Goal: Information Seeking & Learning: Learn about a topic

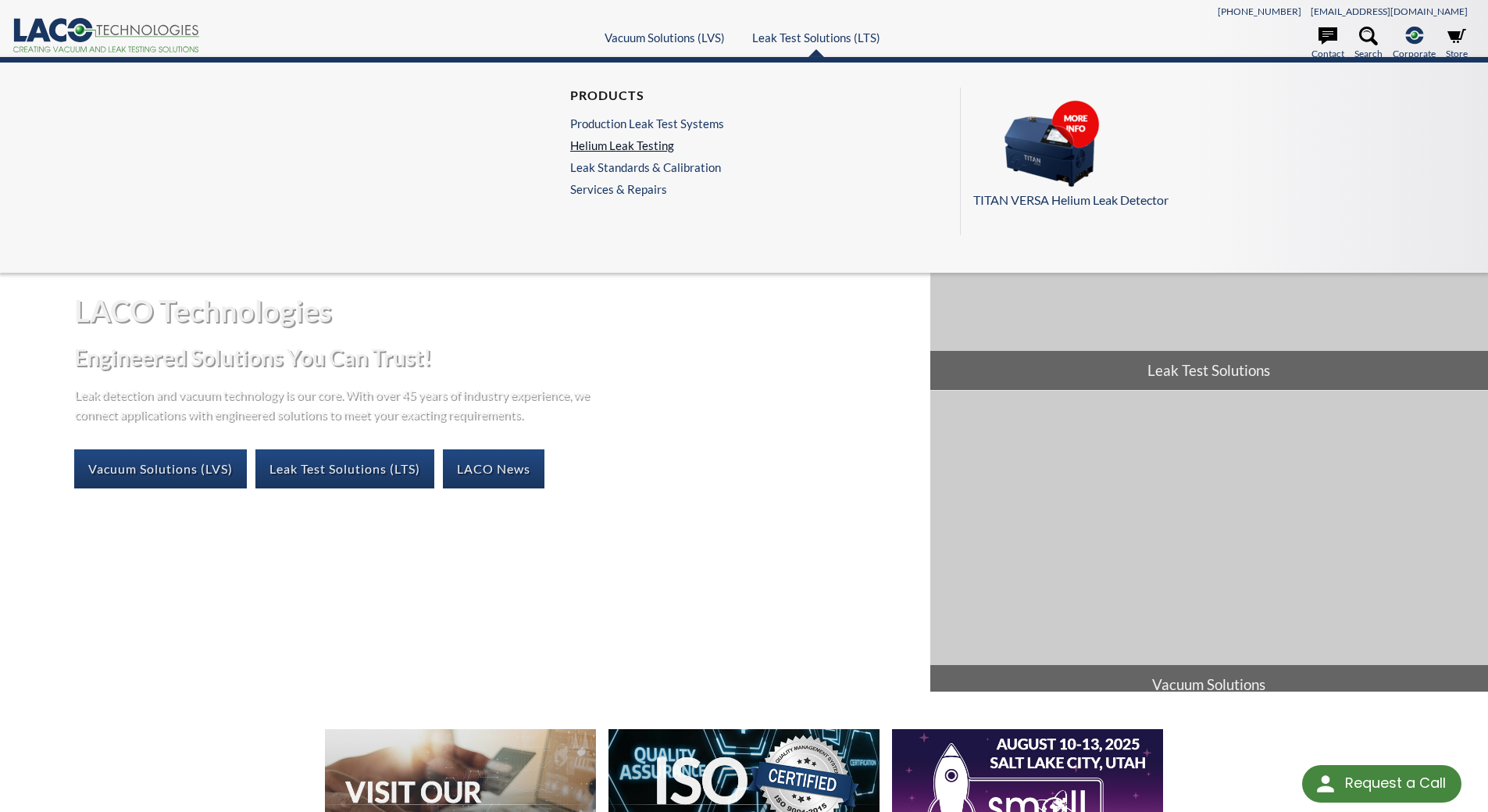
click at [636, 144] on link "Helium Leak Testing" at bounding box center [647, 145] width 154 height 14
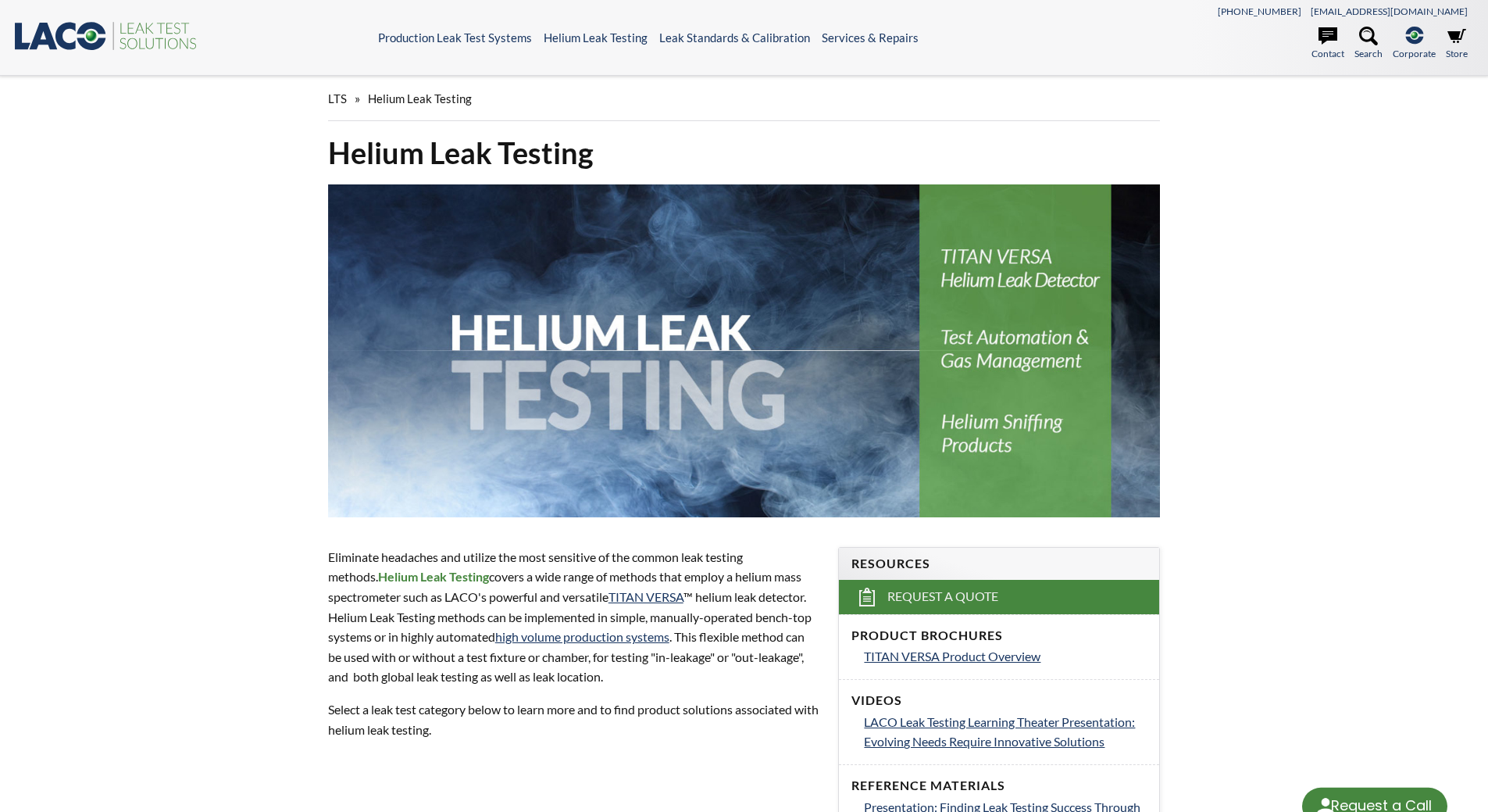
select select "Language Translate Widget"
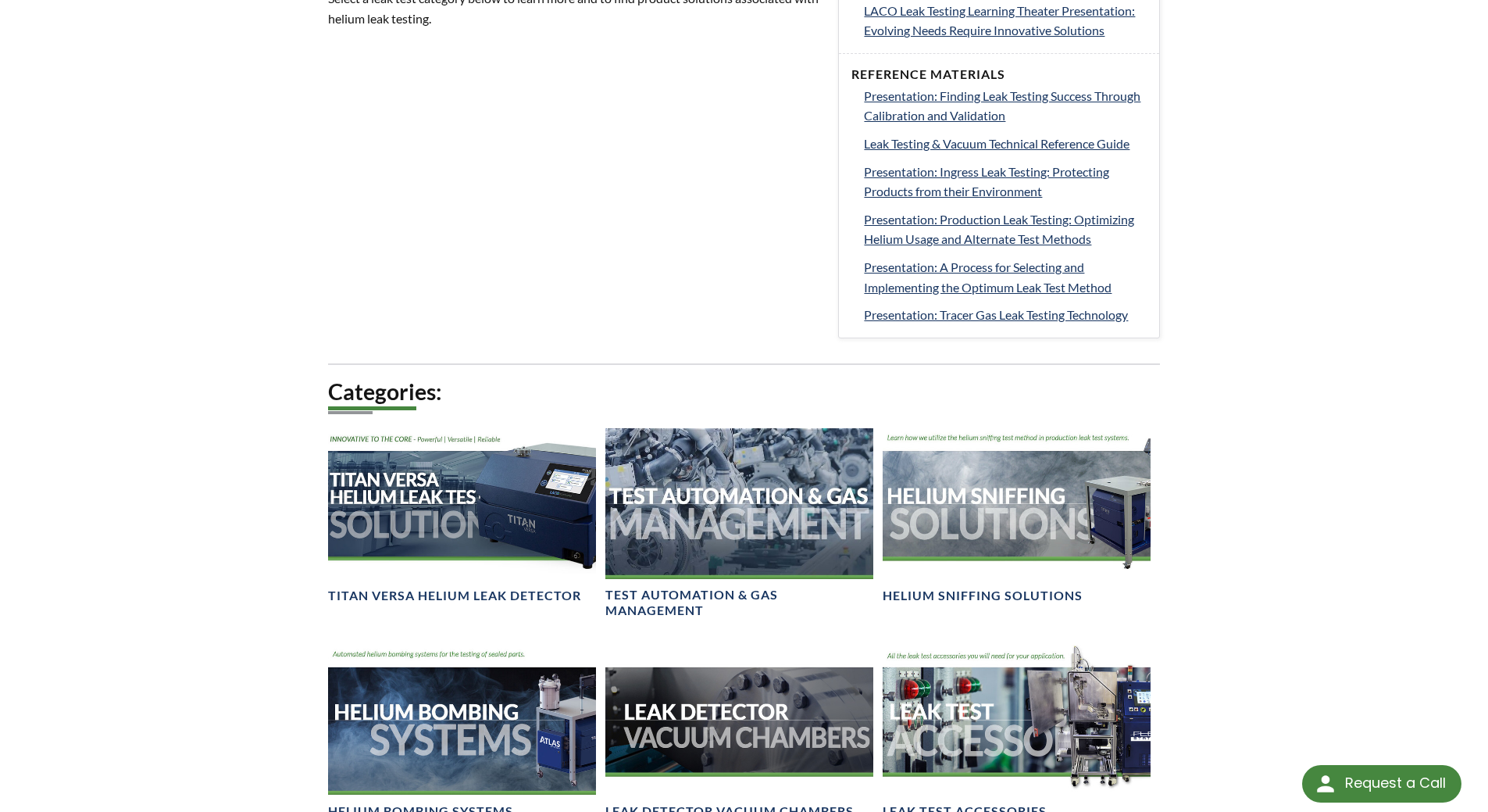
scroll to position [937, 0]
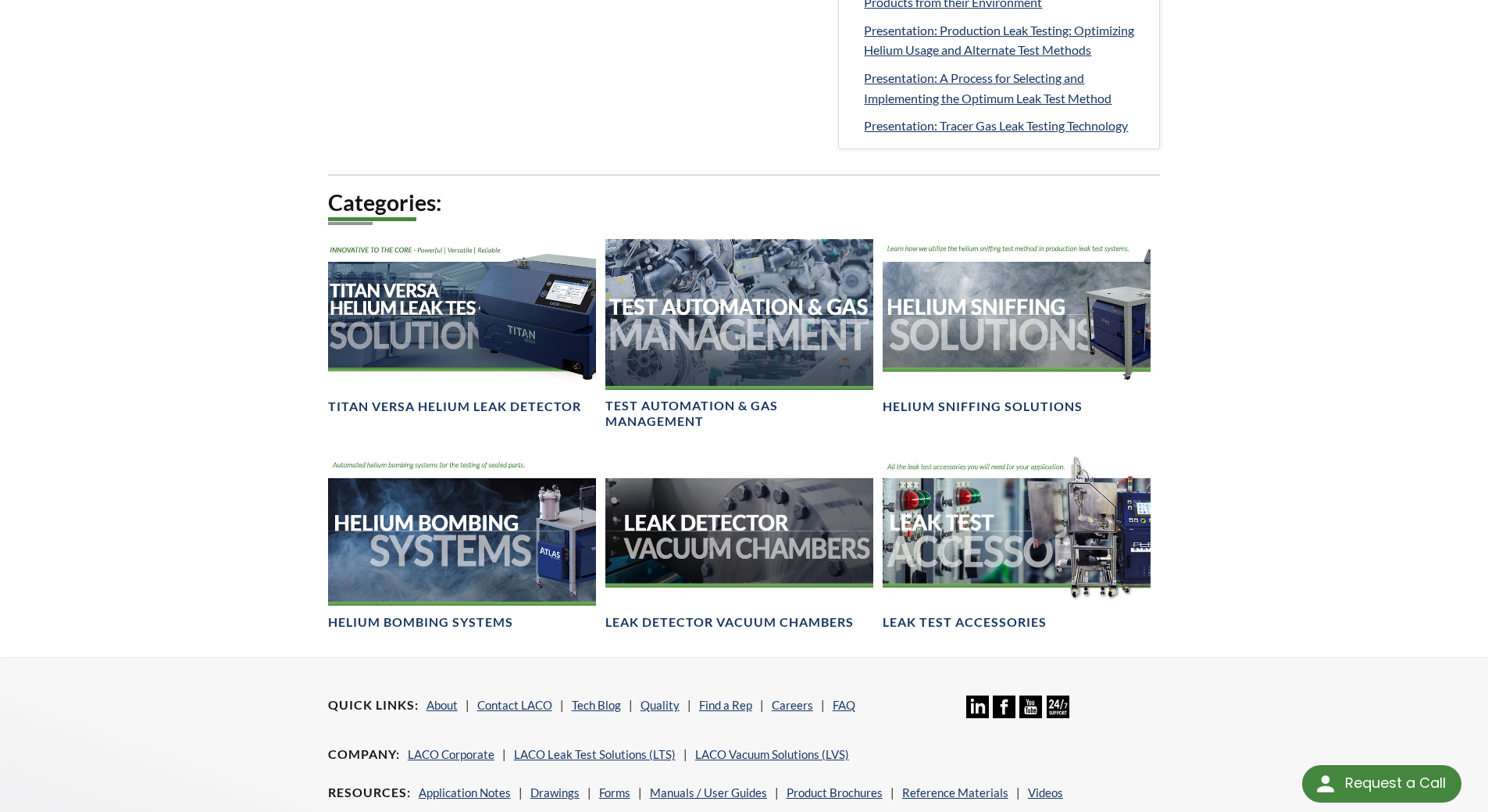
scroll to position [872, 0]
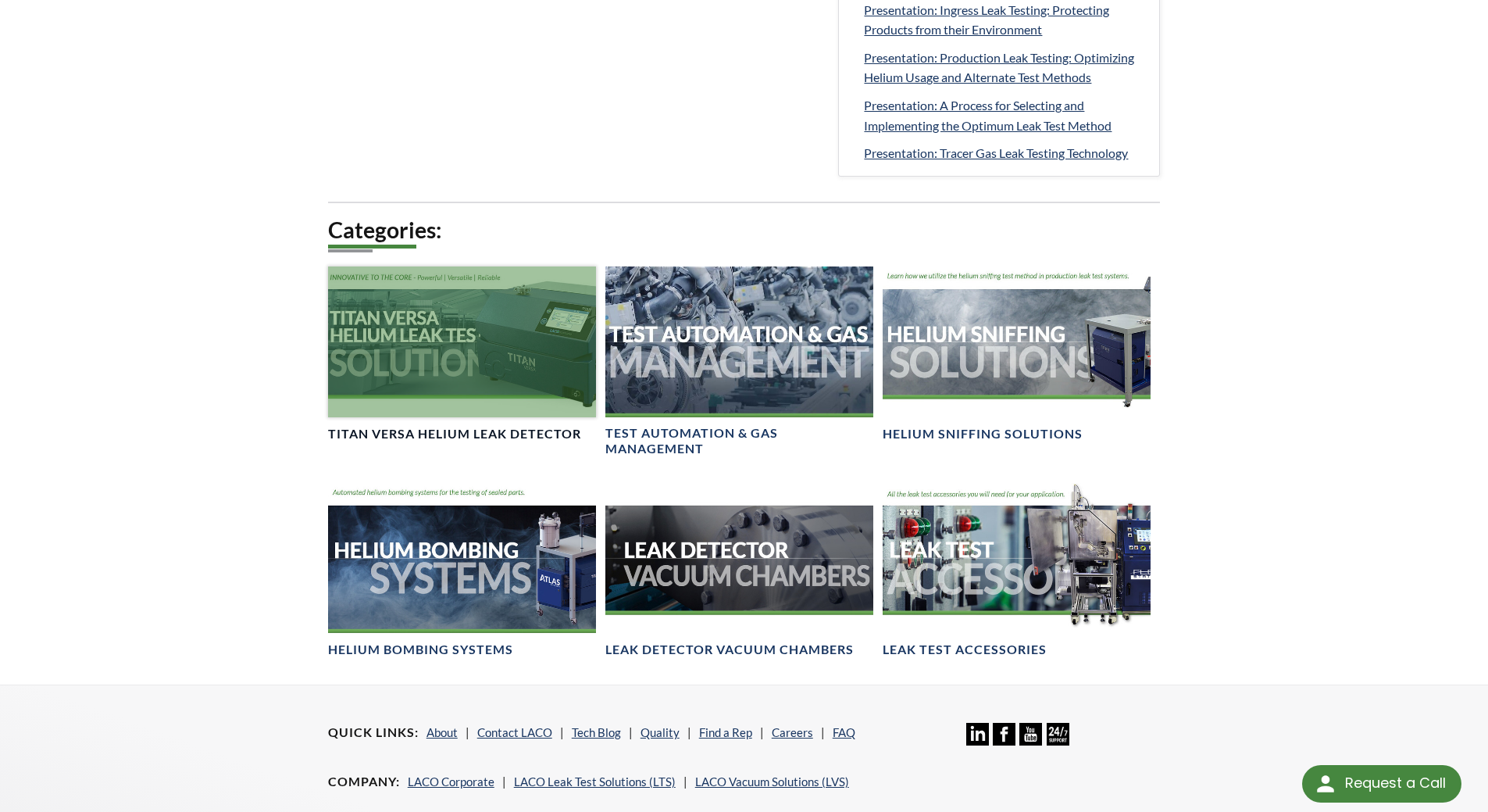
click at [393, 333] on div at bounding box center [461, 342] width 268 height 151
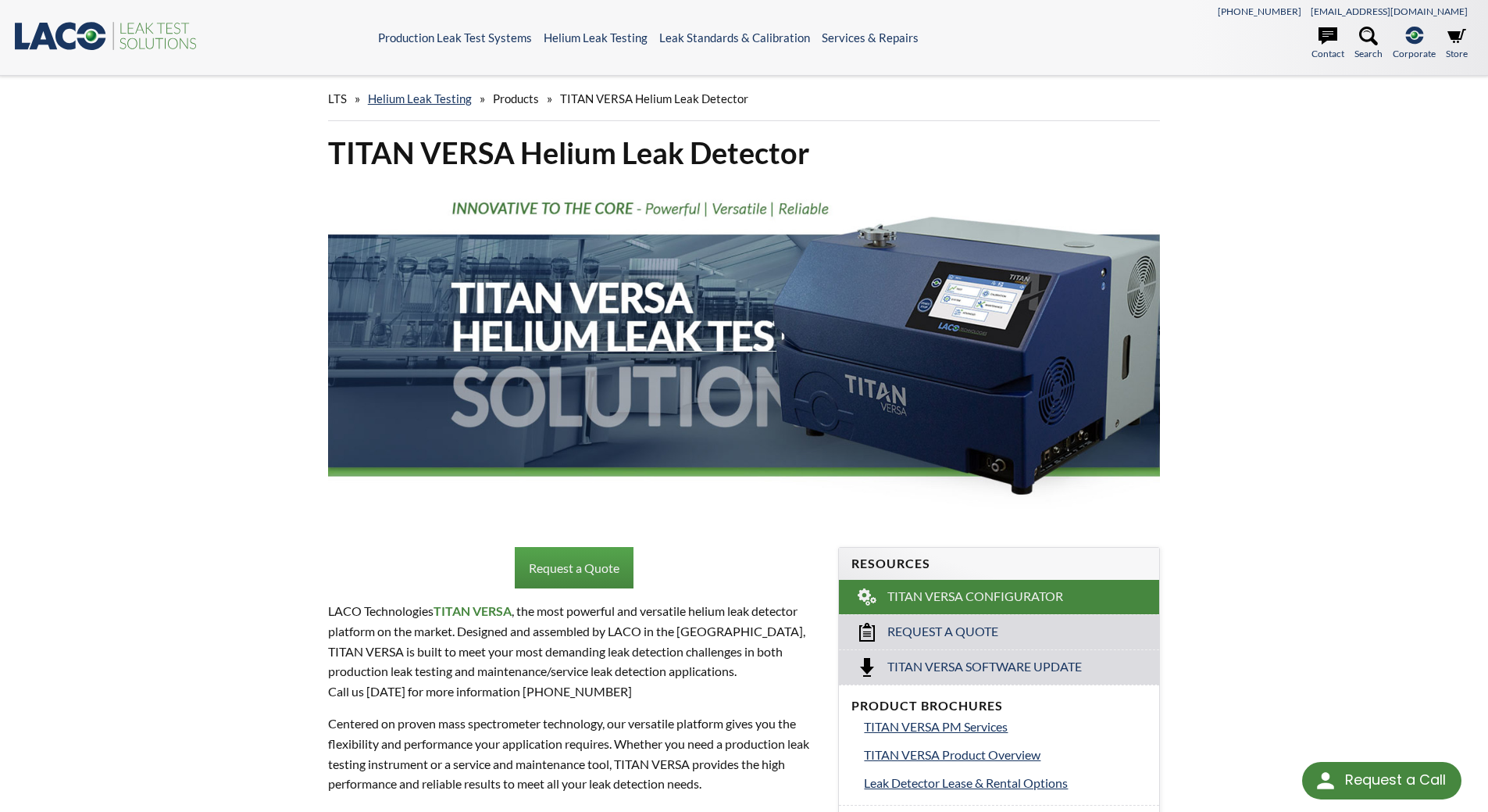
select select "Language Translate Widget"
click at [1363, 39] on icon at bounding box center [1368, 35] width 19 height 19
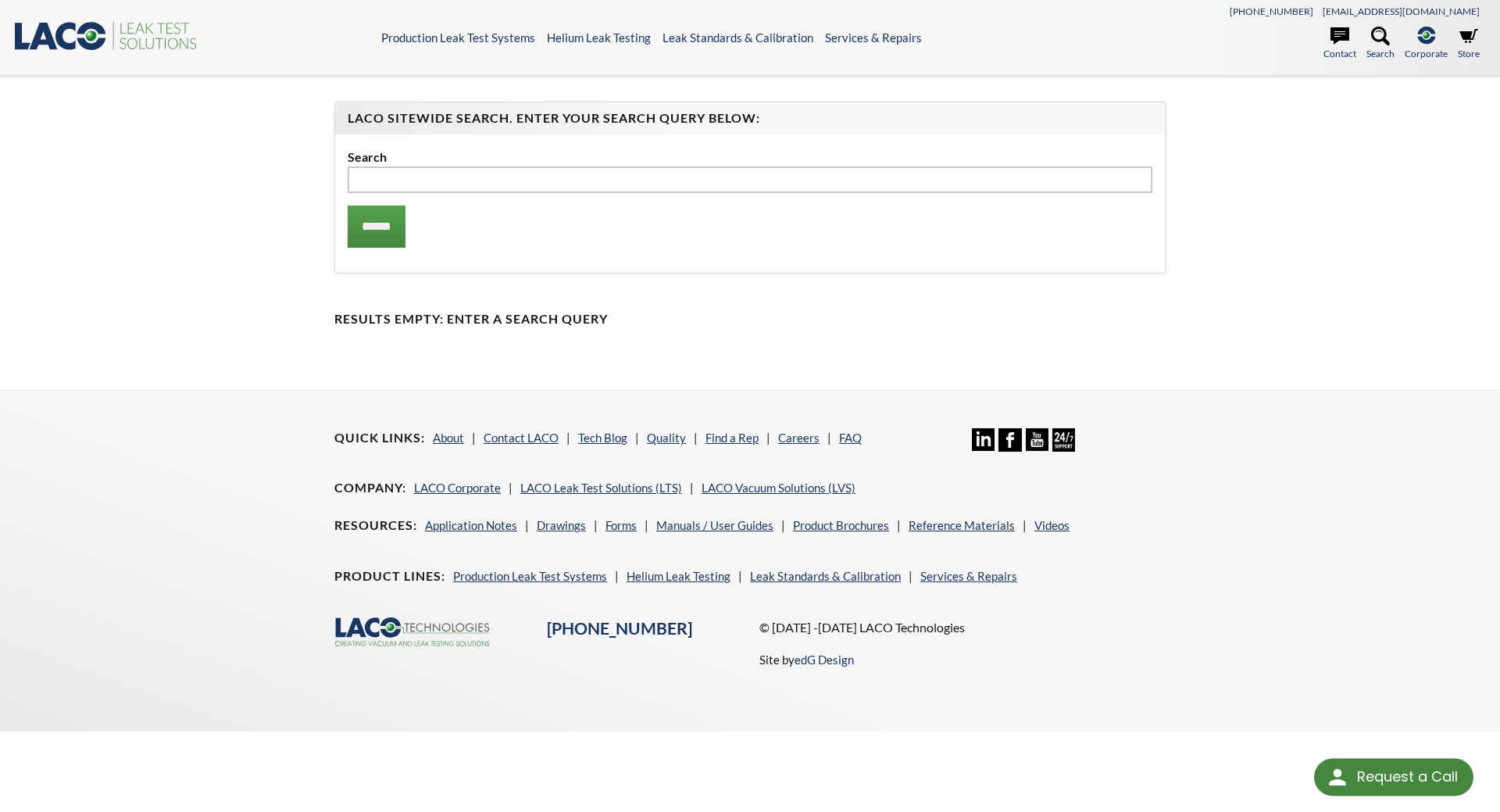
select select "Language Translate Widget"
click at [785, 178] on input "text" at bounding box center [750, 179] width 805 height 26
type input "**********"
click at [348, 205] on input "******" at bounding box center [377, 226] width 58 height 42
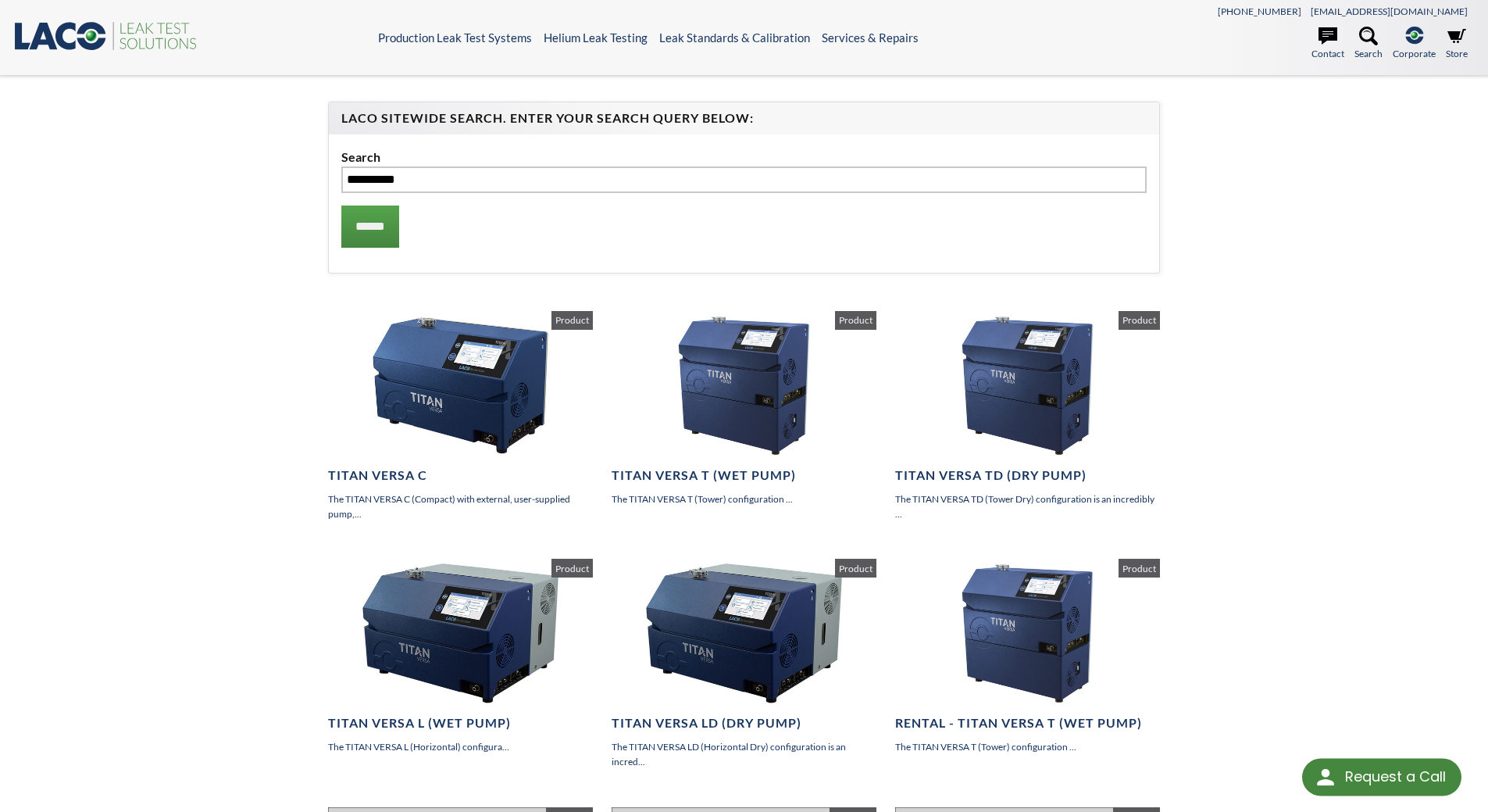
select select "Language Translate Widget"
click at [214, 422] on div "**********" at bounding box center [744, 730] width 1488 height 1309
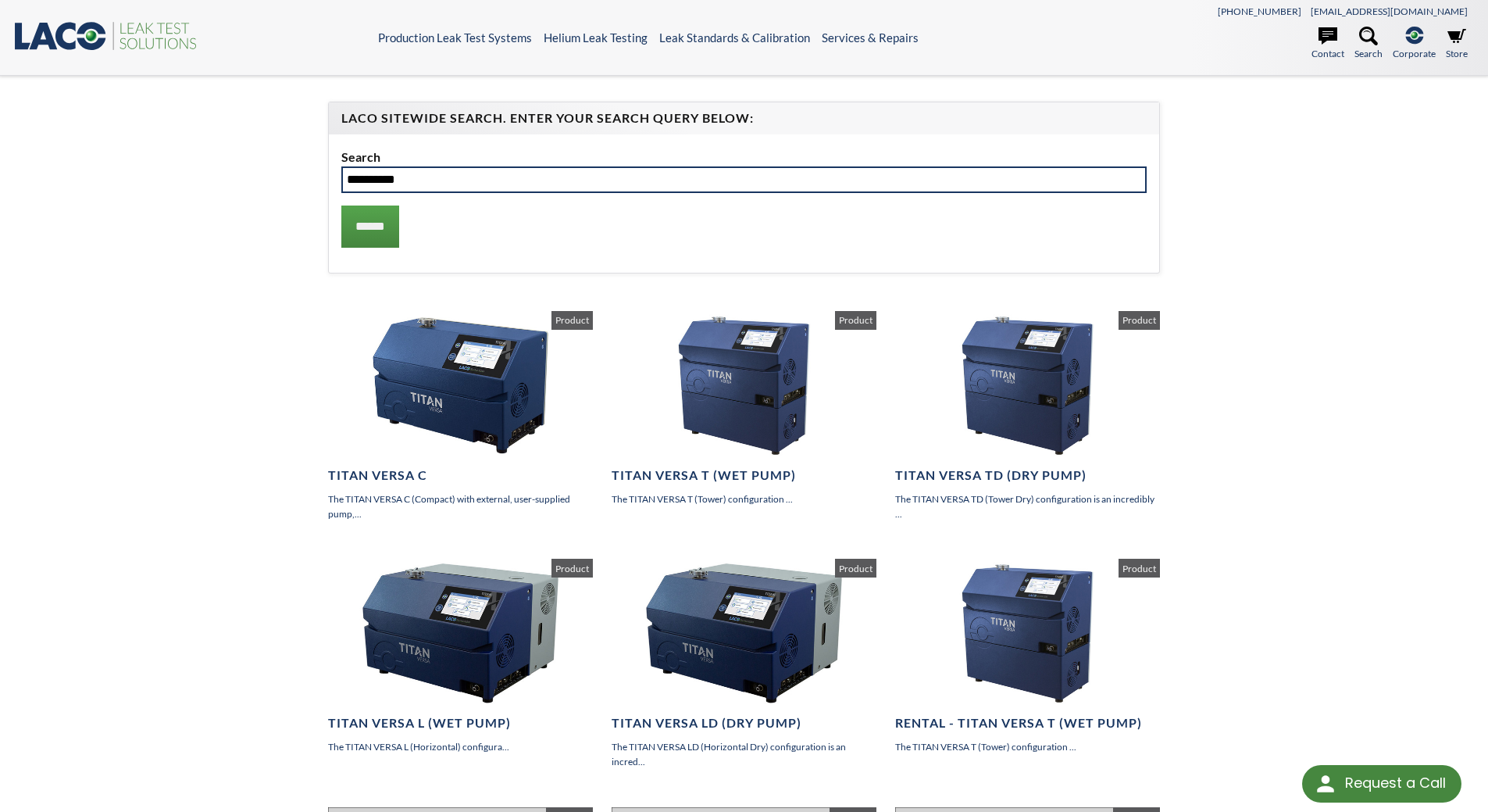
click at [679, 179] on input "**********" at bounding box center [744, 179] width 807 height 26
type input "**********"
click at [342, 205] on input "******" at bounding box center [370, 226] width 58 height 42
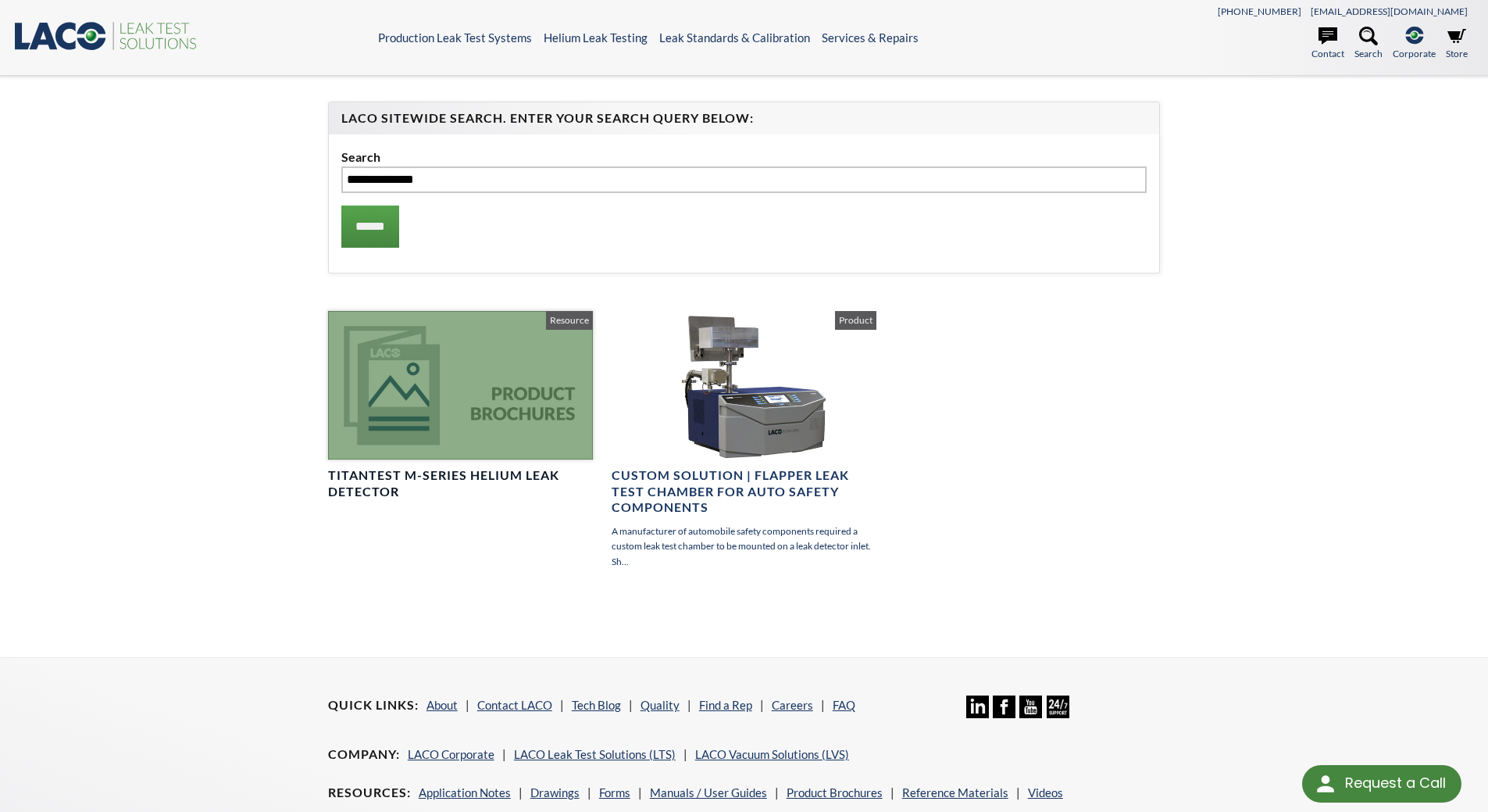
select select "Language Translate Widget"
click at [420, 390] on div at bounding box center [461, 386] width 265 height 150
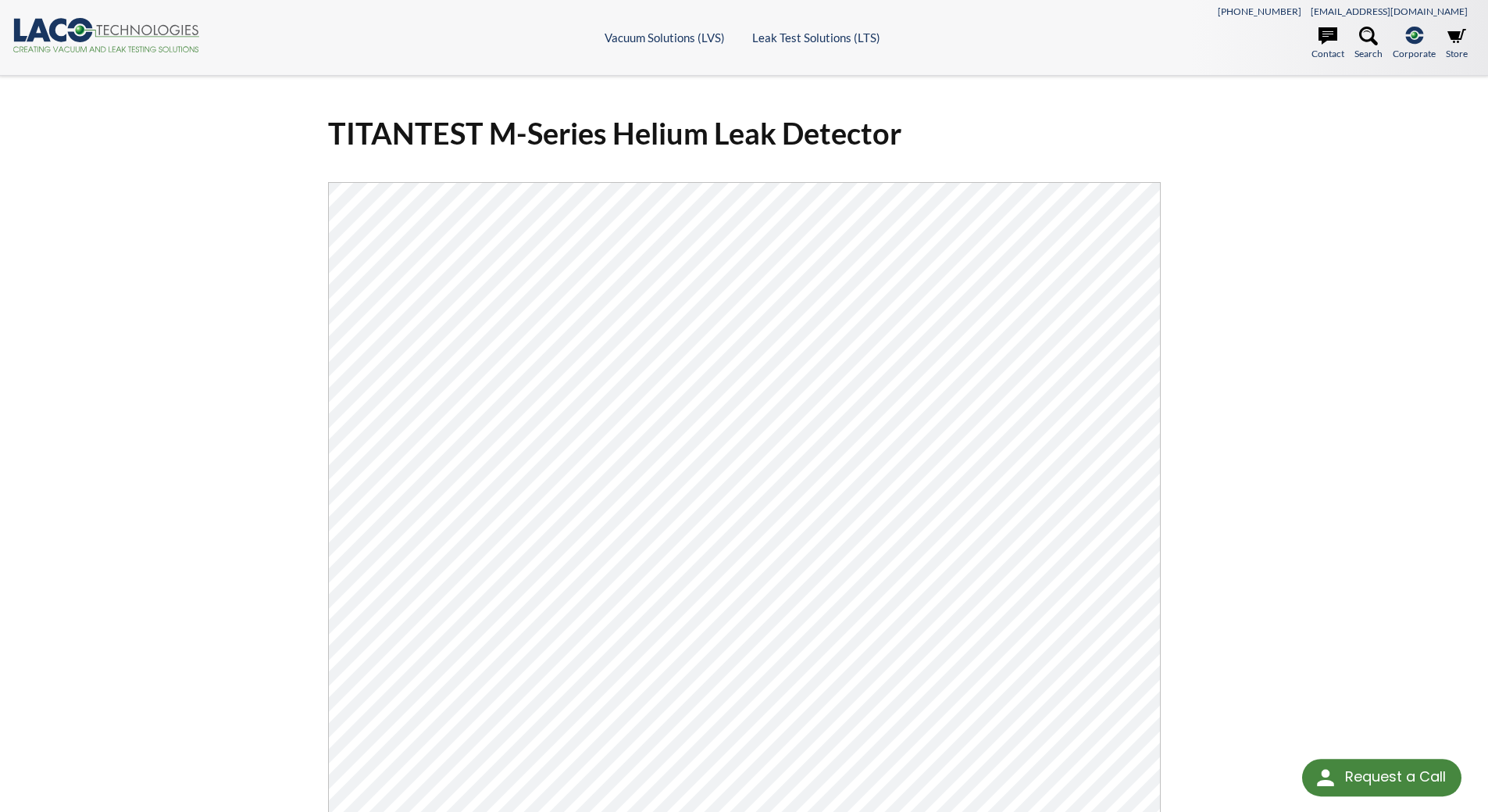
select select "Language Translate Widget"
click at [160, 27] on icon at bounding box center [147, 31] width 102 height 11
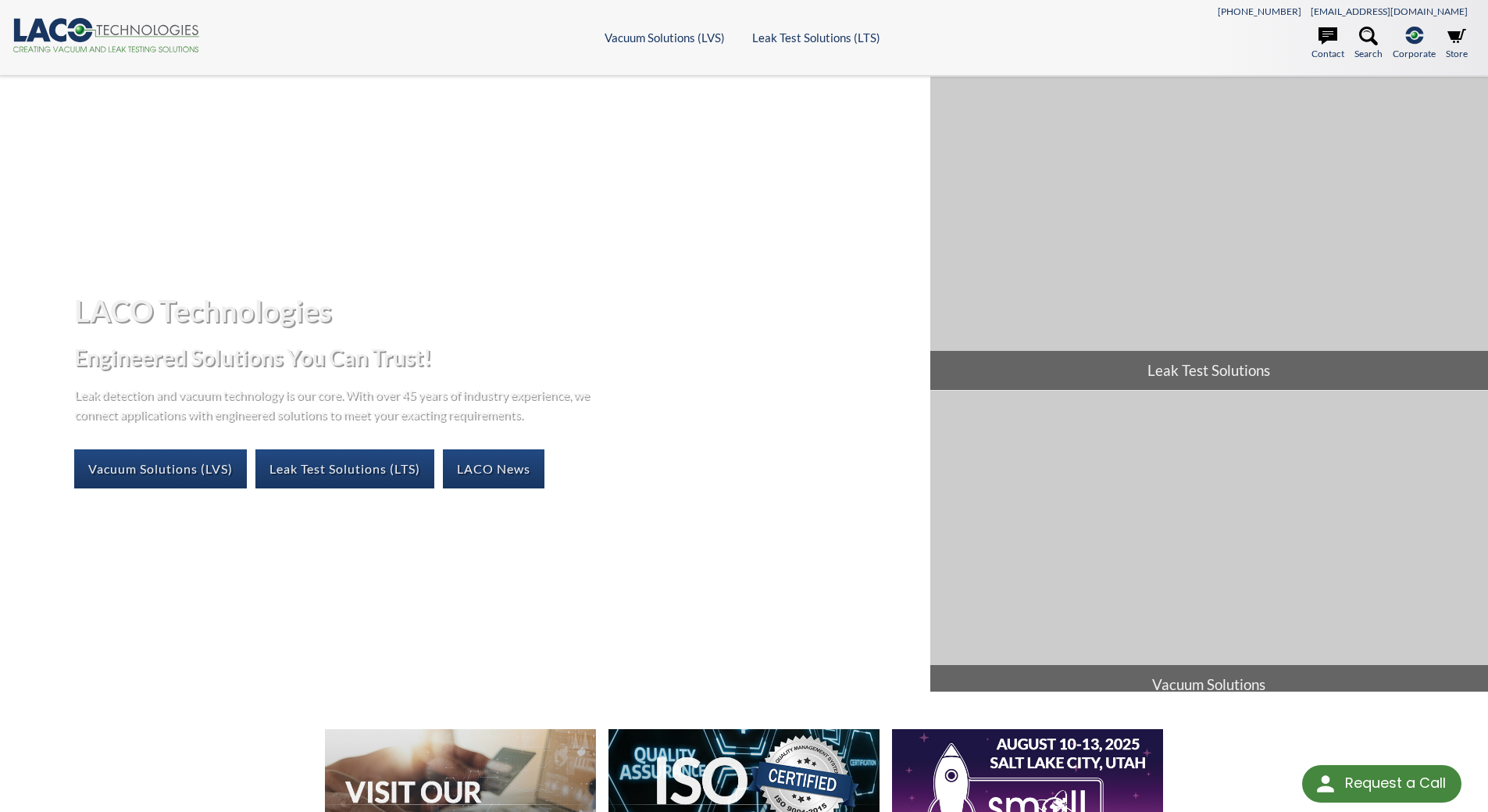
select select "Language Translate Widget"
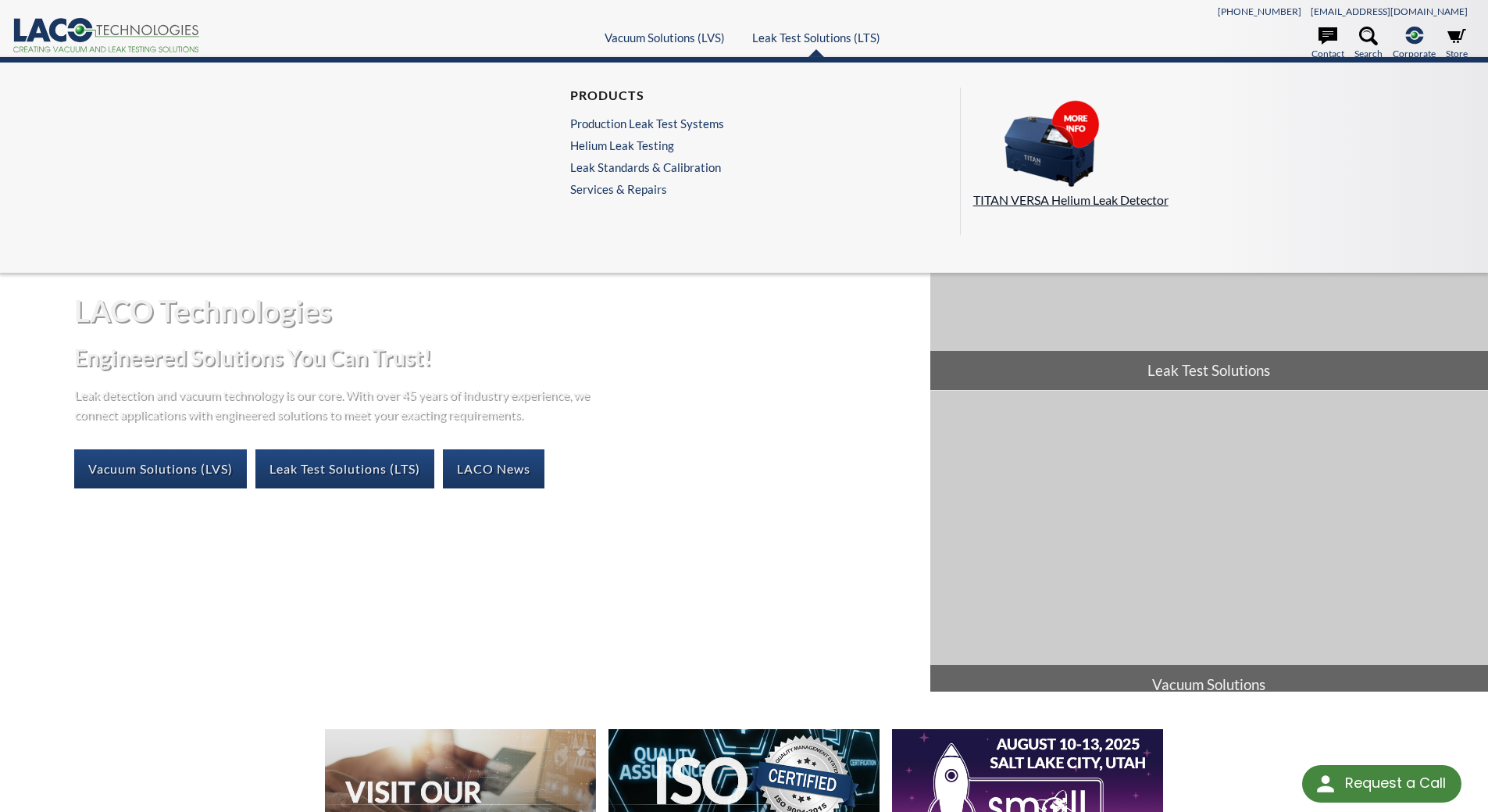
click at [1065, 147] on img at bounding box center [1051, 143] width 156 height 87
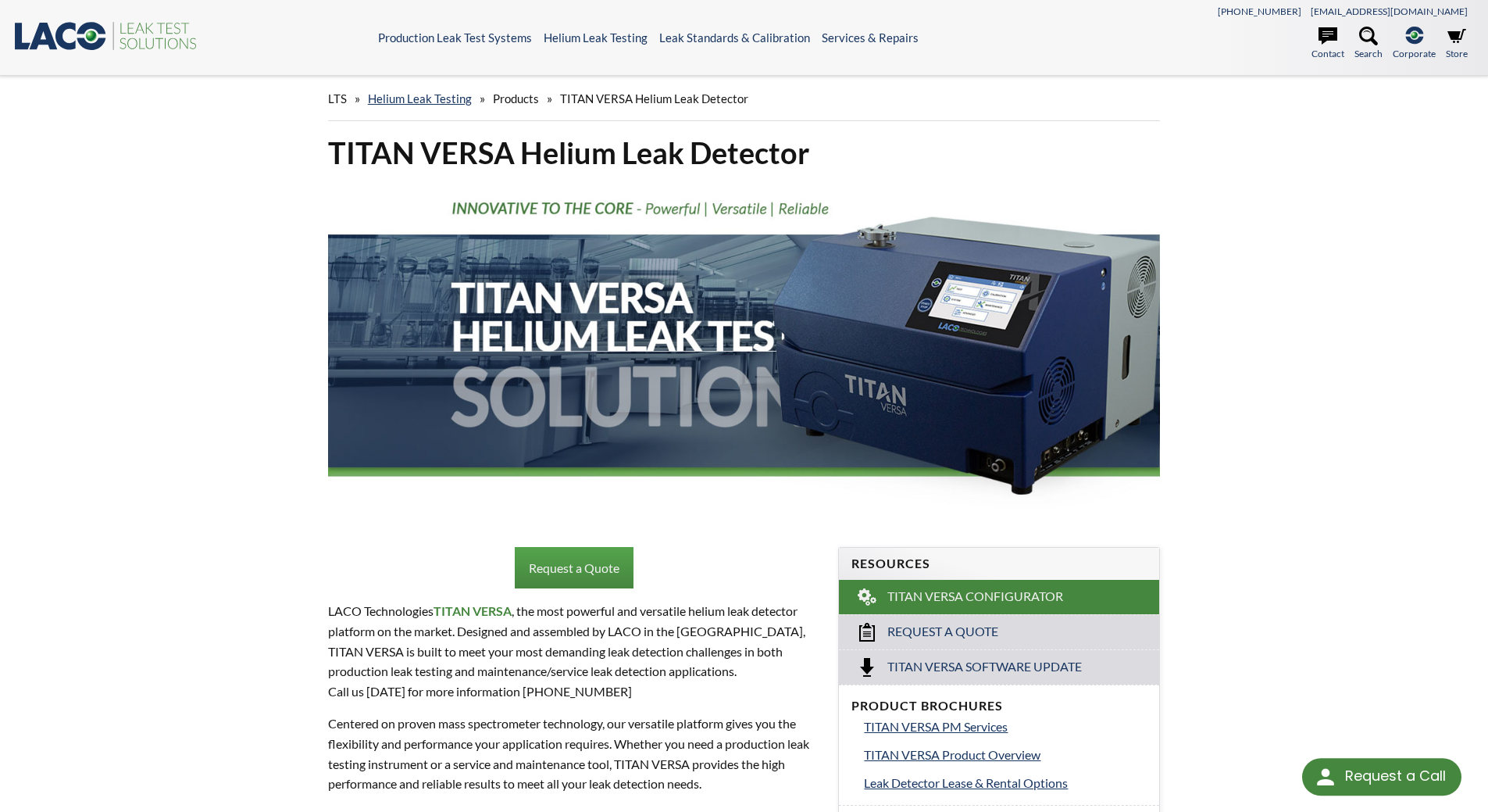
select select "Language Translate Widget"
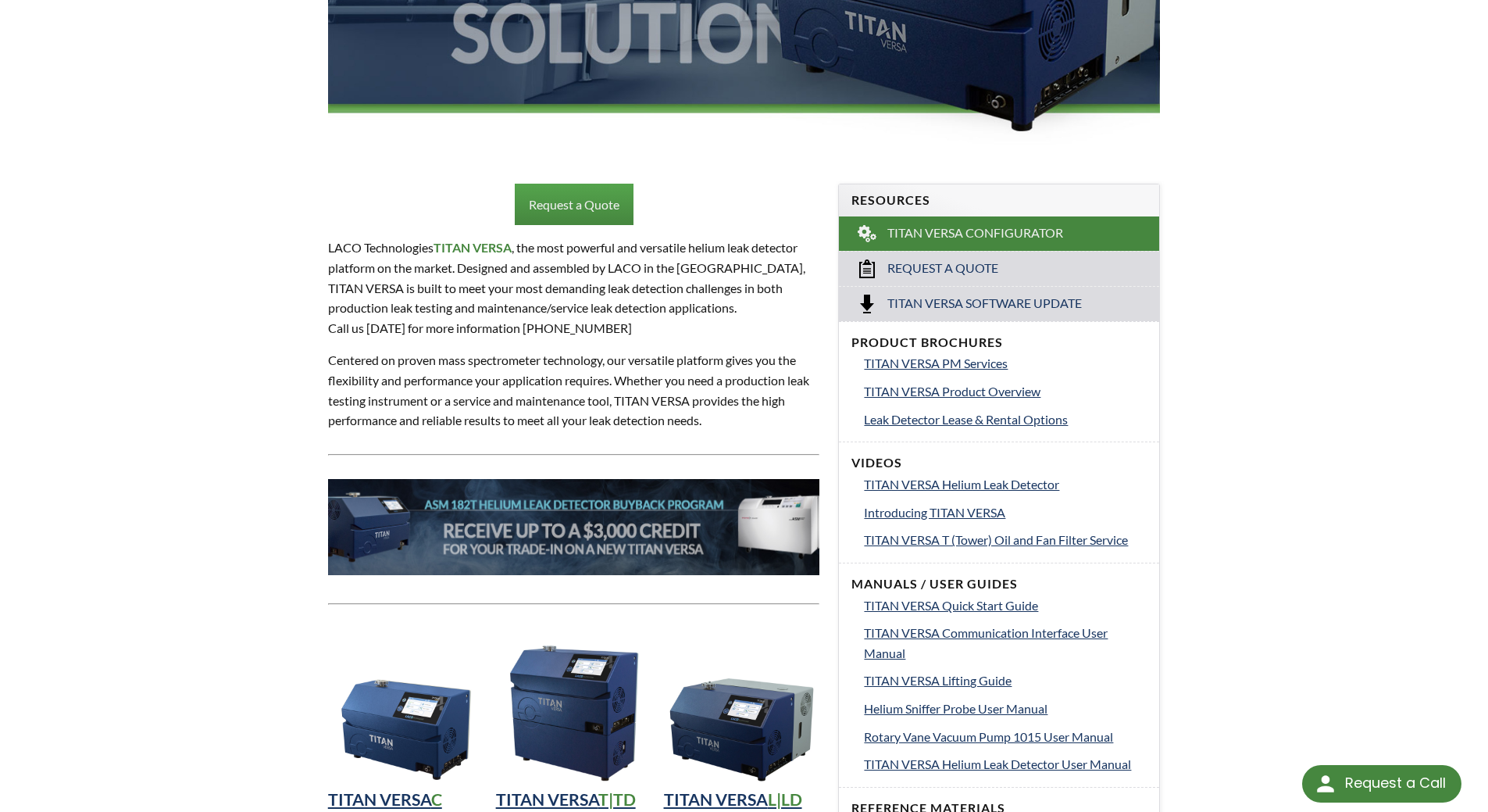
scroll to position [390, 0]
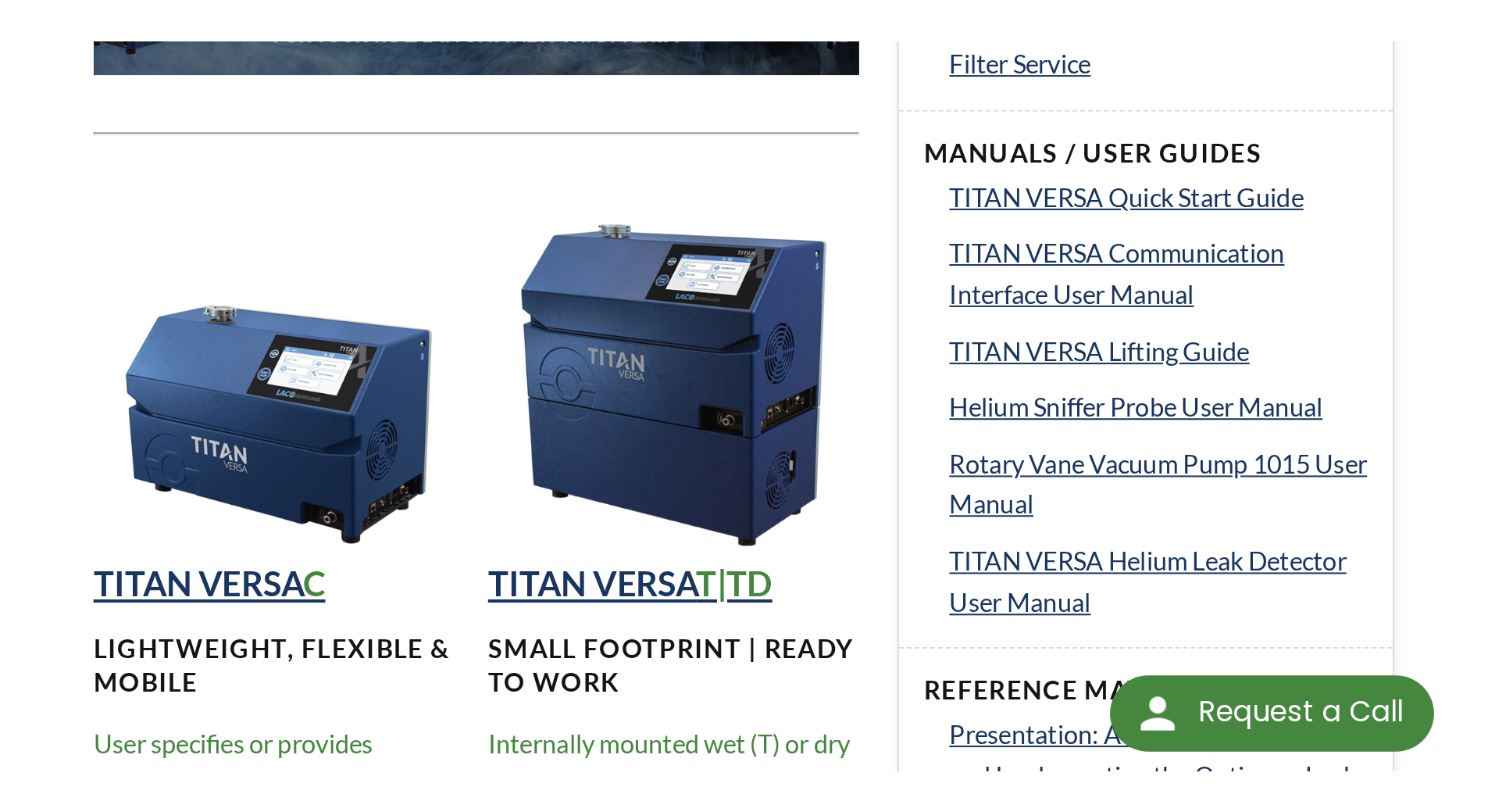
scroll to position [857, 0]
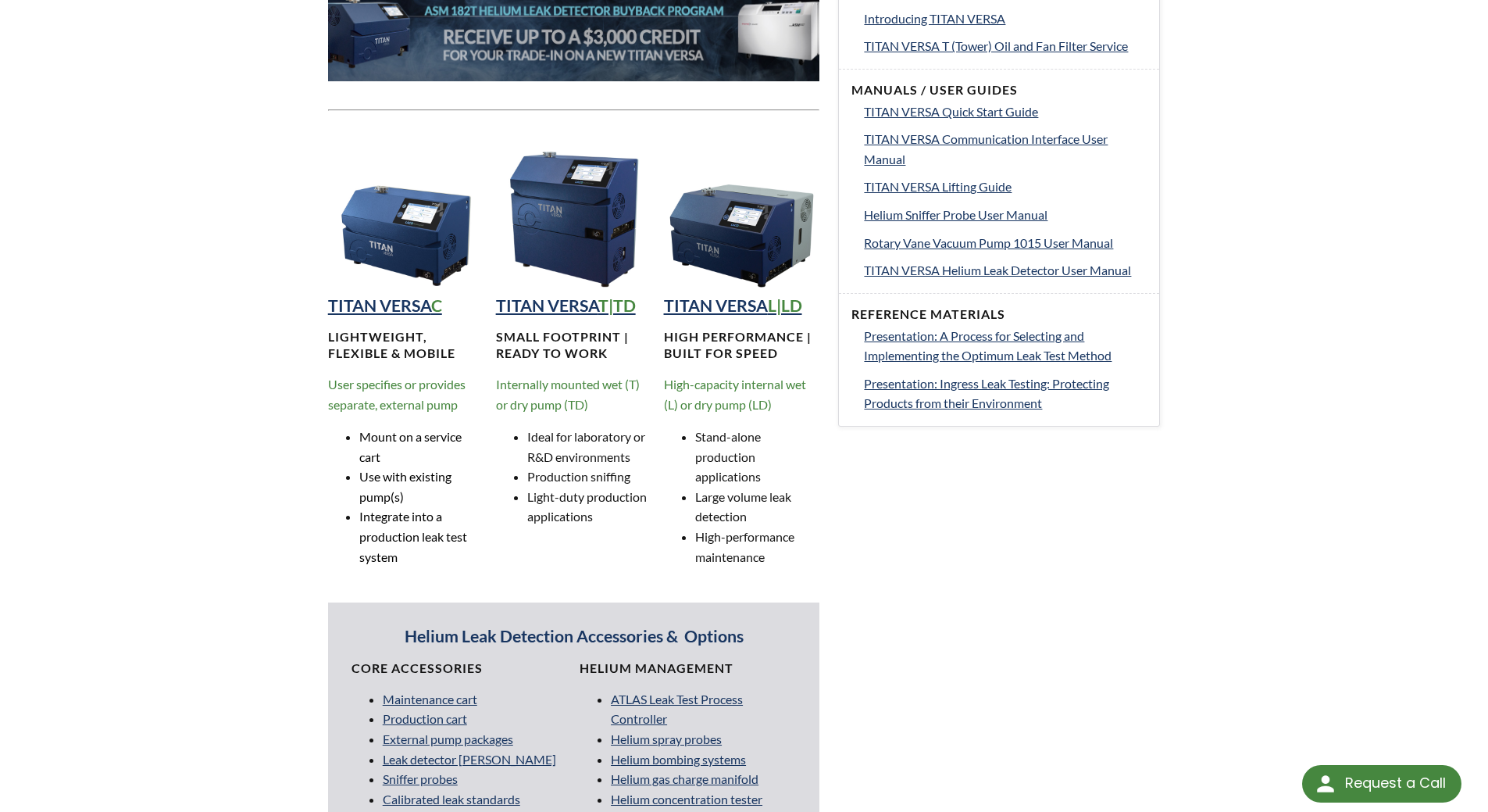
click at [320, 409] on div "Request a Quote LACO Technologies TITAN VERSA , the most powerful and versatile…" at bounding box center [574, 433] width 511 height 1538
drag, startPoint x: 360, startPoint y: 437, endPoint x: 379, endPoint y: 455, distance: 26.2
click at [379, 455] on span "Mount on a service cart" at bounding box center [411, 446] width 103 height 35
click at [370, 493] on span "Use with existing pump(s)" at bounding box center [406, 486] width 92 height 35
drag, startPoint x: 369, startPoint y: 479, endPoint x: 391, endPoint y: 499, distance: 29.7
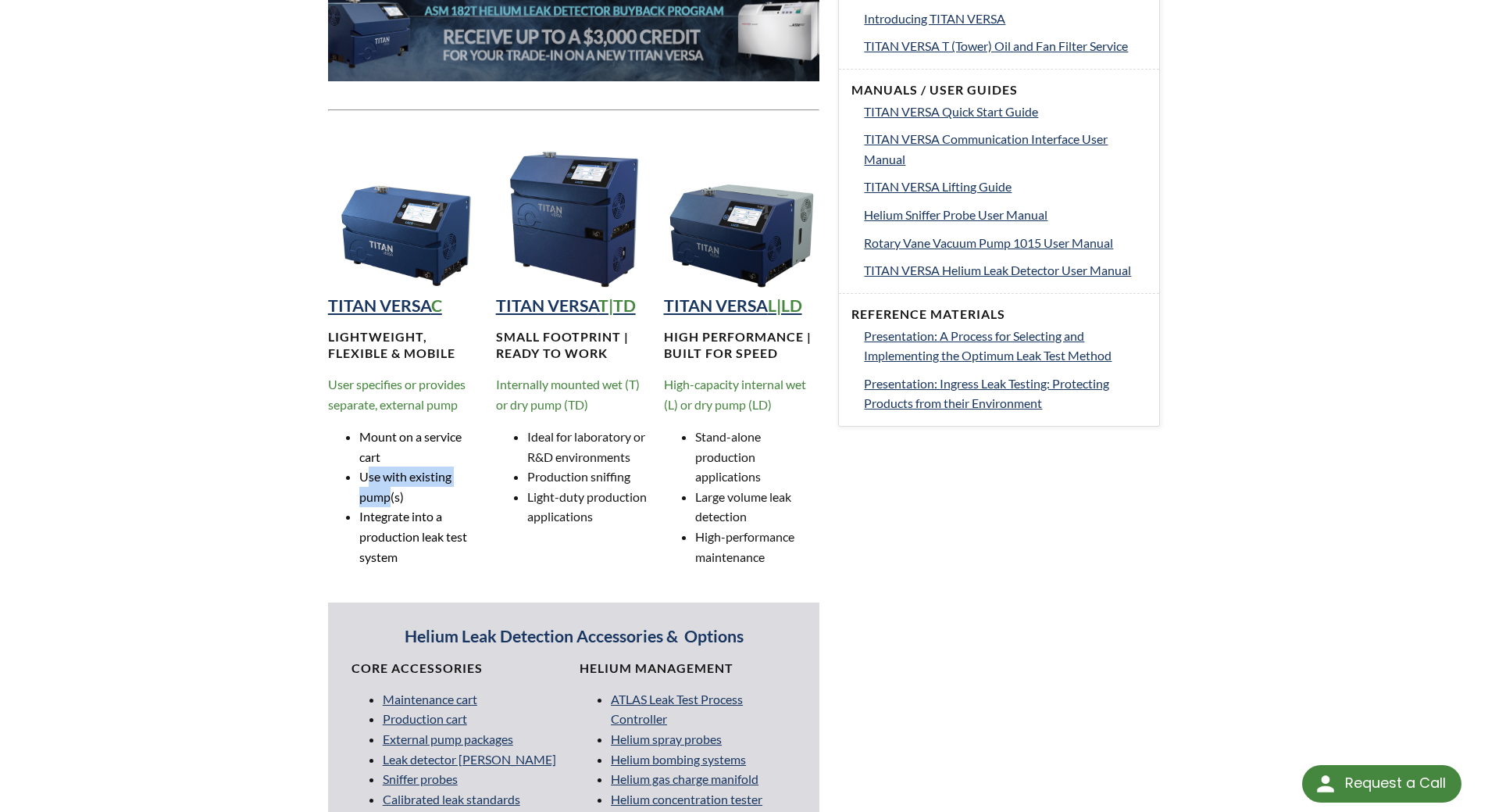
click at [391, 499] on span "Use with existing pump(s)" at bounding box center [406, 486] width 92 height 35
click at [378, 535] on span "Integrate into a production leak test system" at bounding box center [414, 535] width 108 height 55
drag, startPoint x: 373, startPoint y: 515, endPoint x: 441, endPoint y: 547, distance: 75.2
click at [441, 547] on li "Integrate into a production leak test system" at bounding box center [422, 536] width 125 height 60
drag, startPoint x: 251, startPoint y: 532, endPoint x: 260, endPoint y: 521, distance: 14.2
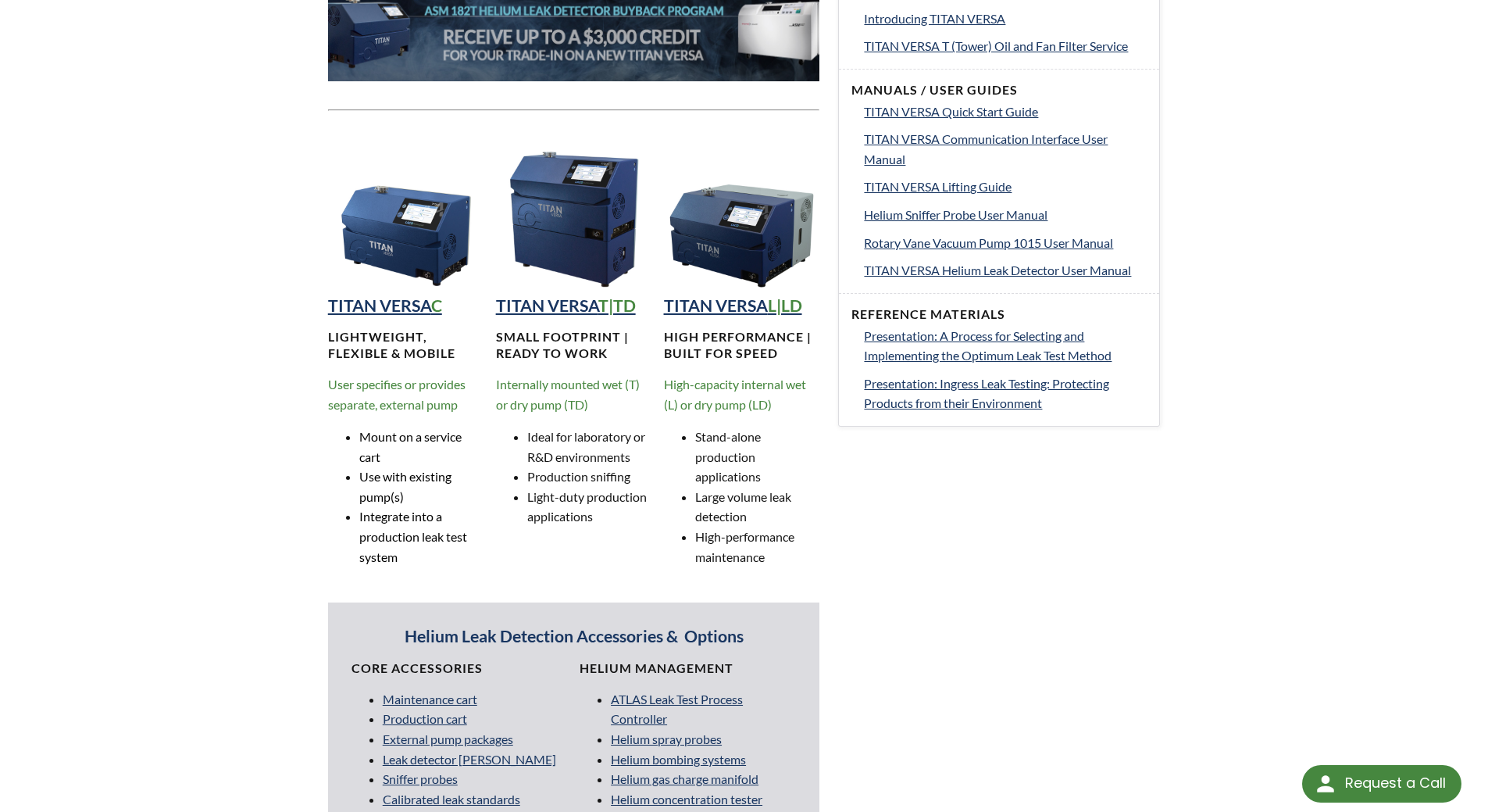
click at [257, 525] on div "TITAN VERSA Helium Leak Detector Request a Quote LACO Technologies TITAN VERSA …" at bounding box center [744, 605] width 1000 height 2658
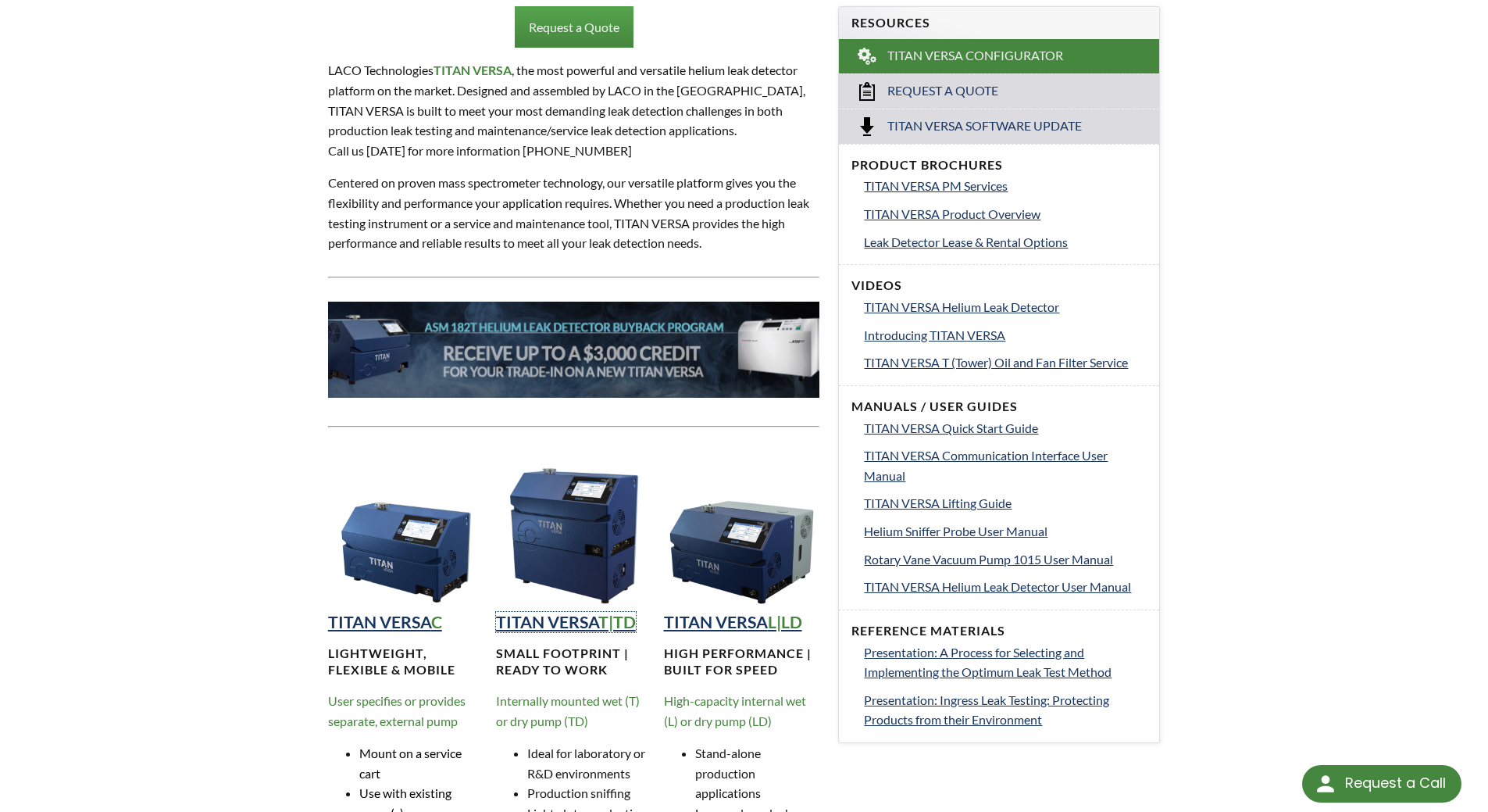
scroll to position [625, 0]
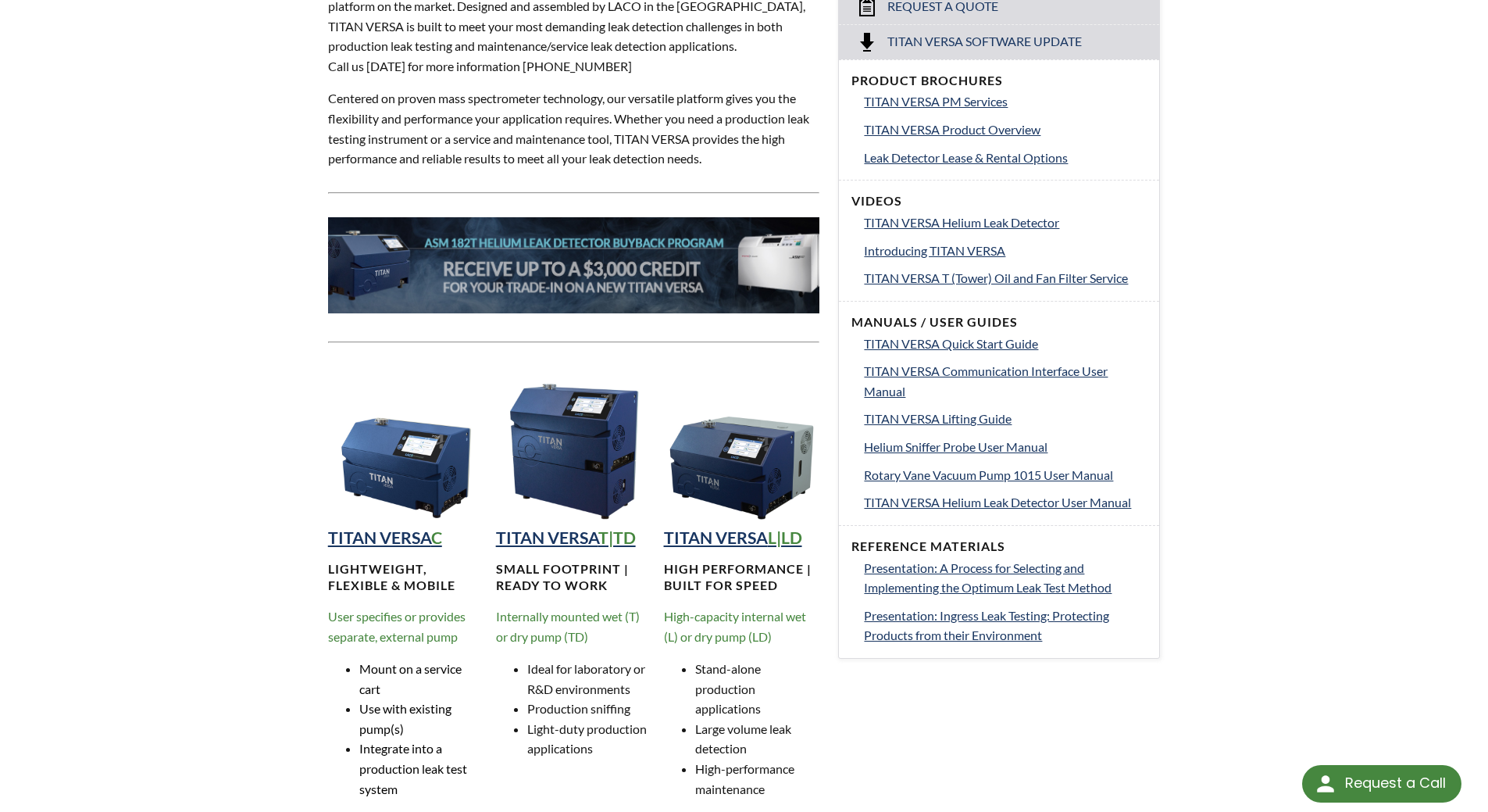
click at [221, 503] on div "LTS » Helium Leak Testing » Products » TITAN VERSA Helium Leak Detector TITAN V…" at bounding box center [744, 809] width 1488 height 2716
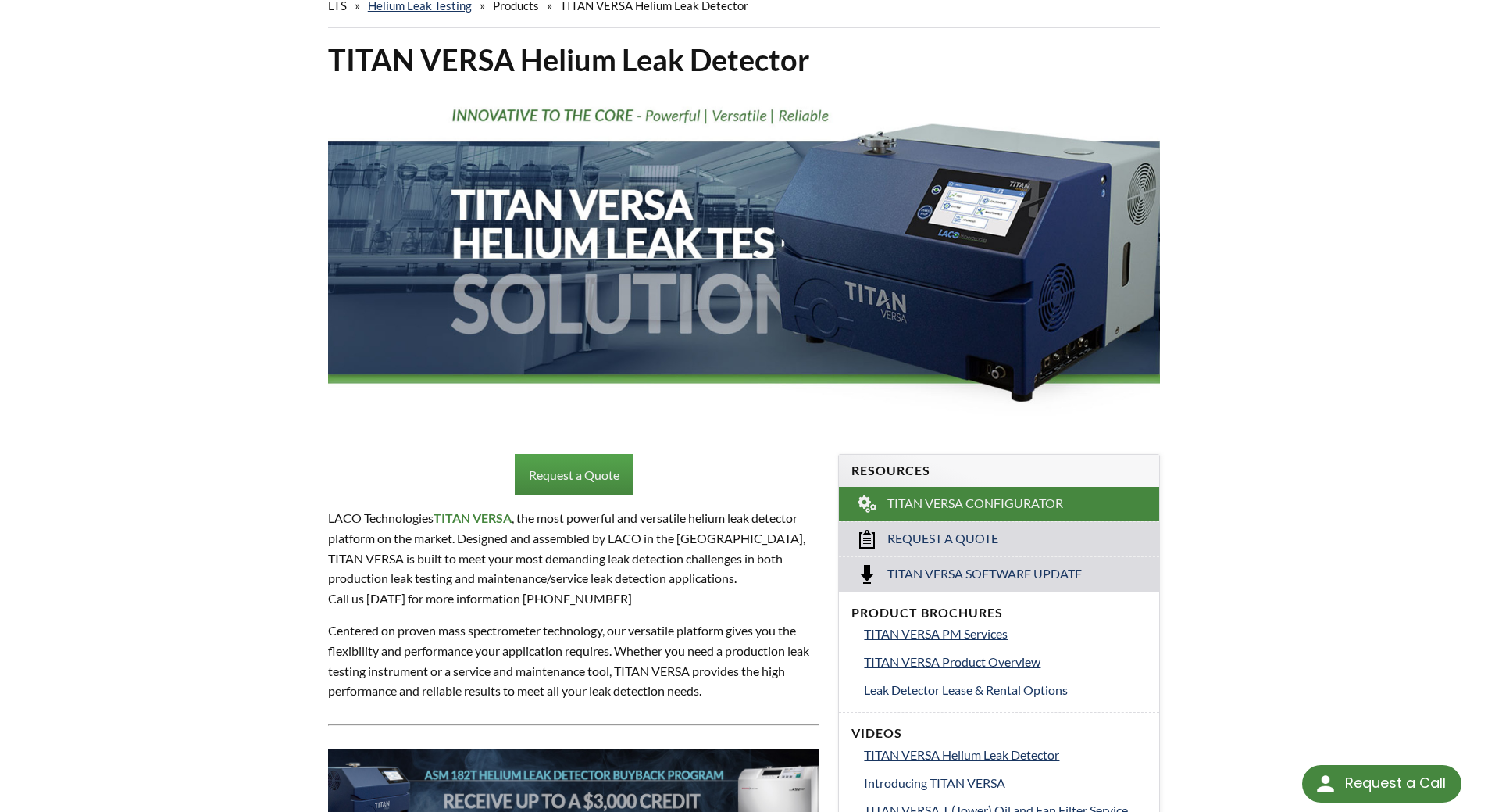
scroll to position [234, 0]
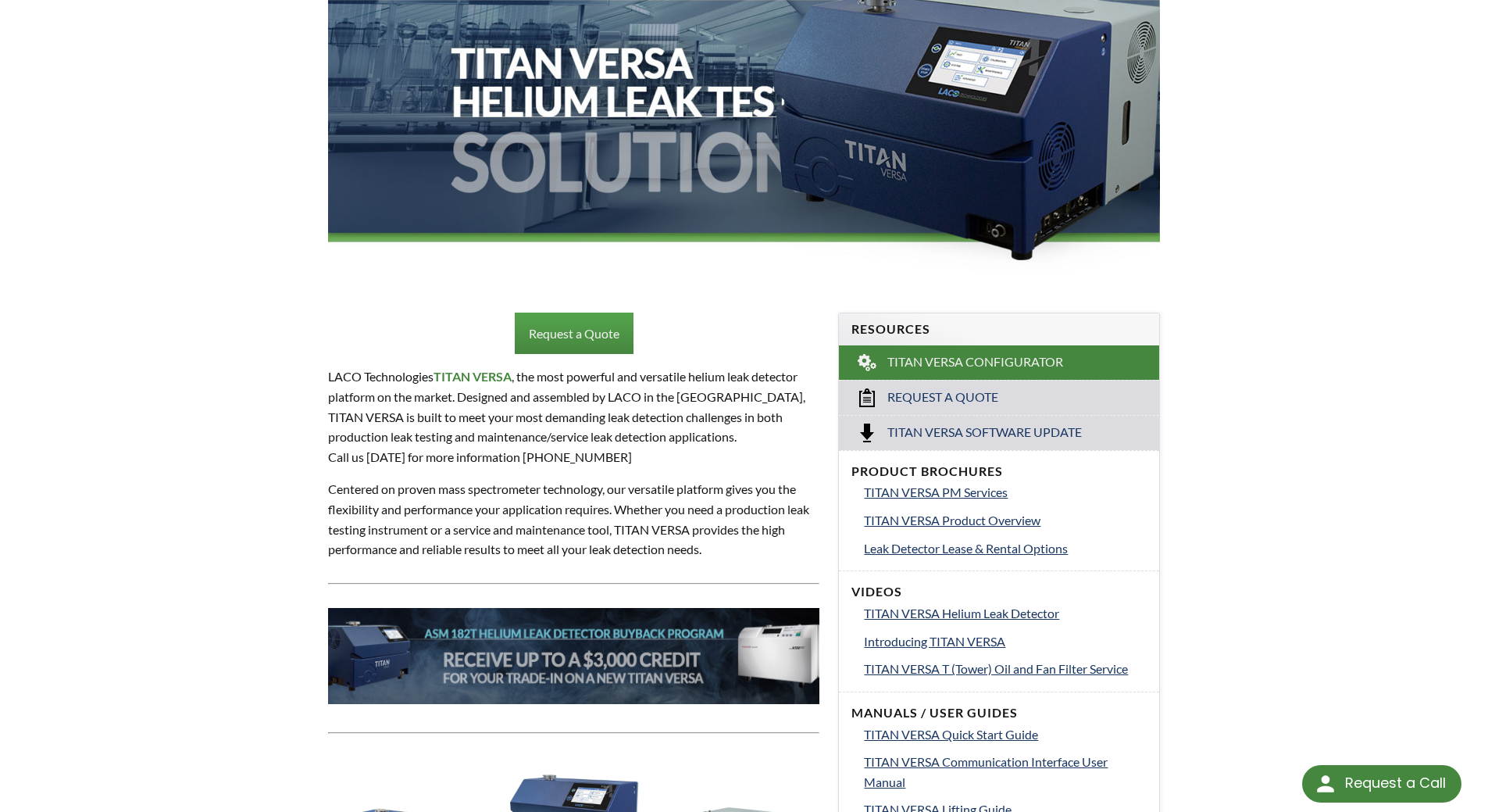
click at [407, 530] on p "Centered on proven mass spectrometer technology, our versatile platform gives y…" at bounding box center [574, 518] width 492 height 79
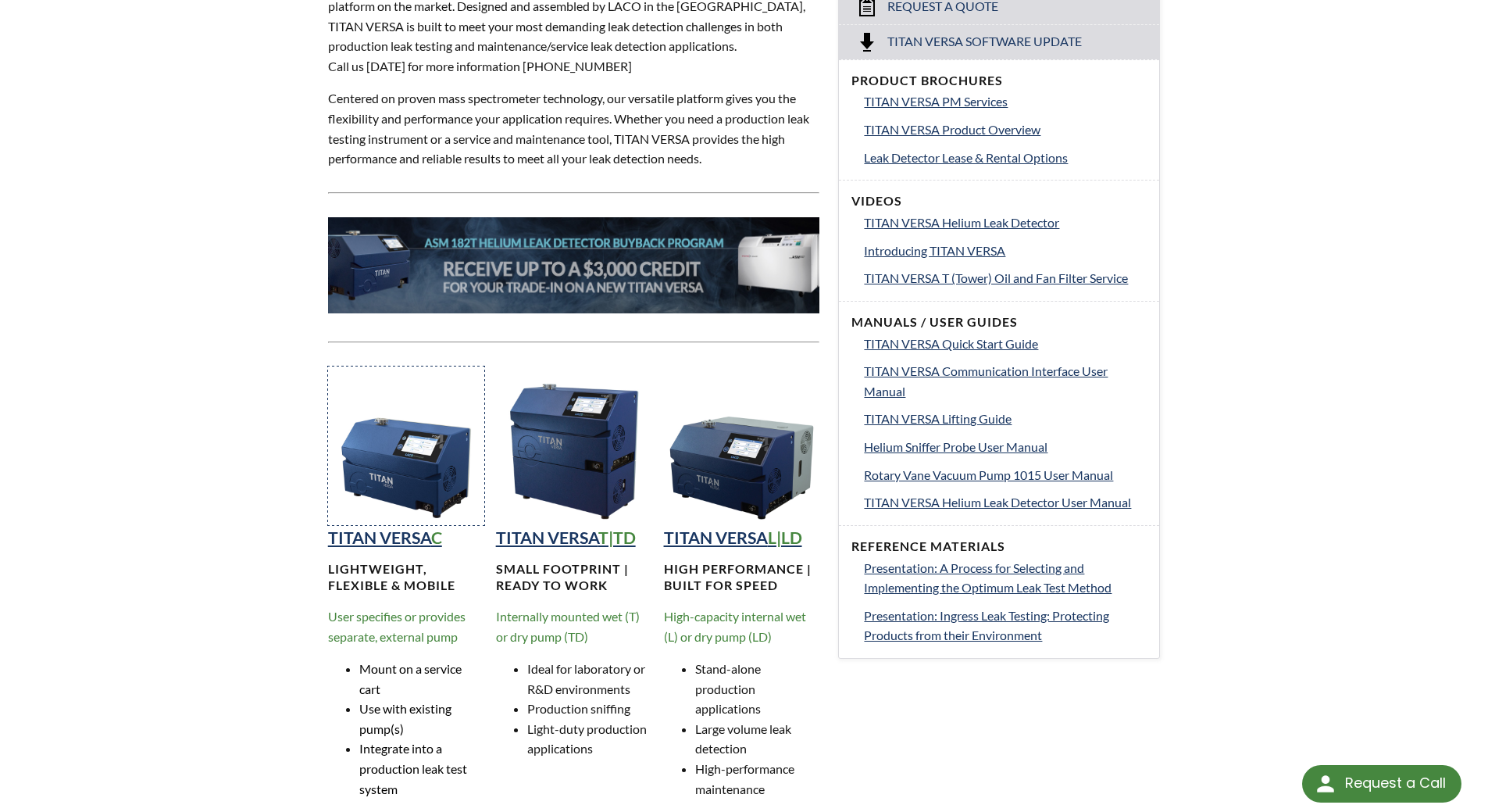
scroll to position [703, 0]
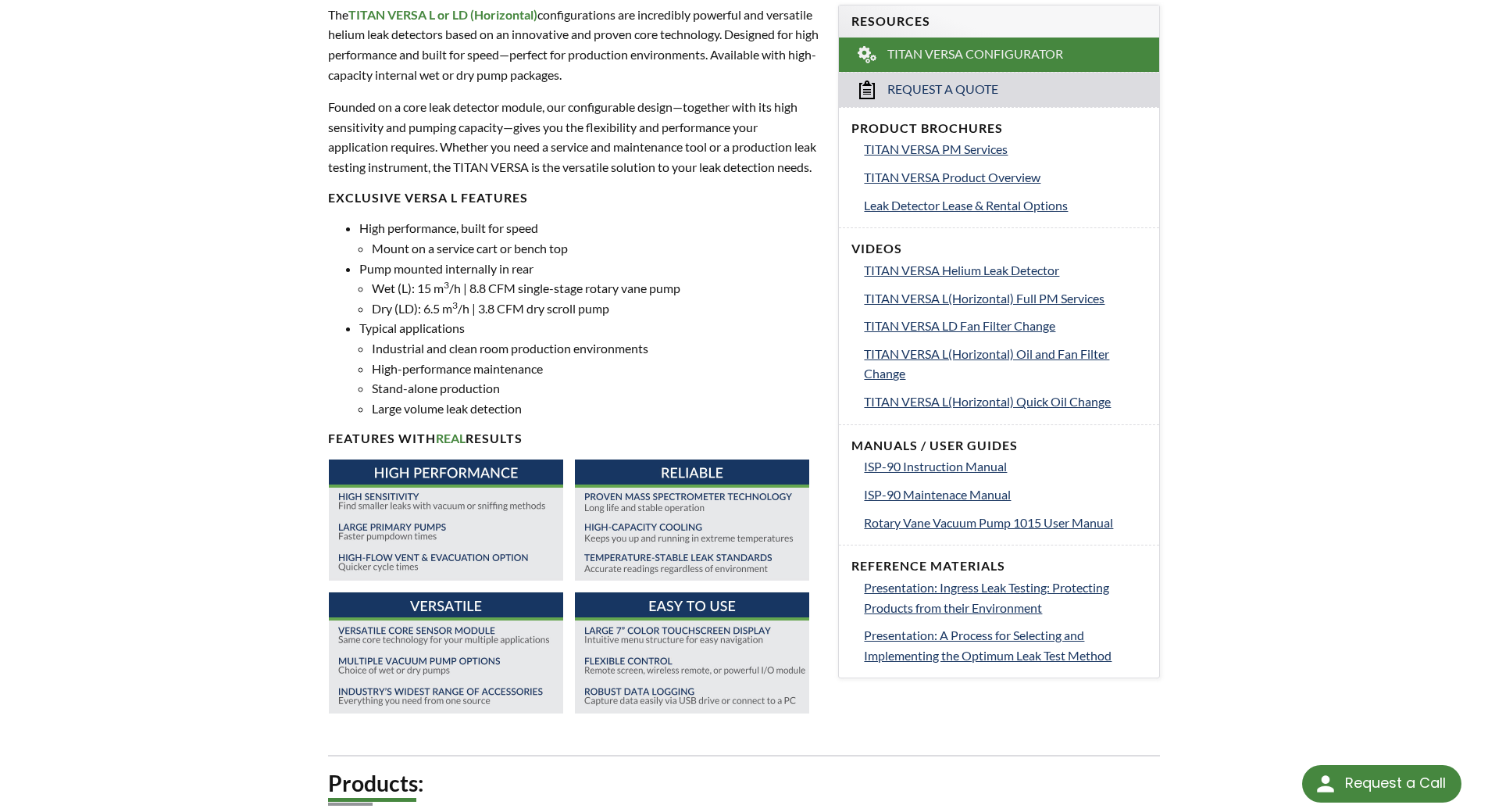
scroll to position [781, 0]
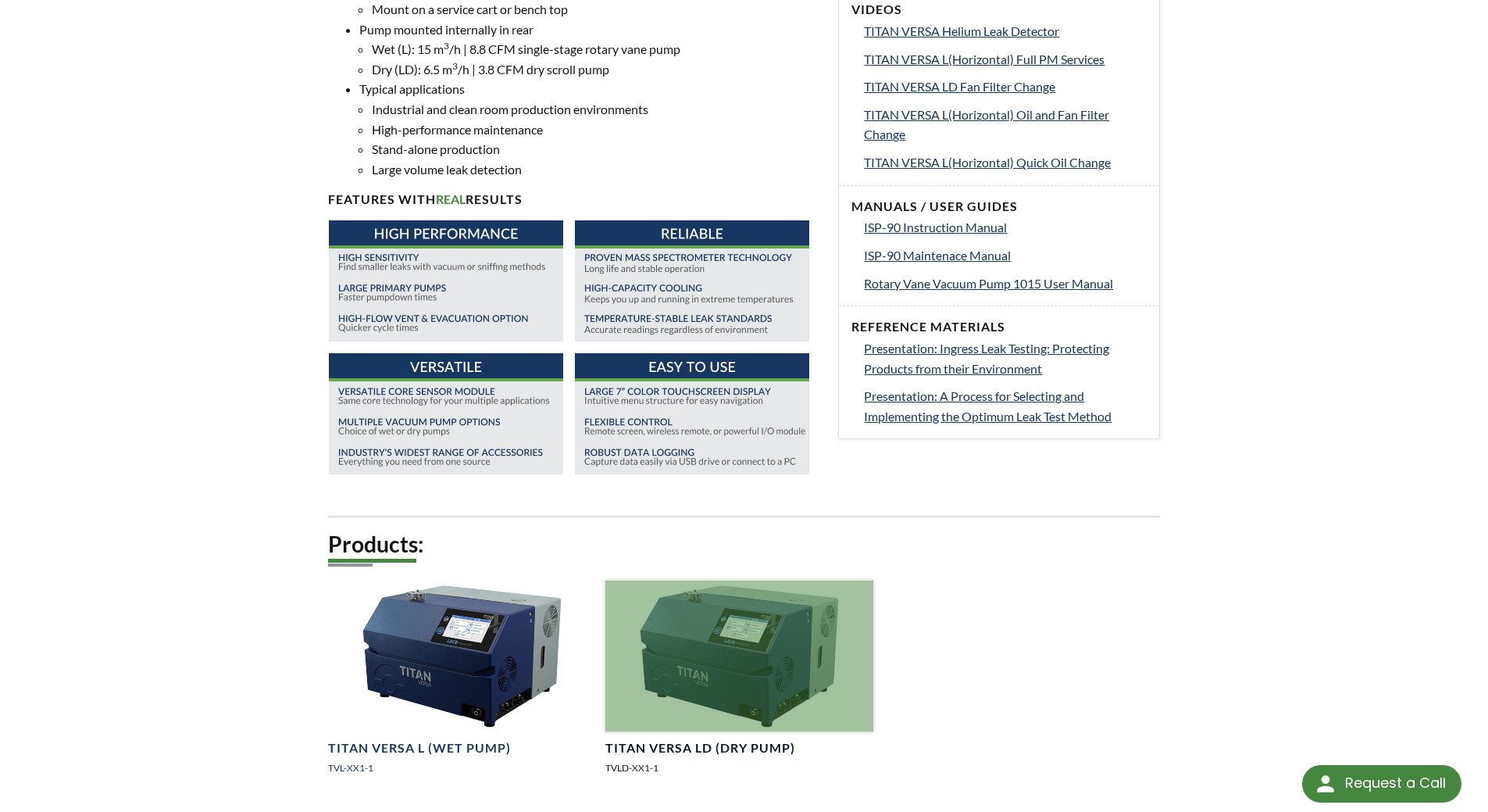
click at [790, 664] on div at bounding box center [739, 655] width 268 height 151
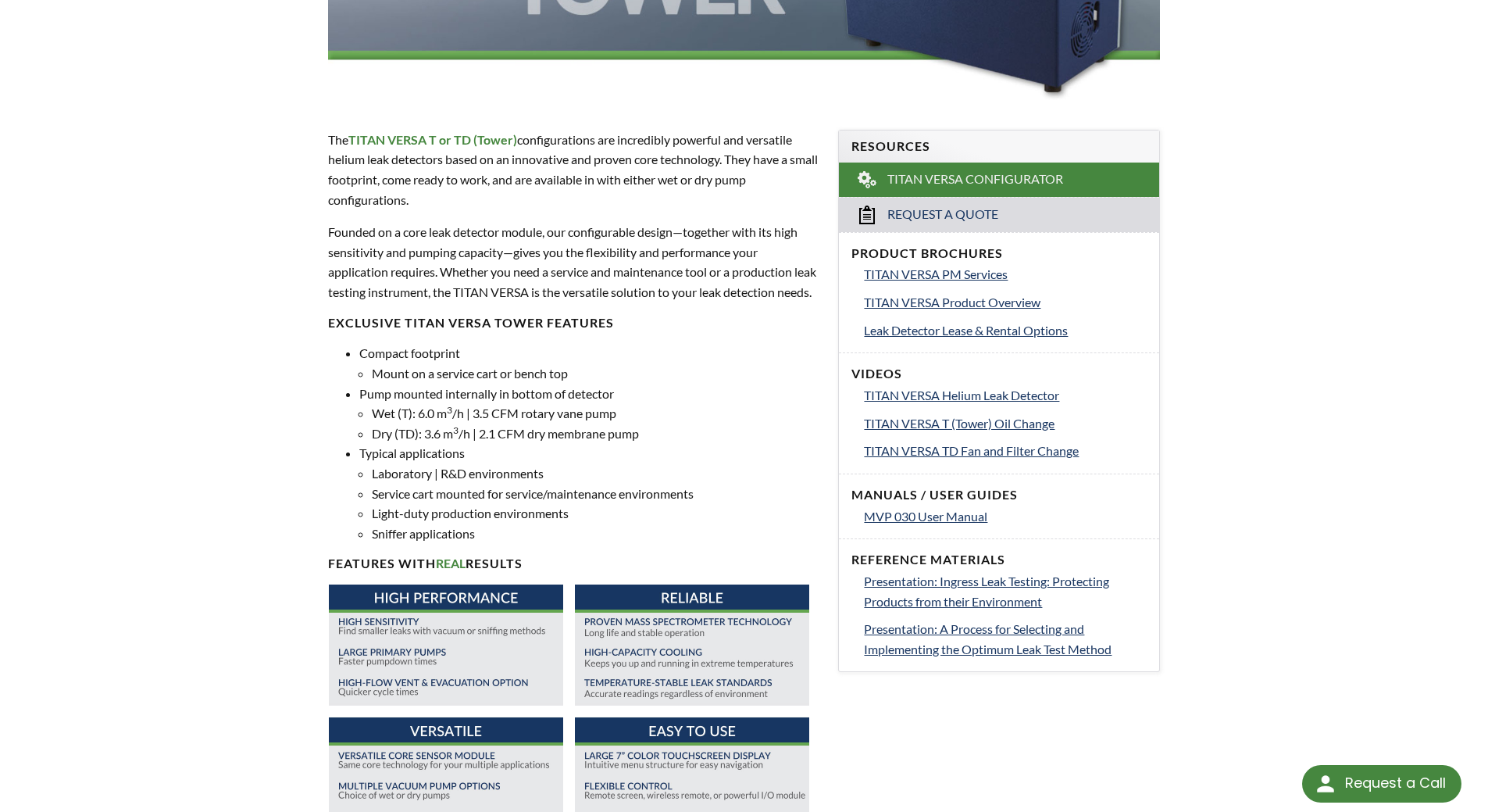
scroll to position [335, 0]
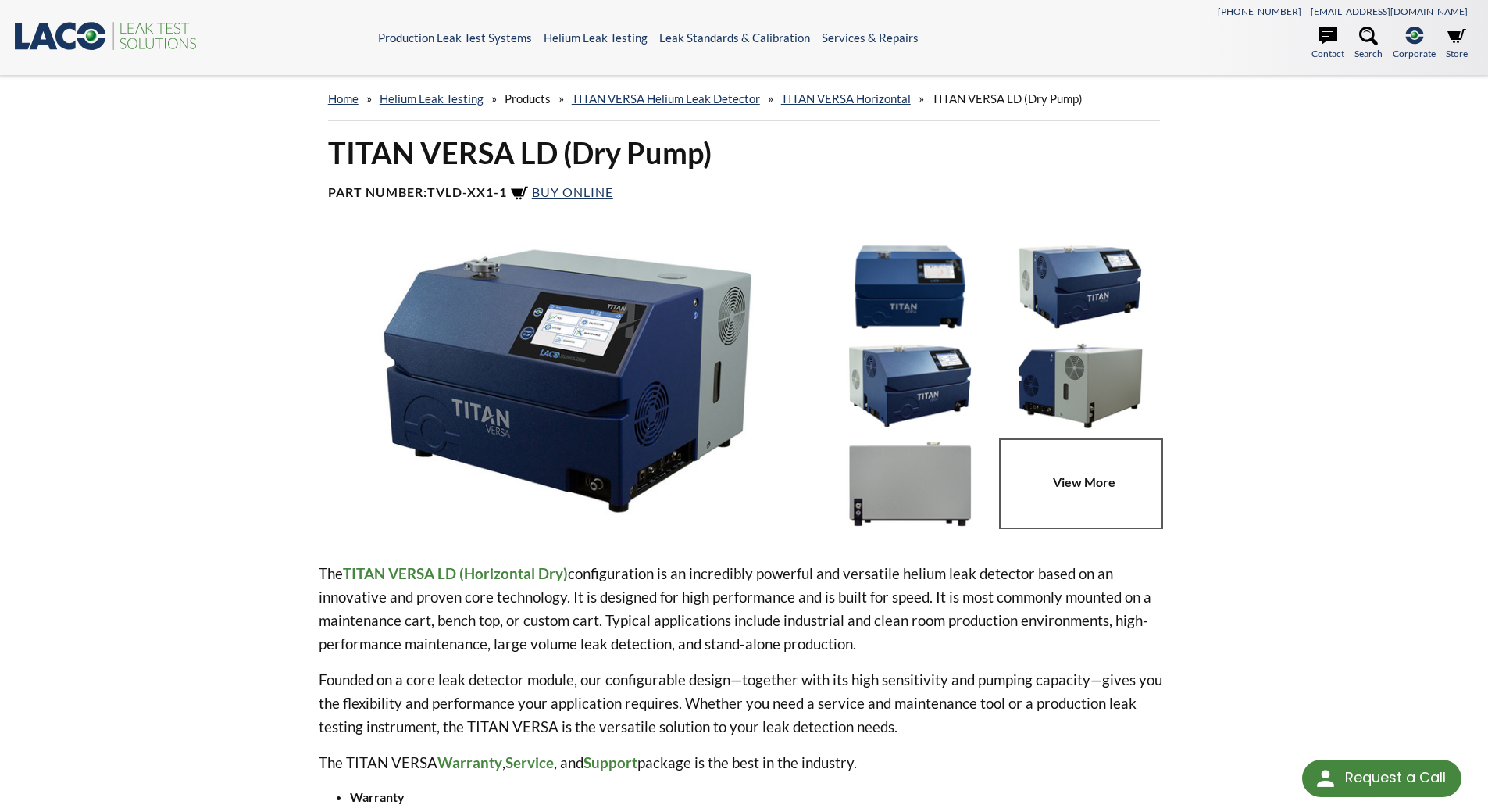
select select "Language Translate Widget"
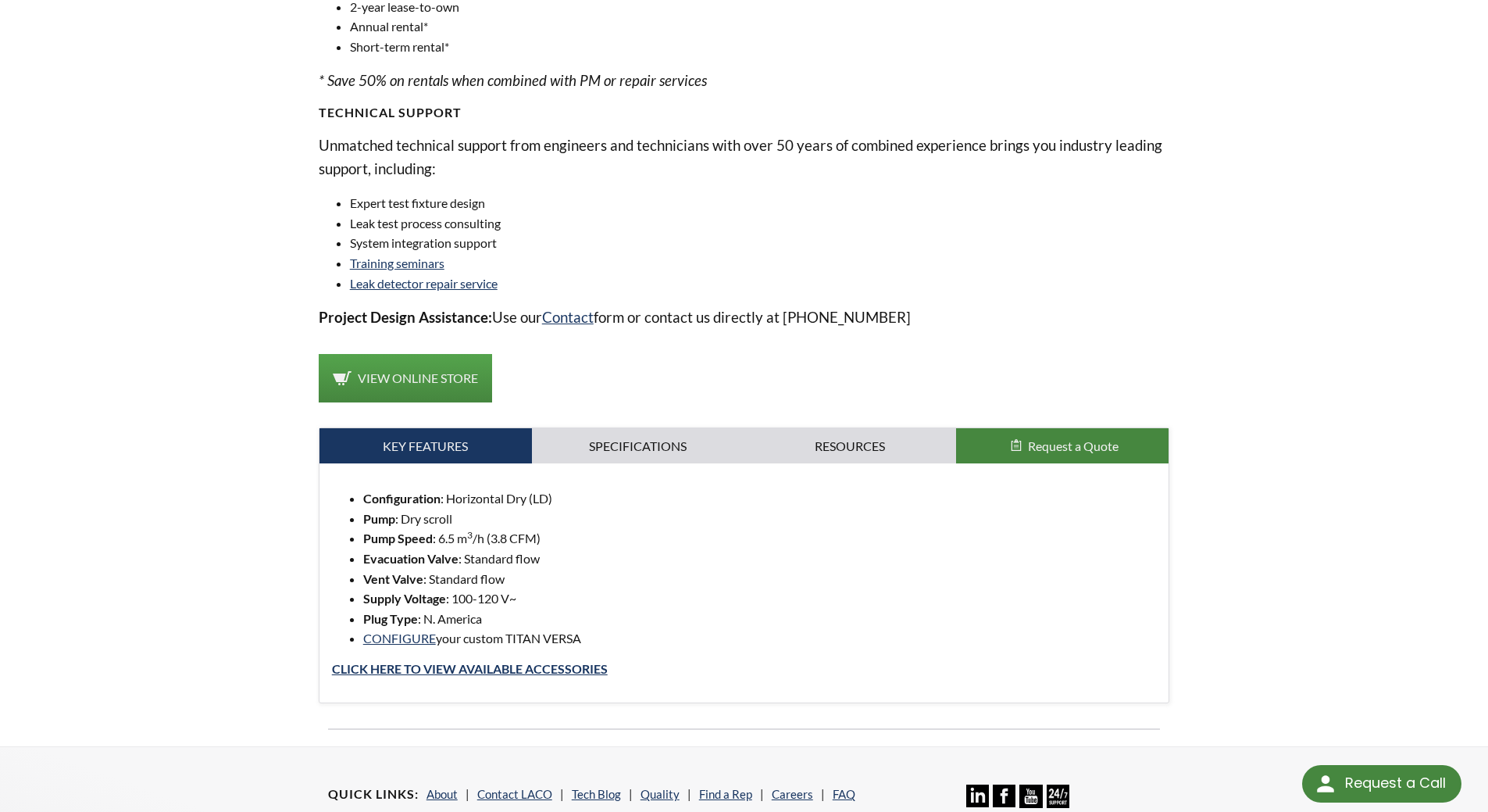
scroll to position [1328, 0]
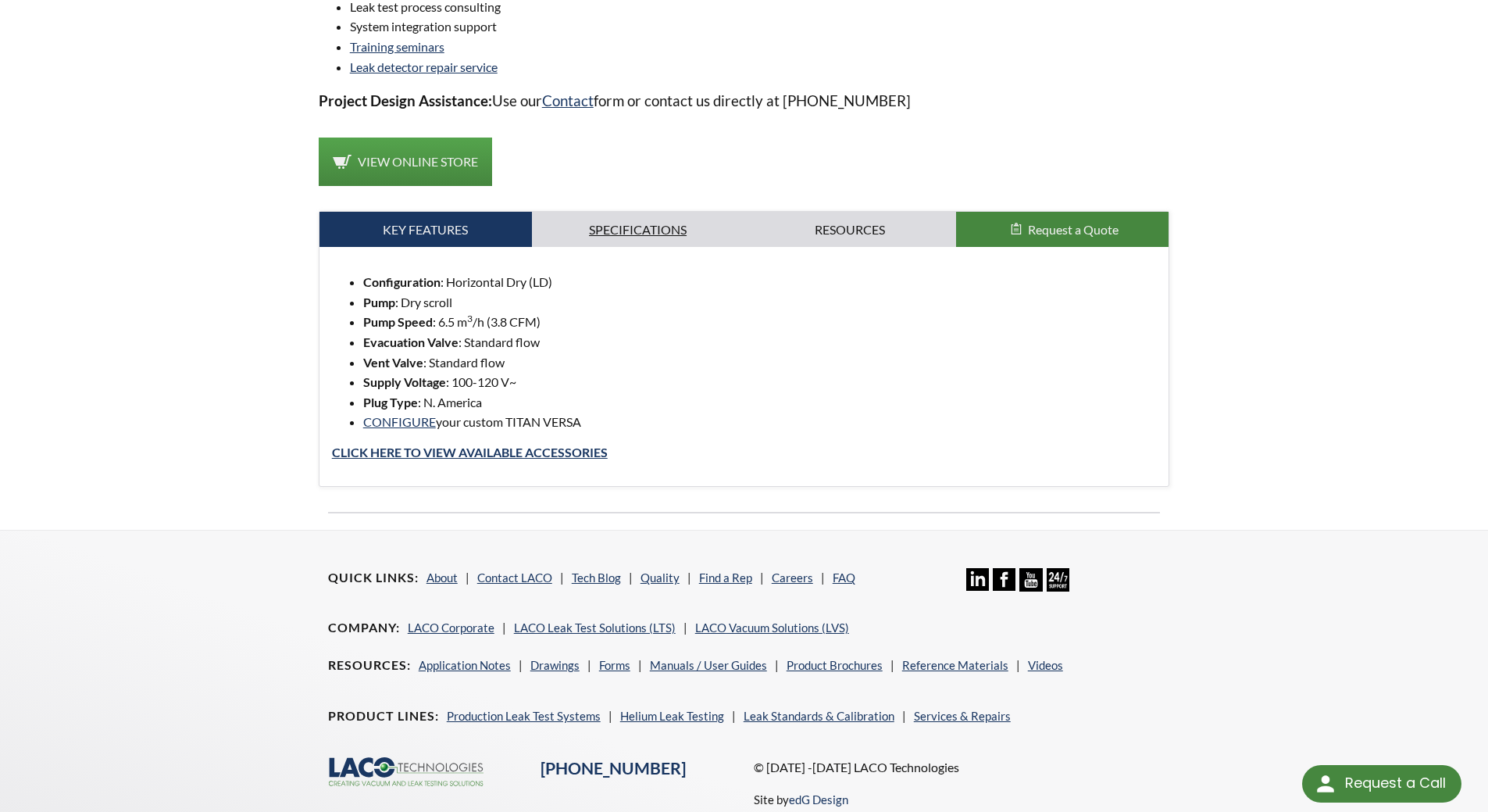
click at [629, 237] on link "Specifications" at bounding box center [638, 230] width 213 height 36
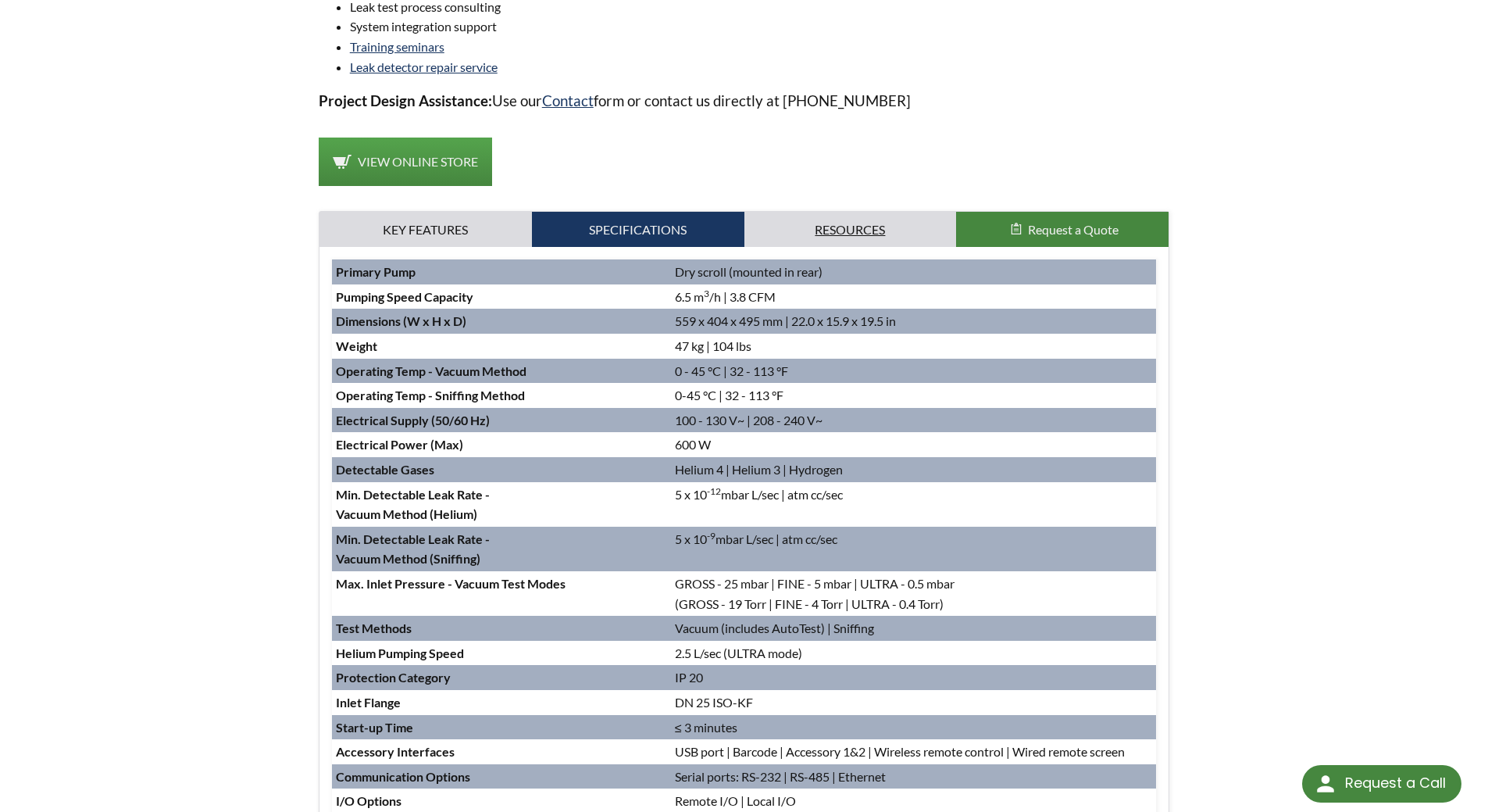
click at [834, 214] on link "Resources" at bounding box center [851, 230] width 213 height 36
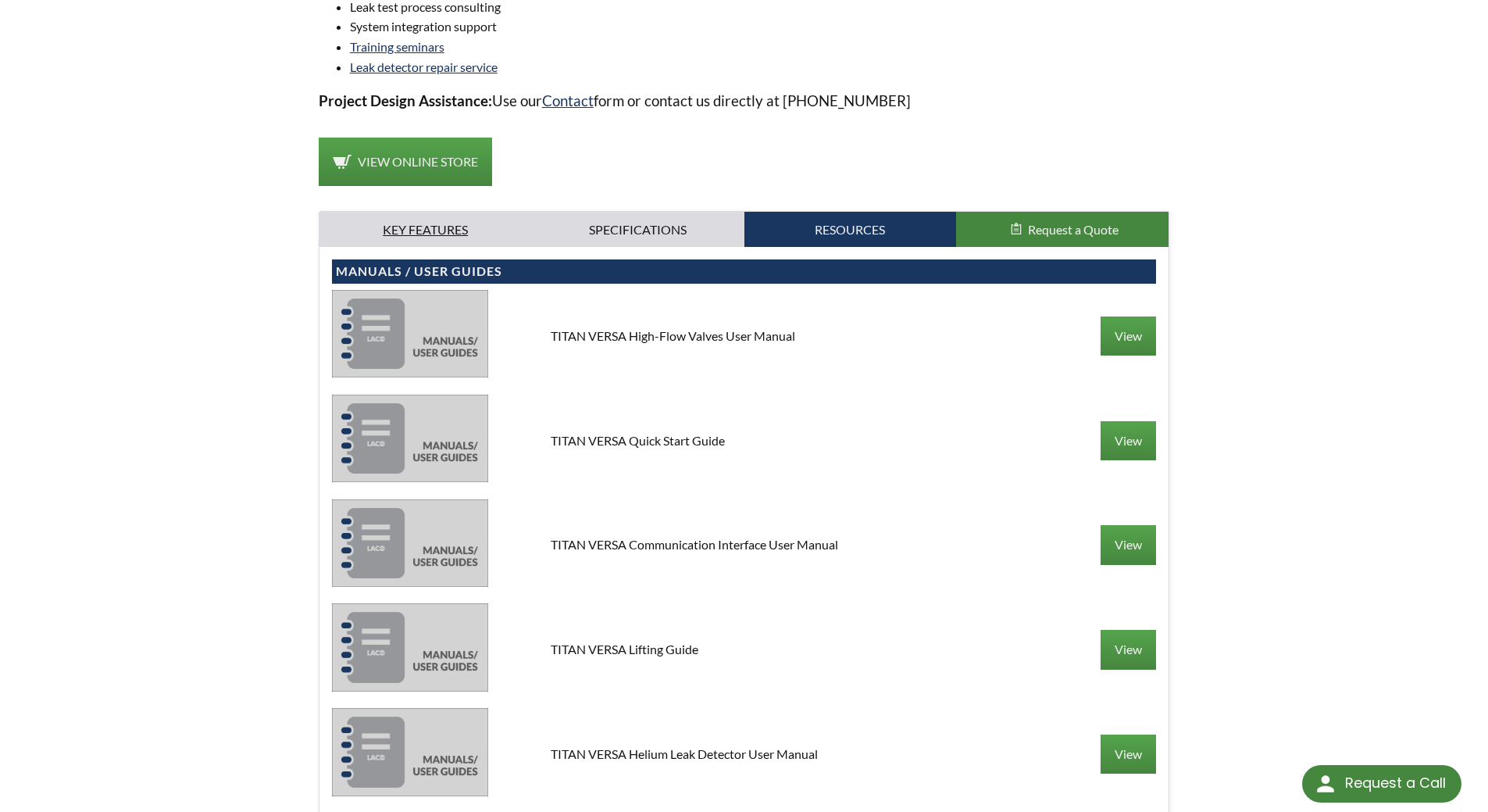
click at [502, 229] on link "Key Features" at bounding box center [426, 230] width 213 height 36
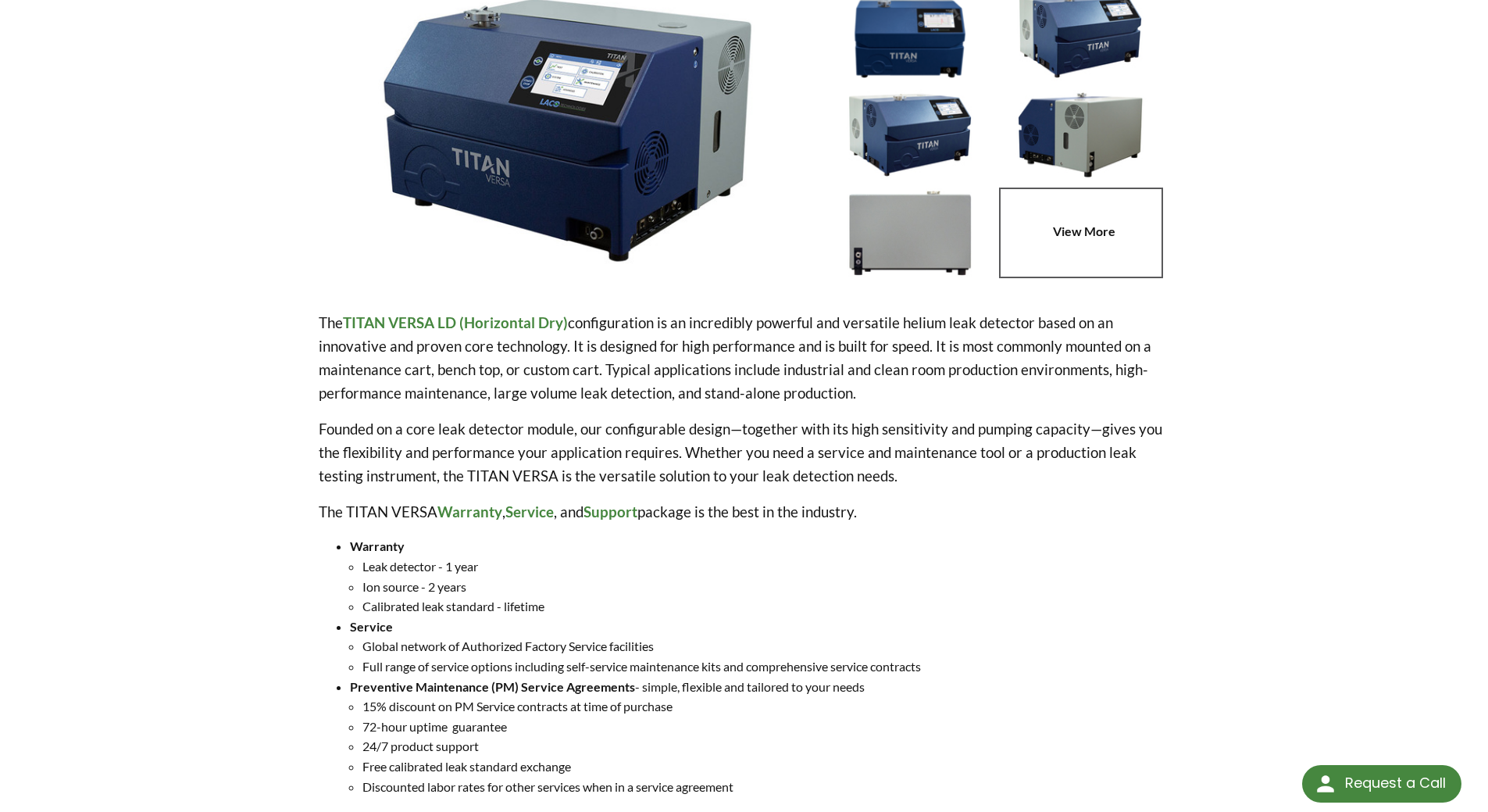
scroll to position [0, 0]
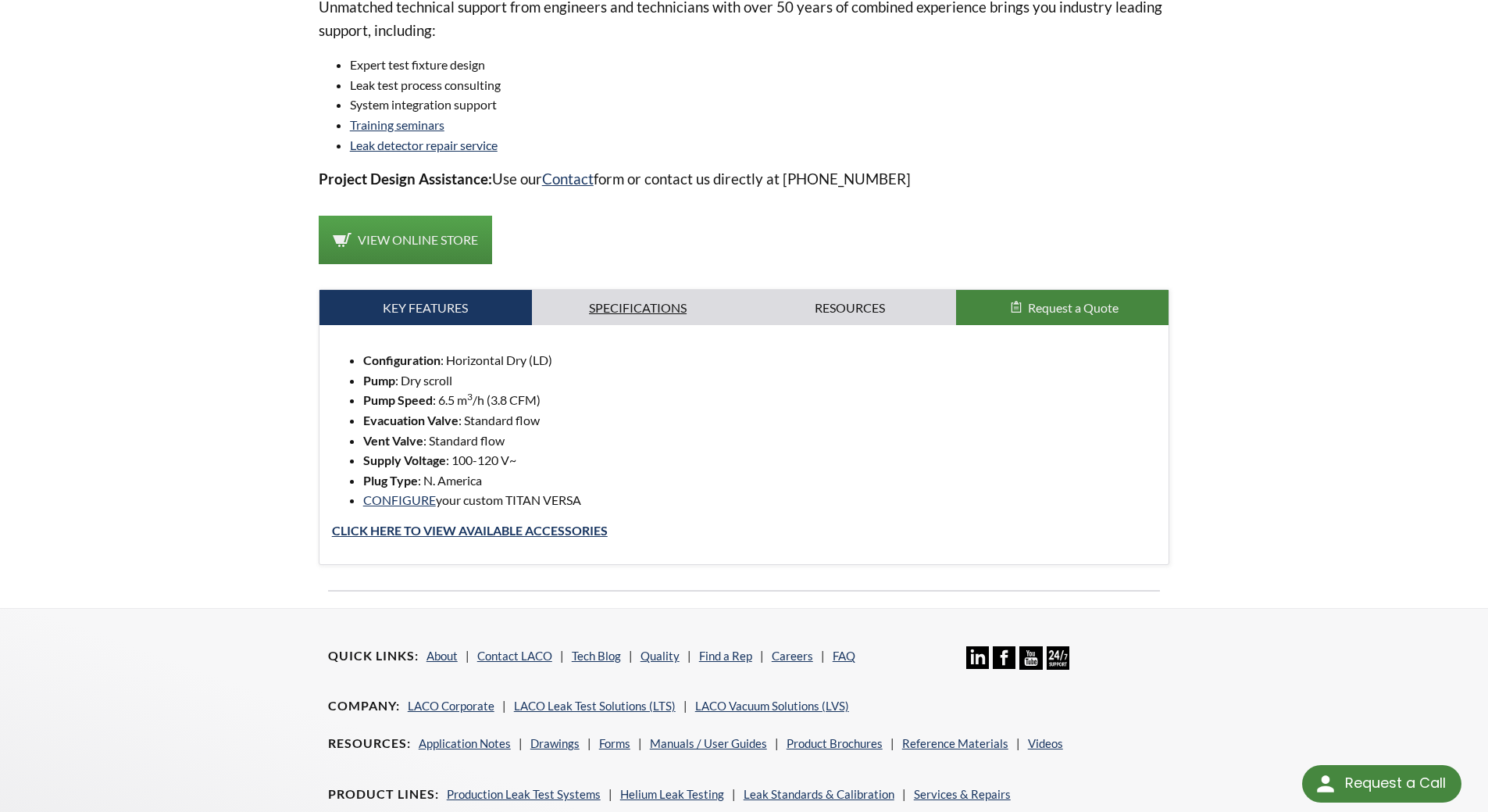
click at [634, 308] on link "Specifications" at bounding box center [638, 308] width 213 height 36
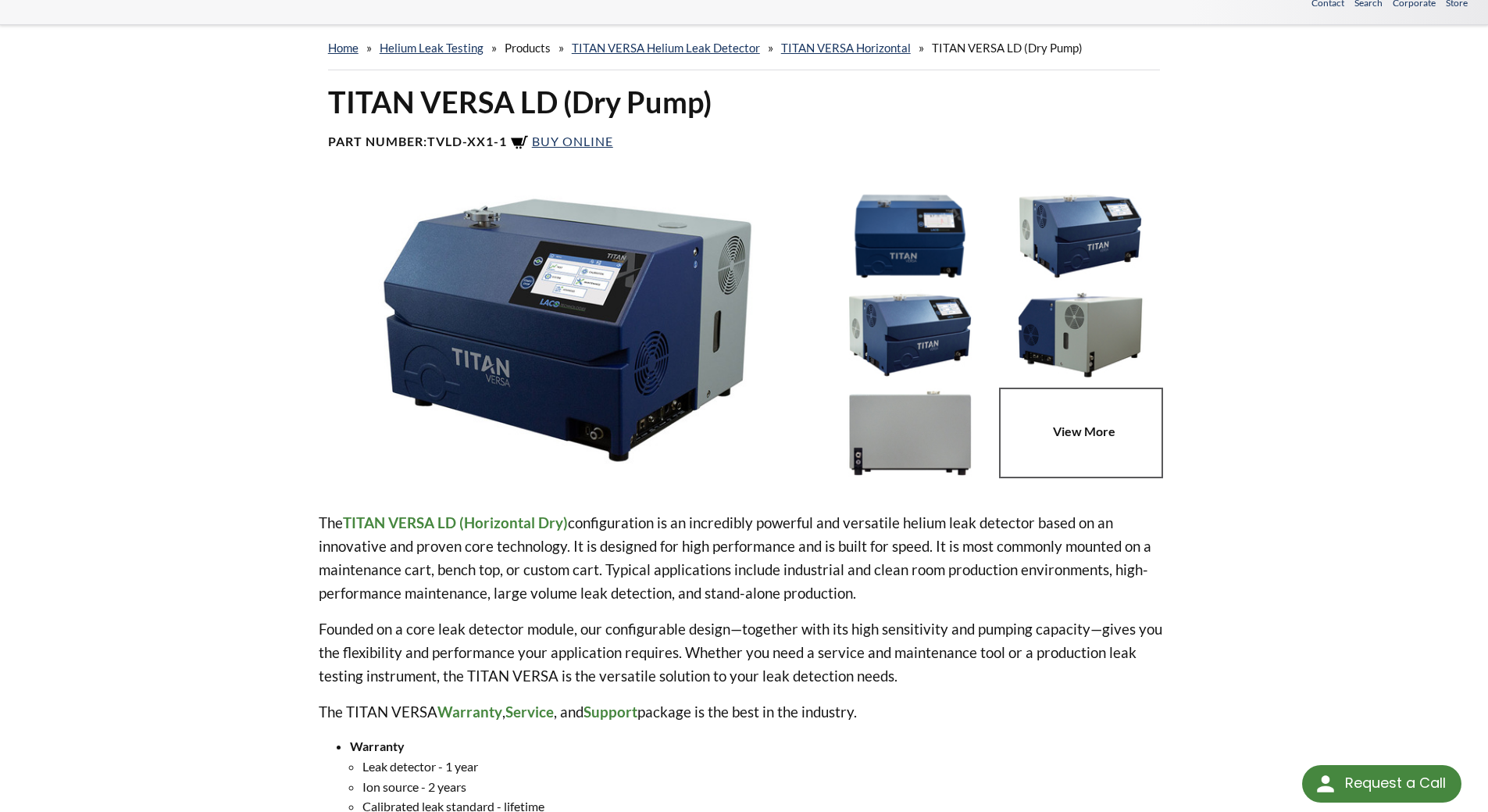
scroll to position [78, 0]
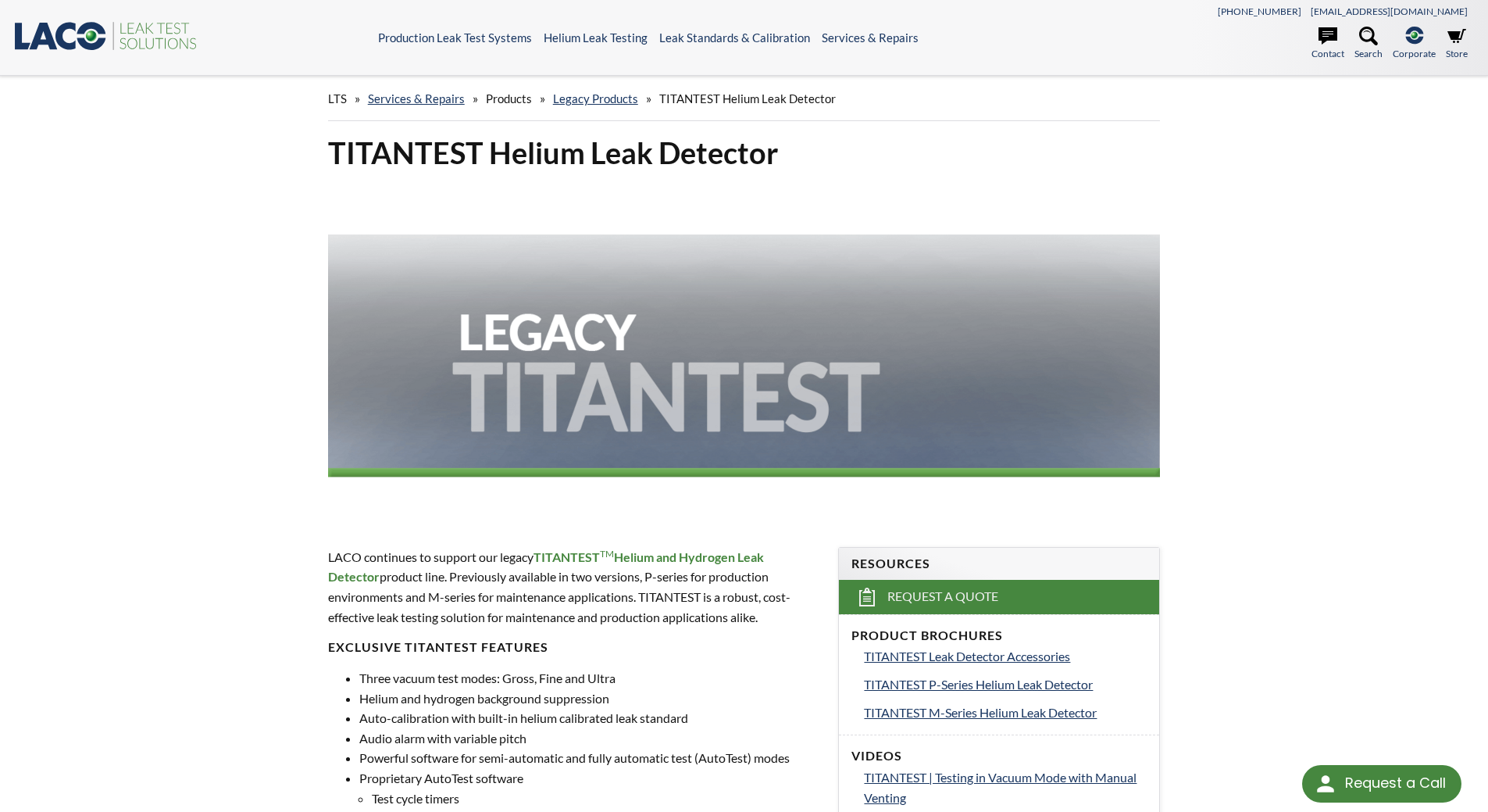
select select "Language Translate Widget"
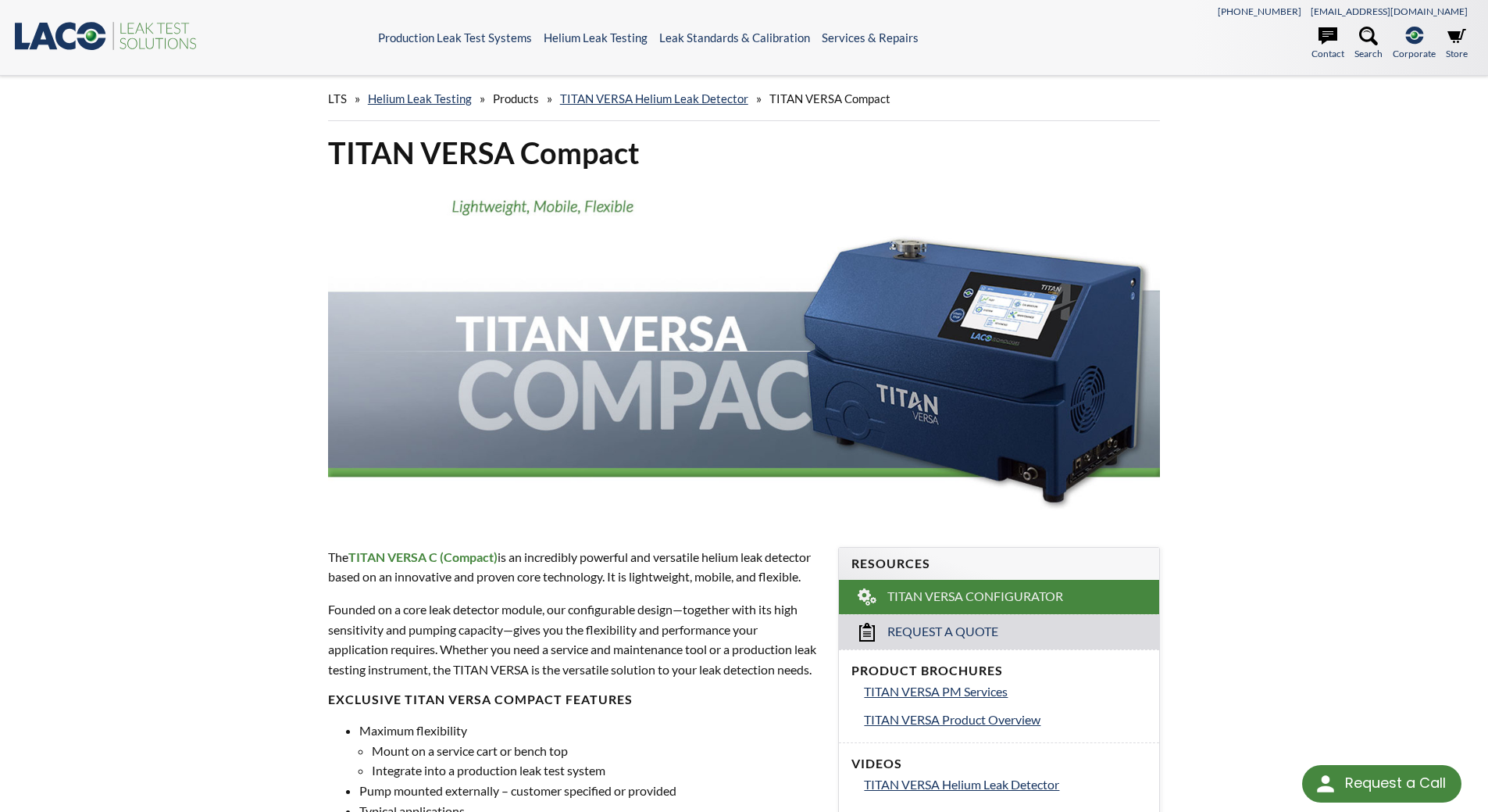
select select "Language Translate Widget"
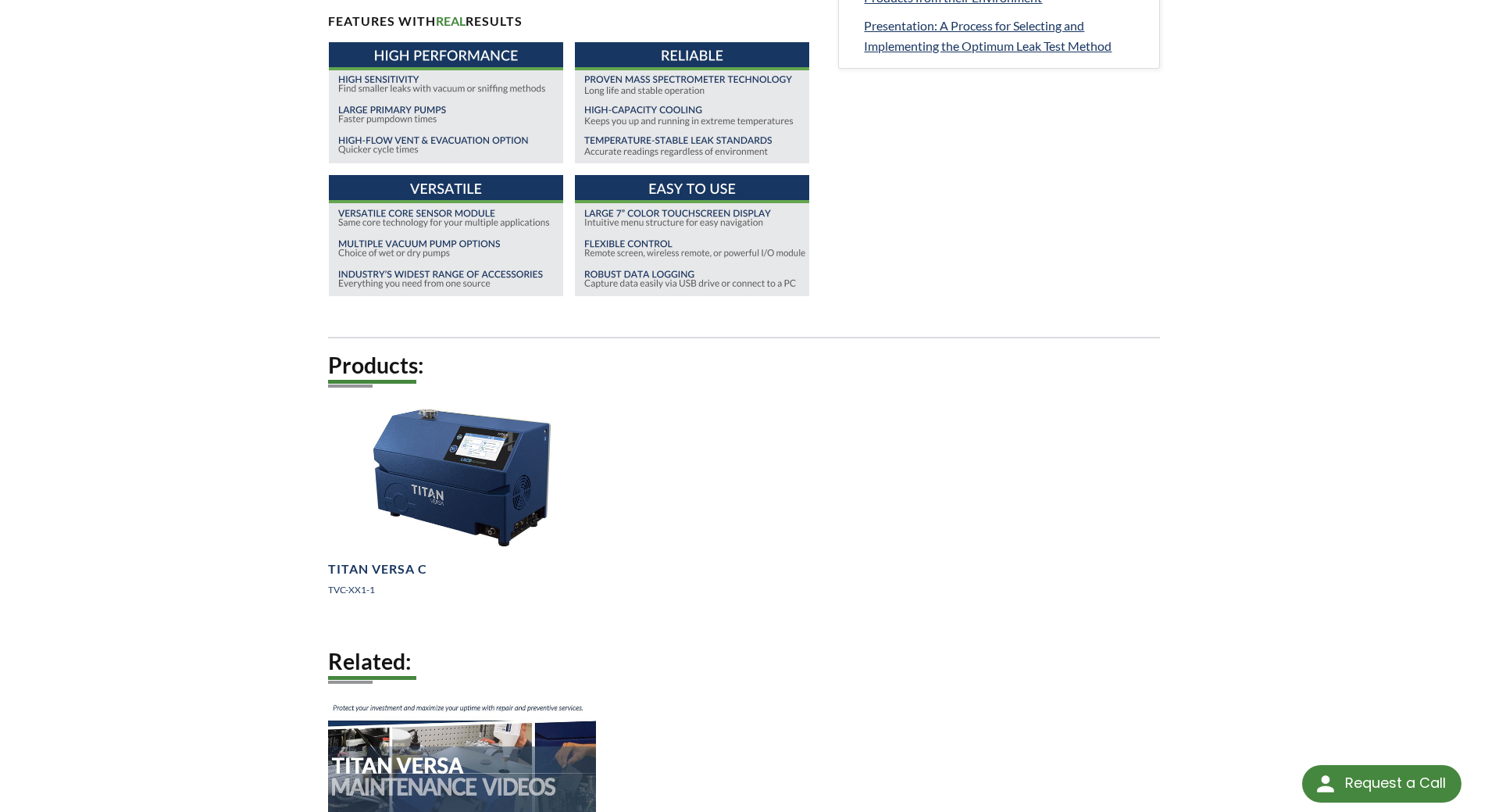
scroll to position [937, 0]
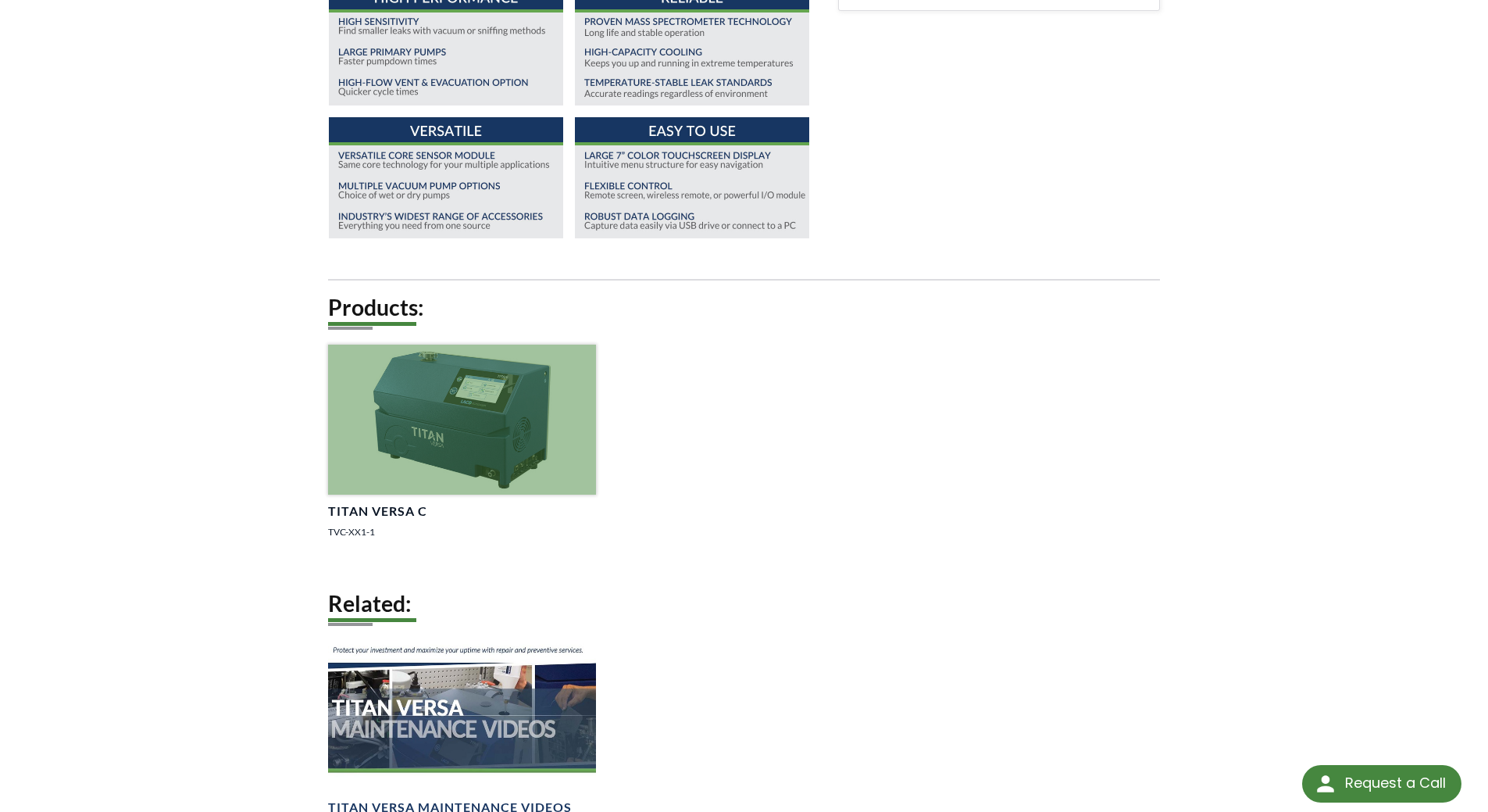
click at [503, 470] on div at bounding box center [461, 419] width 268 height 151
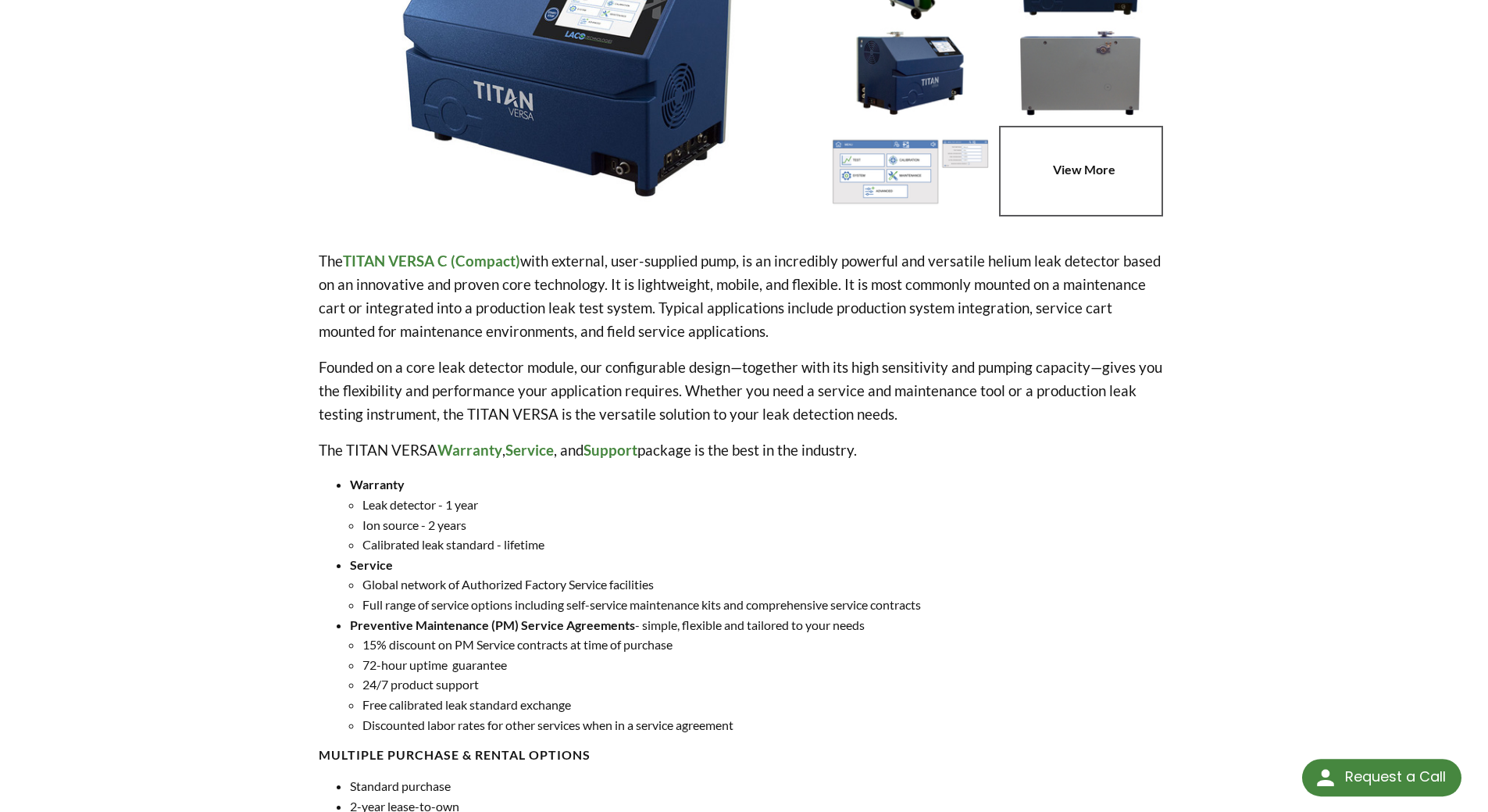
select select "Language Translate Widget"
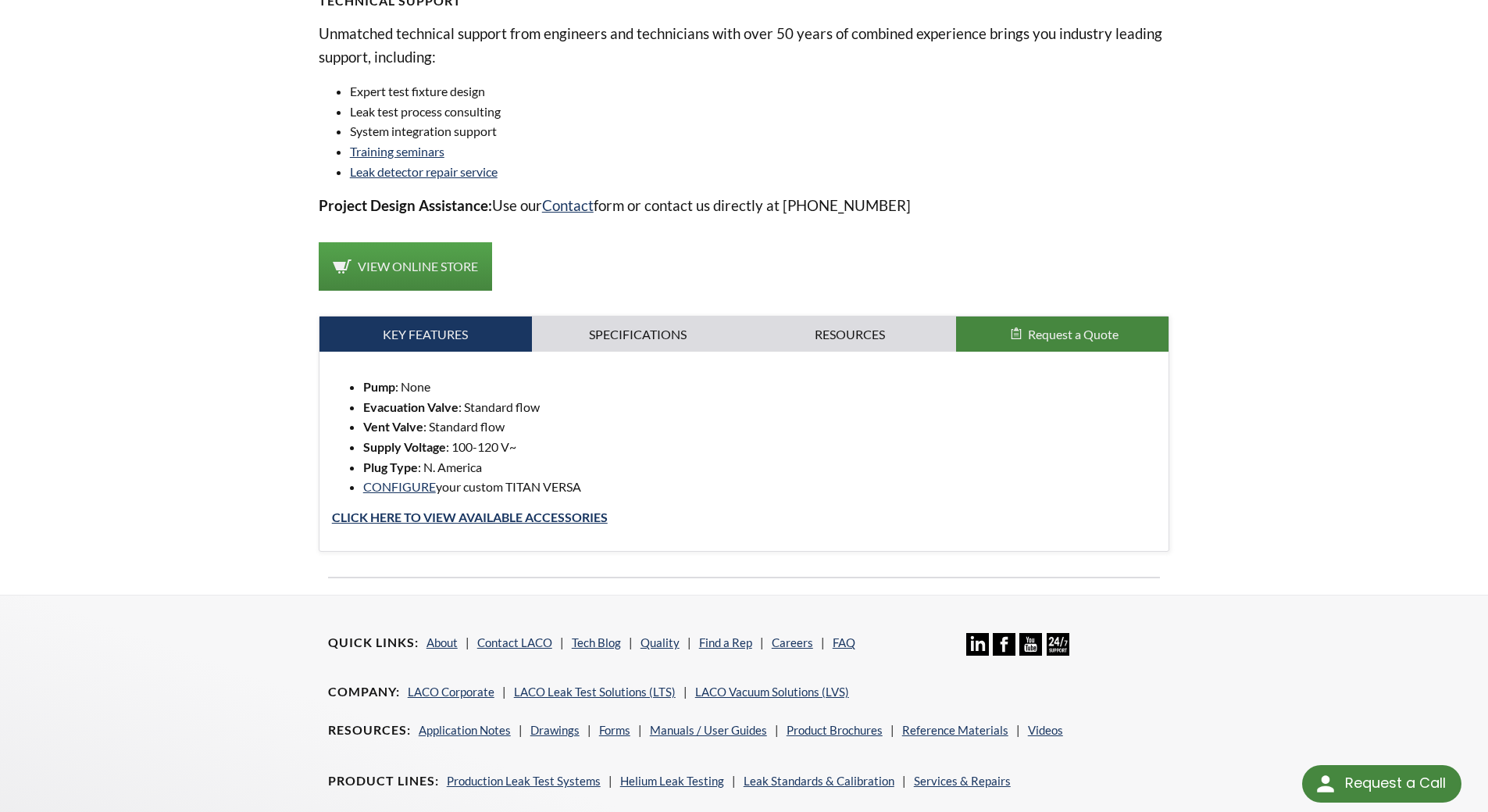
scroll to position [1250, 0]
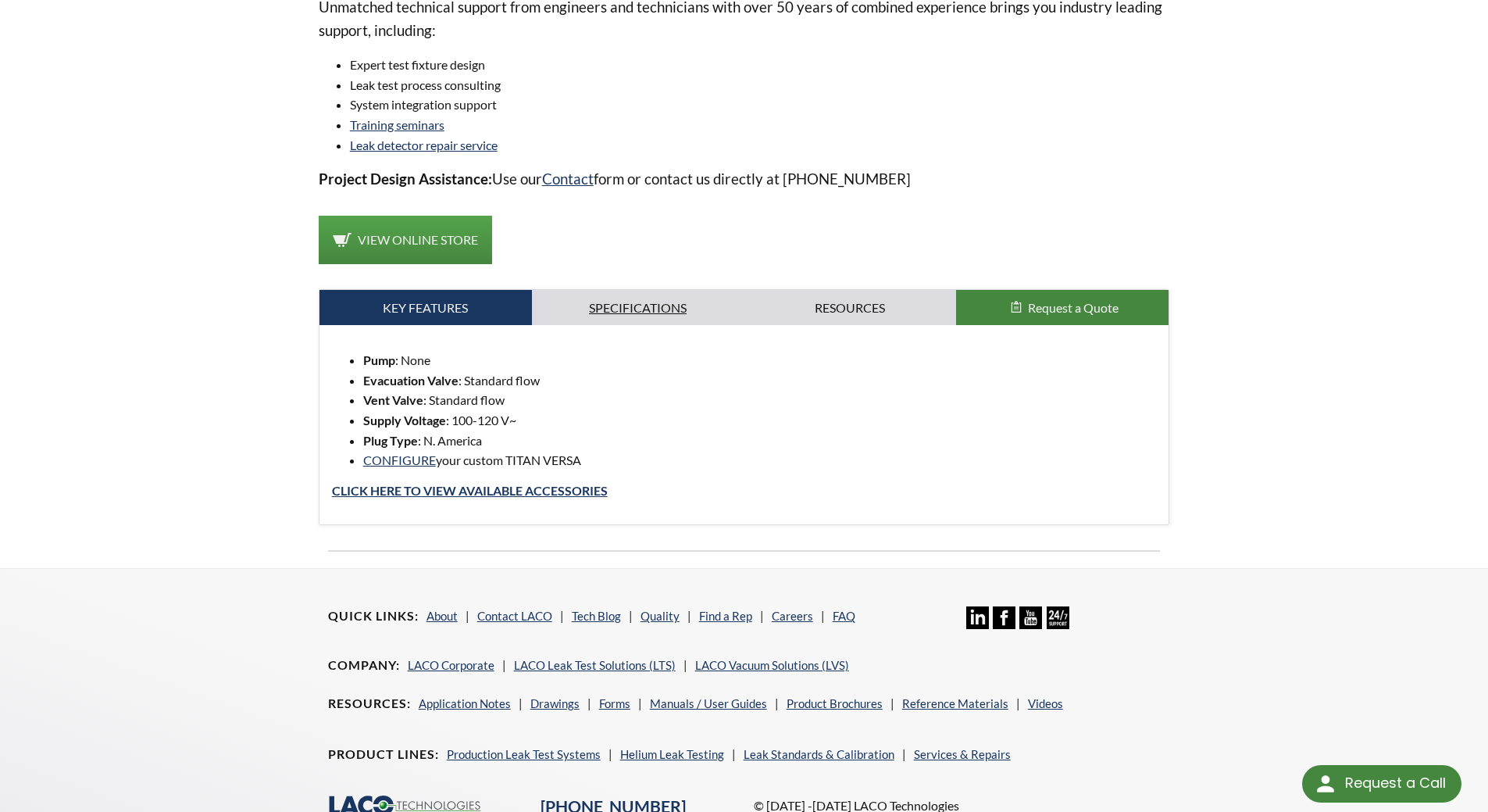
click at [635, 310] on link "Specifications" at bounding box center [638, 308] width 213 height 36
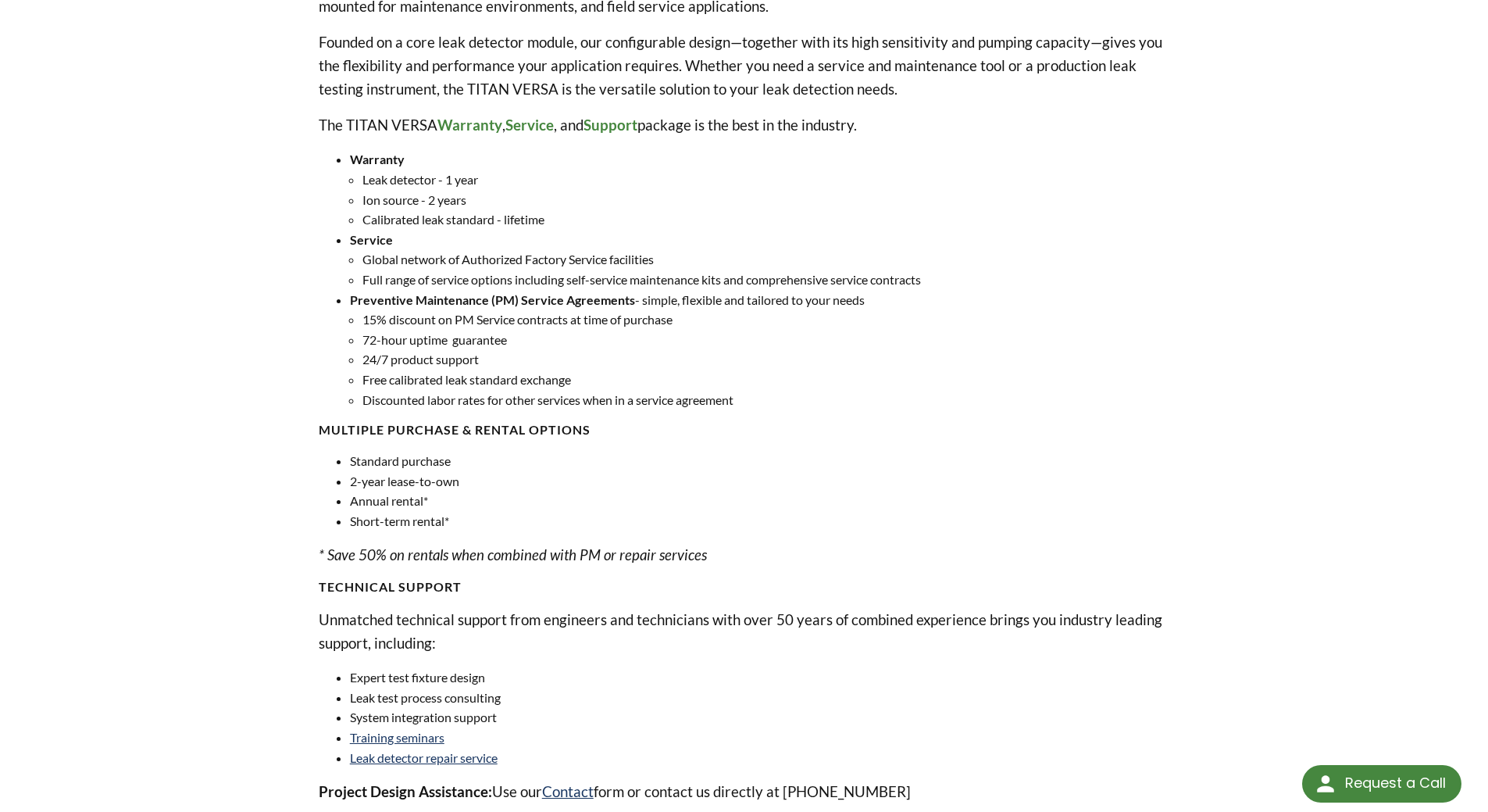
scroll to position [526, 0]
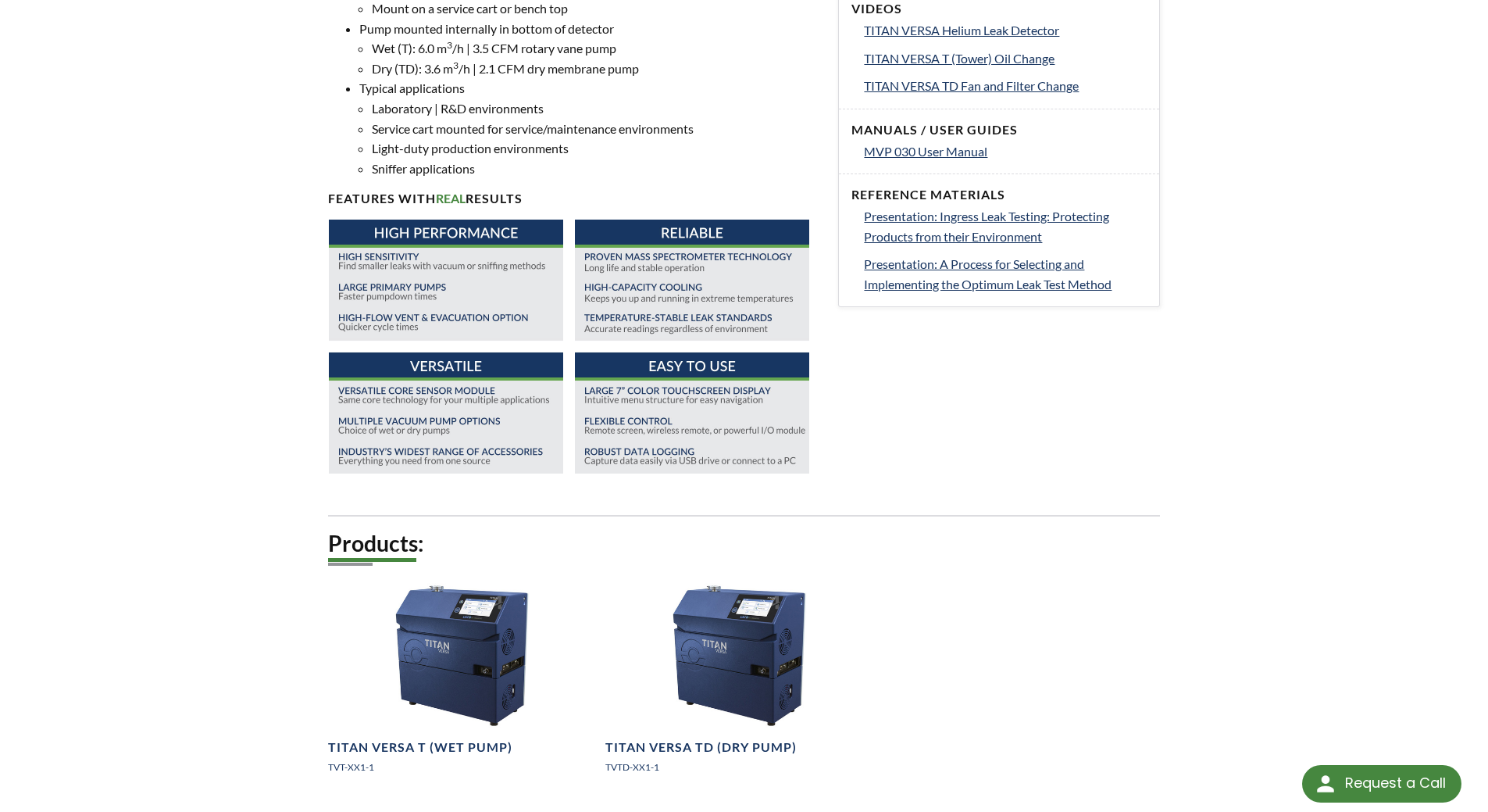
select select "Language Translate Widget"
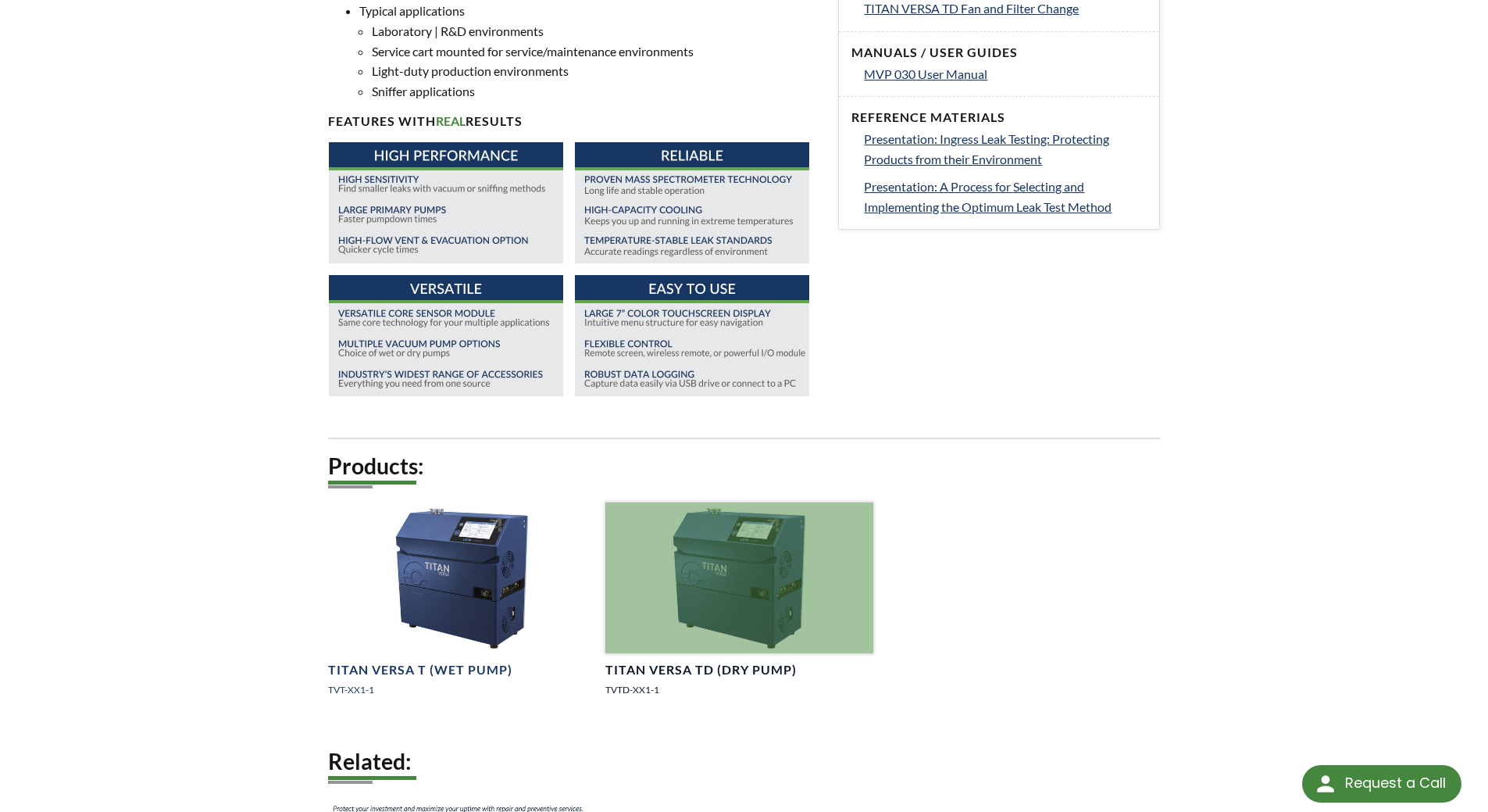
scroll to position [1016, 0]
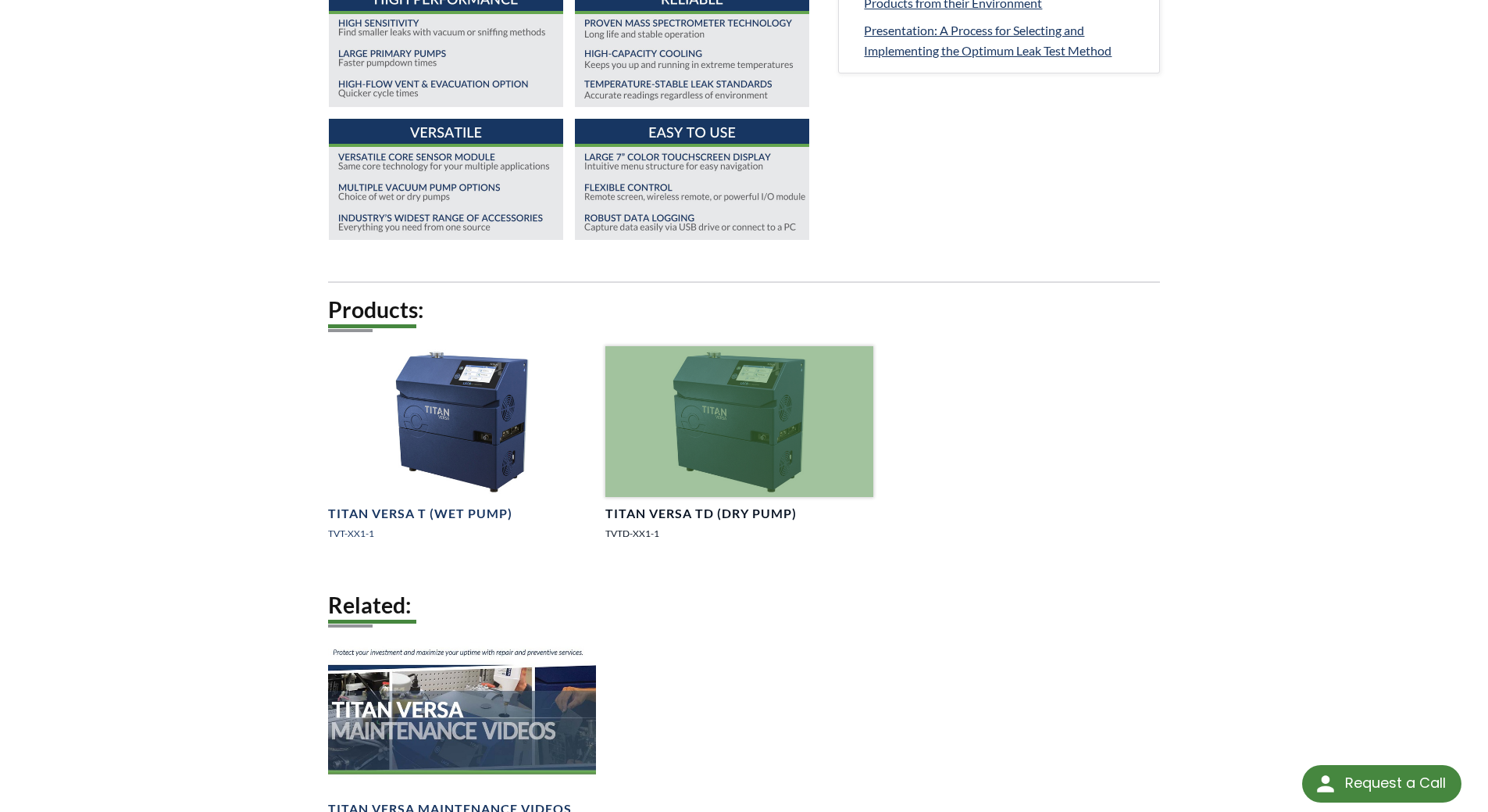
click at [691, 442] on div at bounding box center [739, 421] width 268 height 151
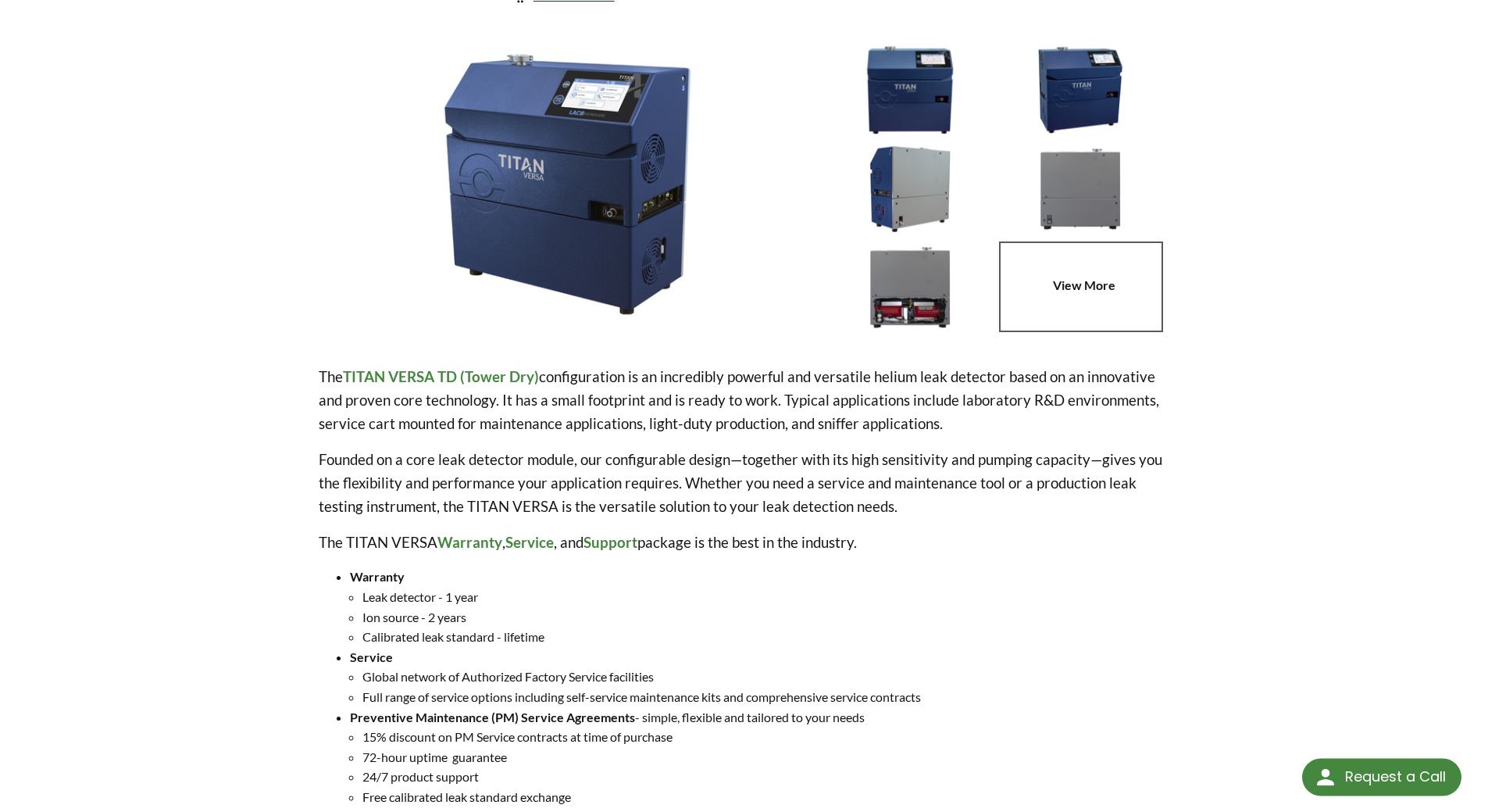
select select "Language Translate Widget"
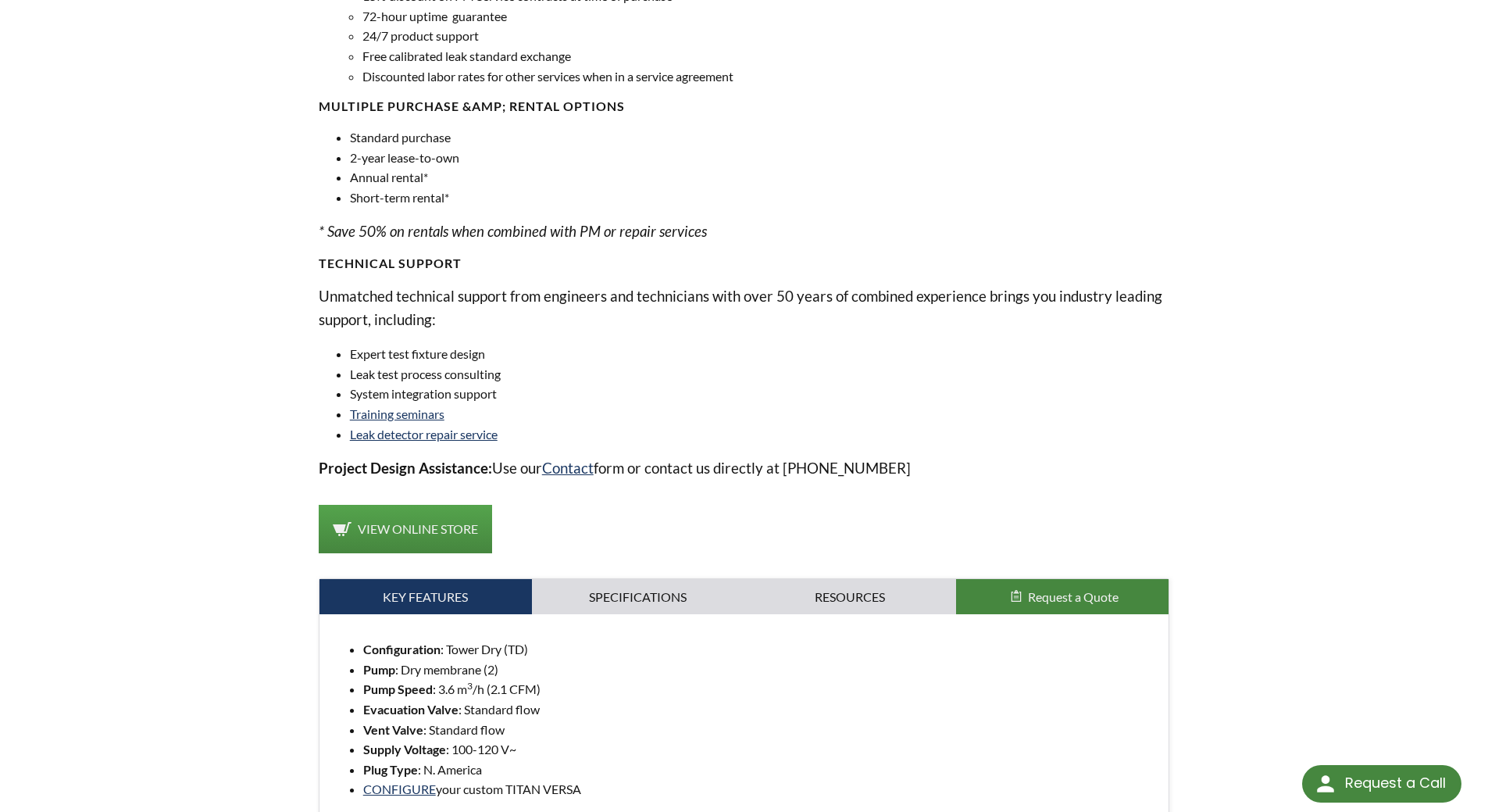
scroll to position [1172, 0]
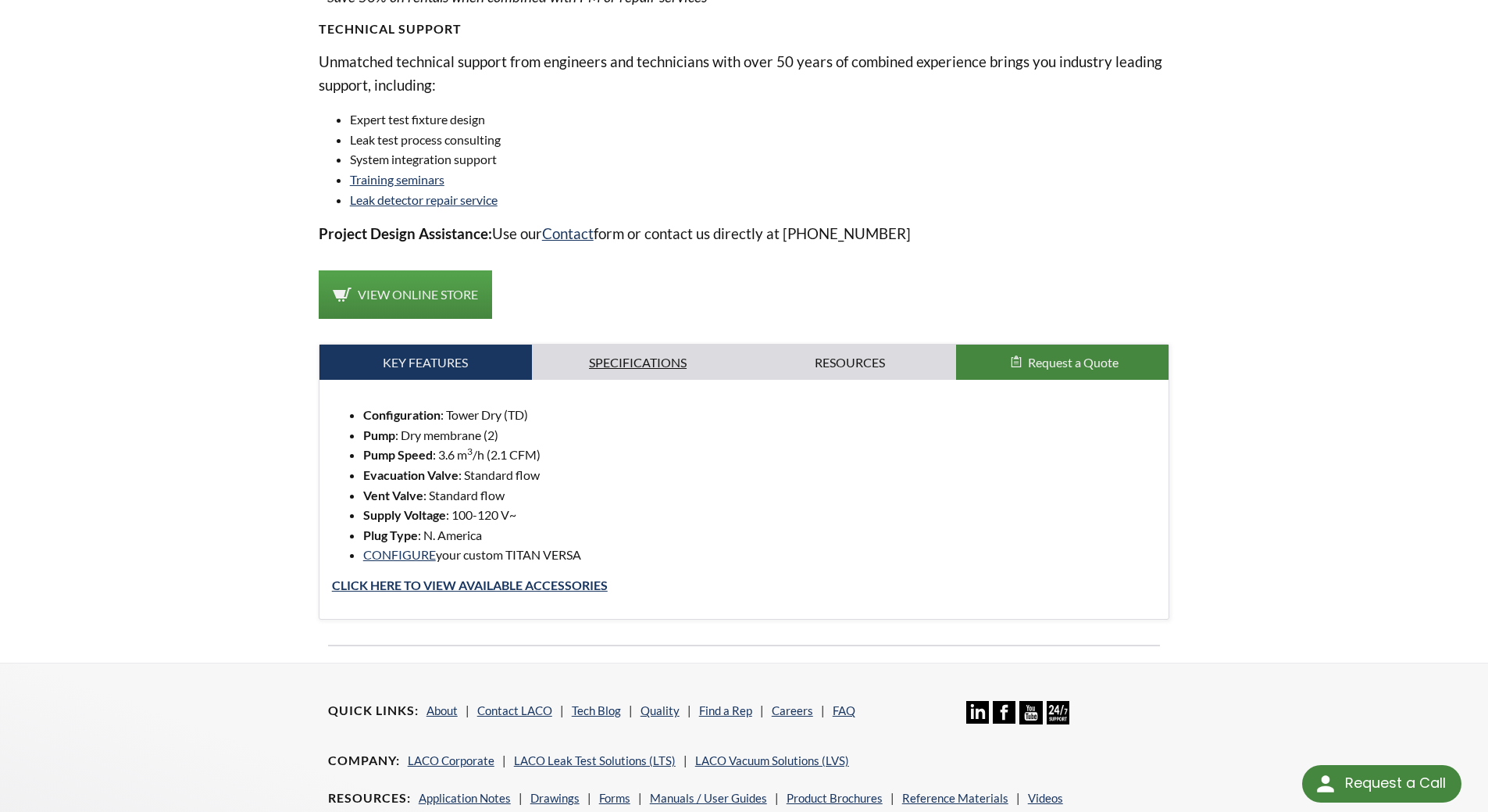
click at [666, 350] on link "Specifications" at bounding box center [638, 362] width 213 height 36
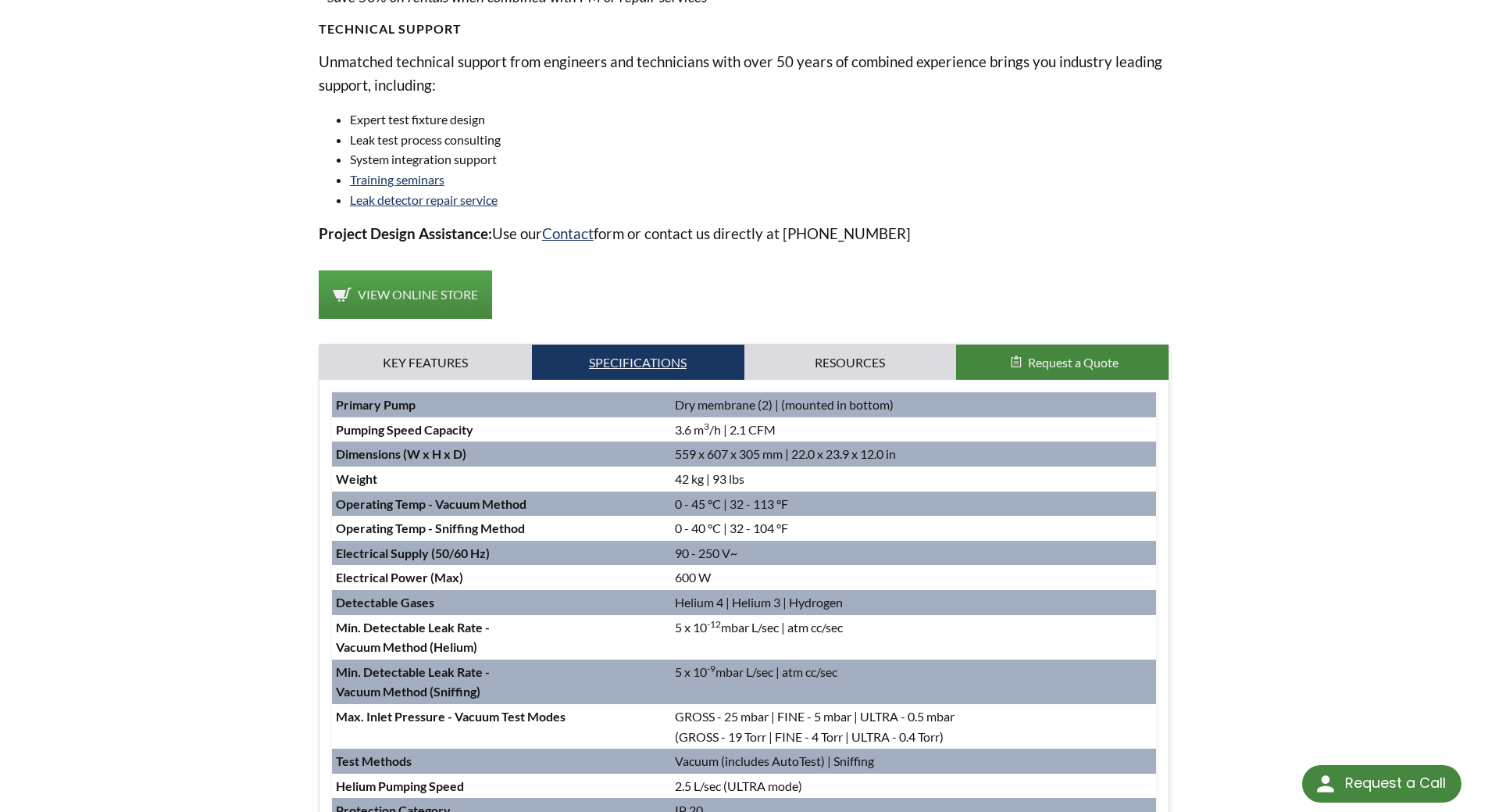
click at [660, 364] on link "Specifications" at bounding box center [638, 362] width 213 height 36
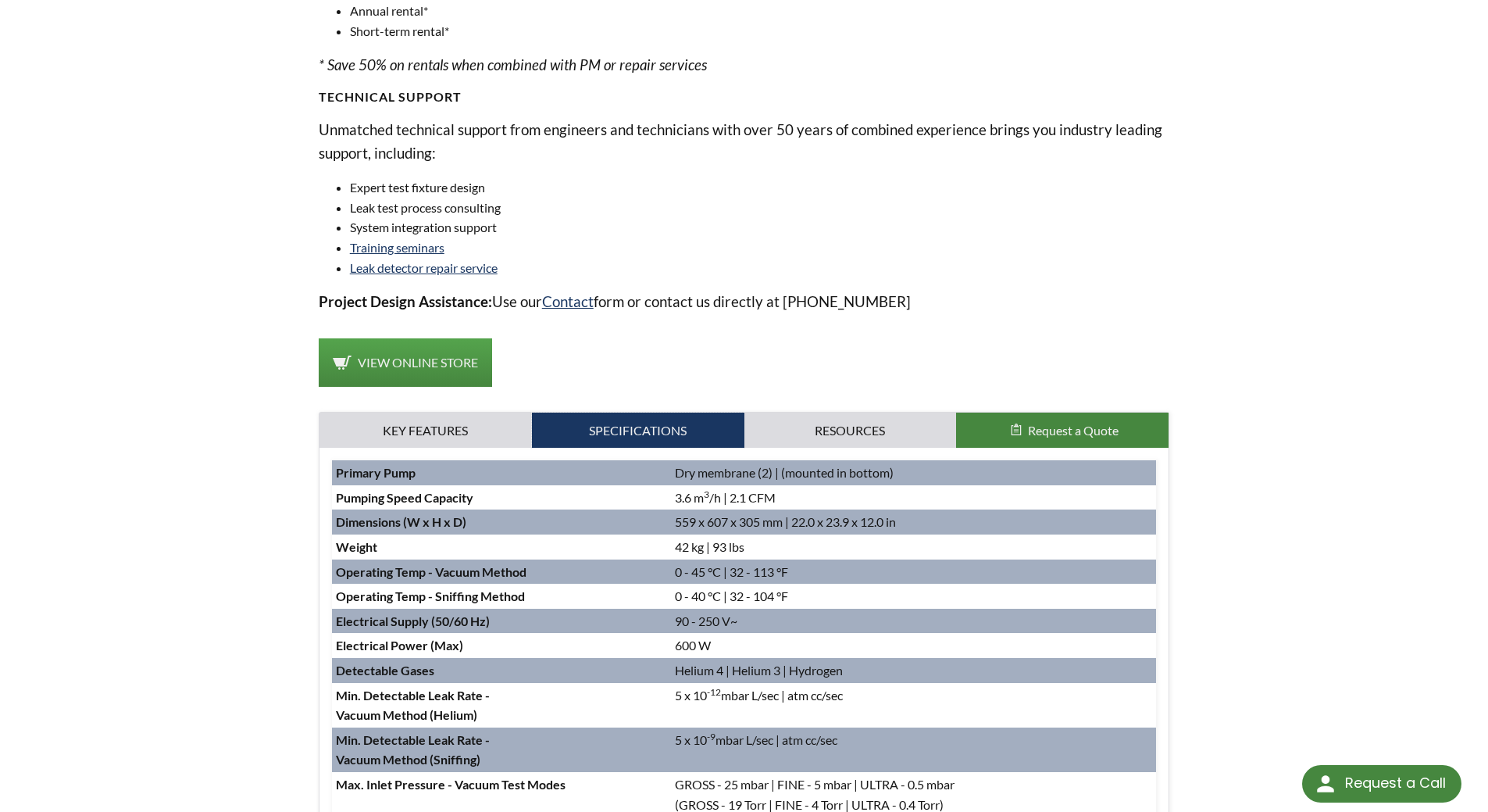
scroll to position [0, 0]
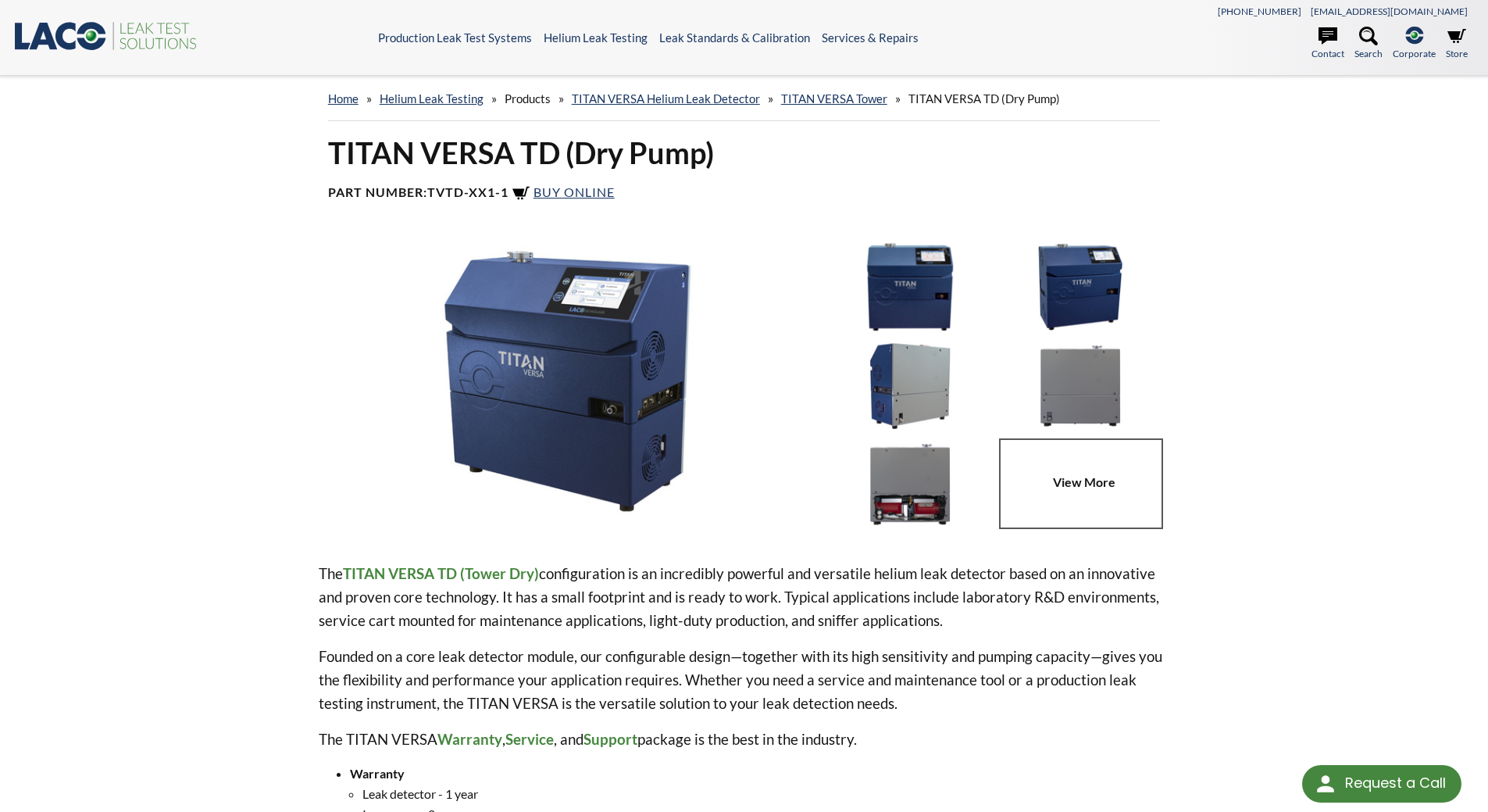
click at [496, 628] on p "The TITAN VERSA TD (Tower Dry) configuration is an incredibly powerful and vers…" at bounding box center [744, 597] width 852 height 70
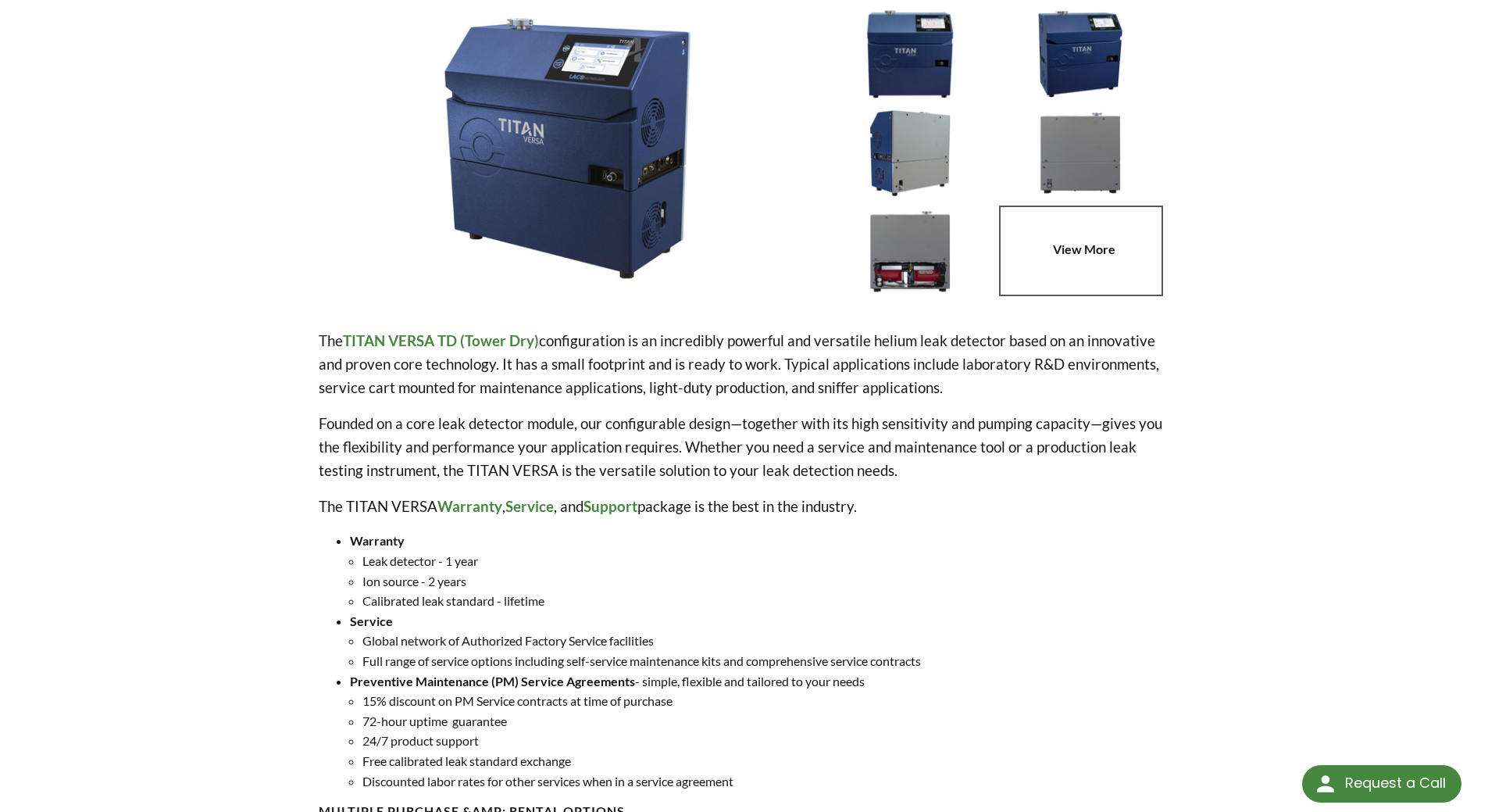
scroll to position [234, 0]
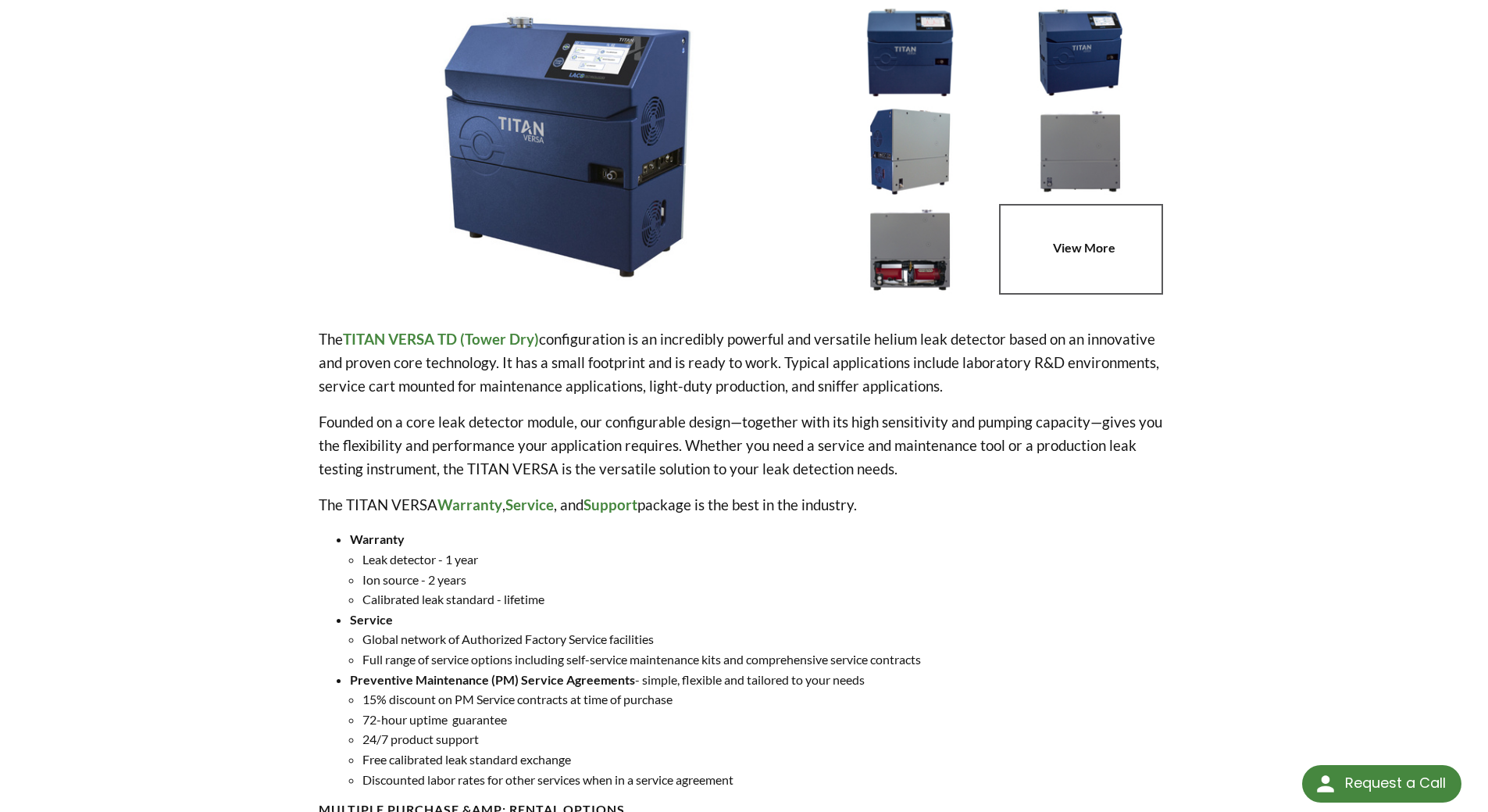
click at [930, 261] on img at bounding box center [910, 249] width 162 height 91
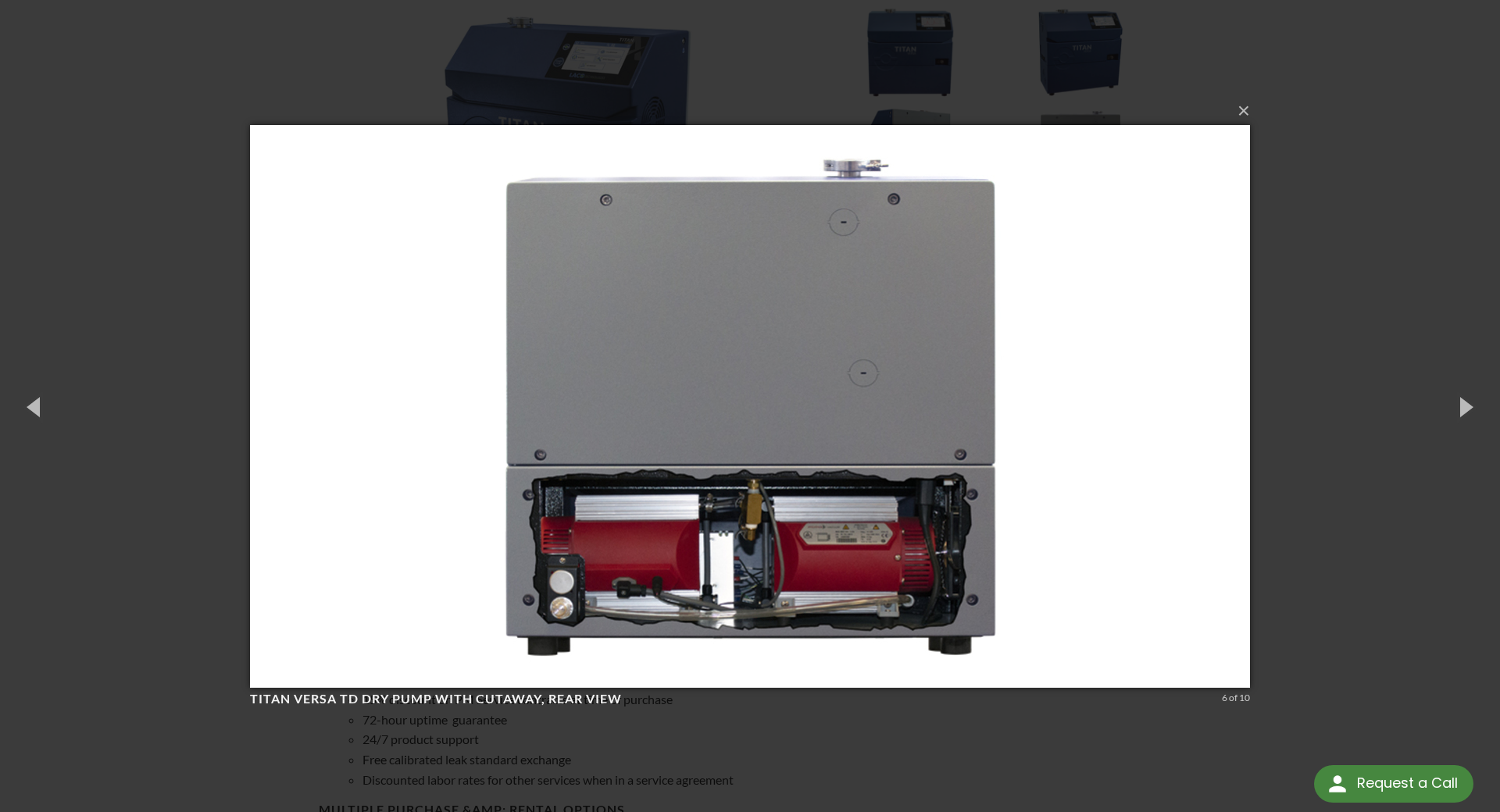
click at [1397, 305] on div "× TITAN VERSA TD Dry Pump with Cutaway, rear view 6 of 10 Loading..." at bounding box center [750, 406] width 1500 height 812
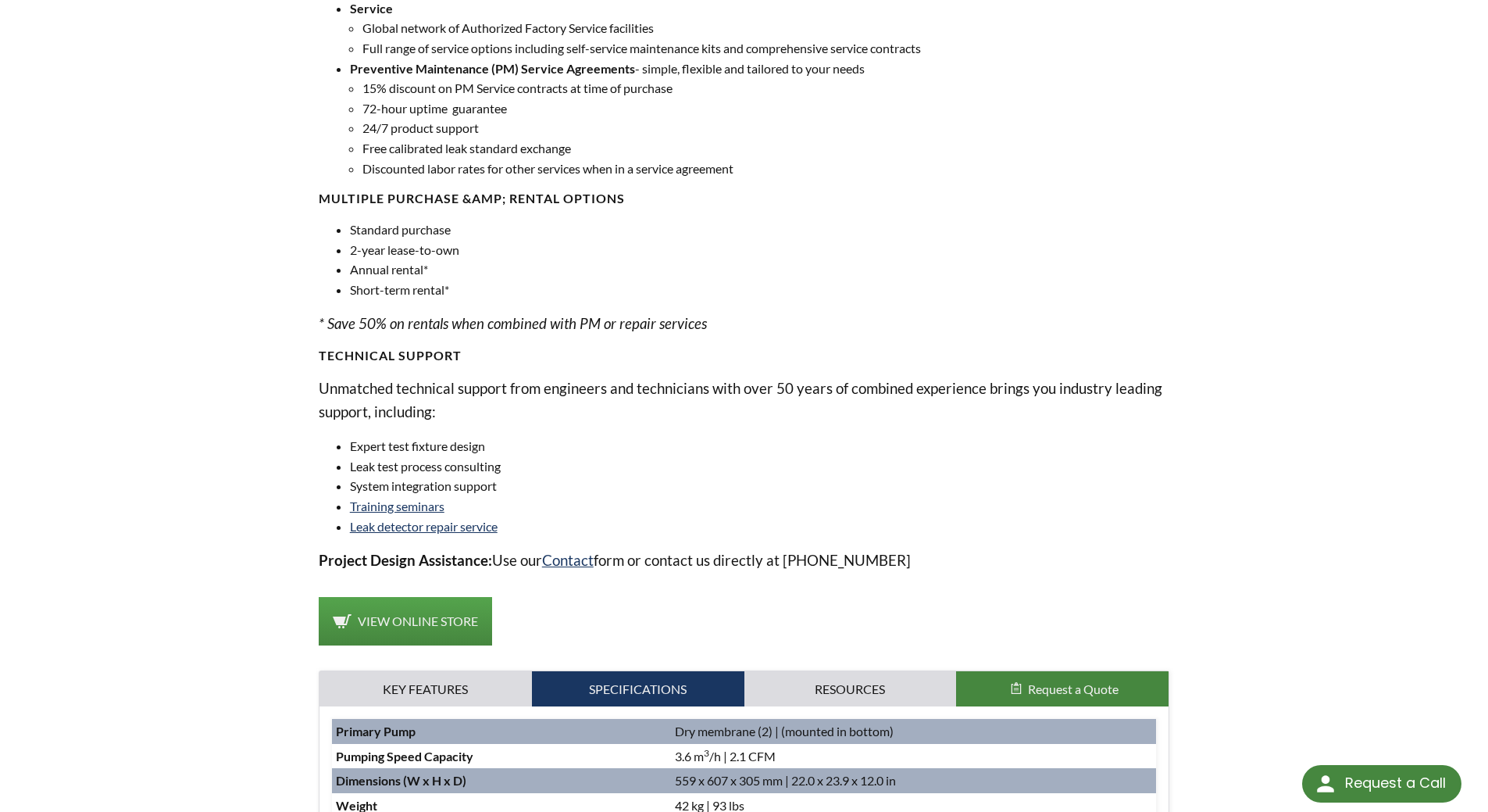
scroll to position [1016, 0]
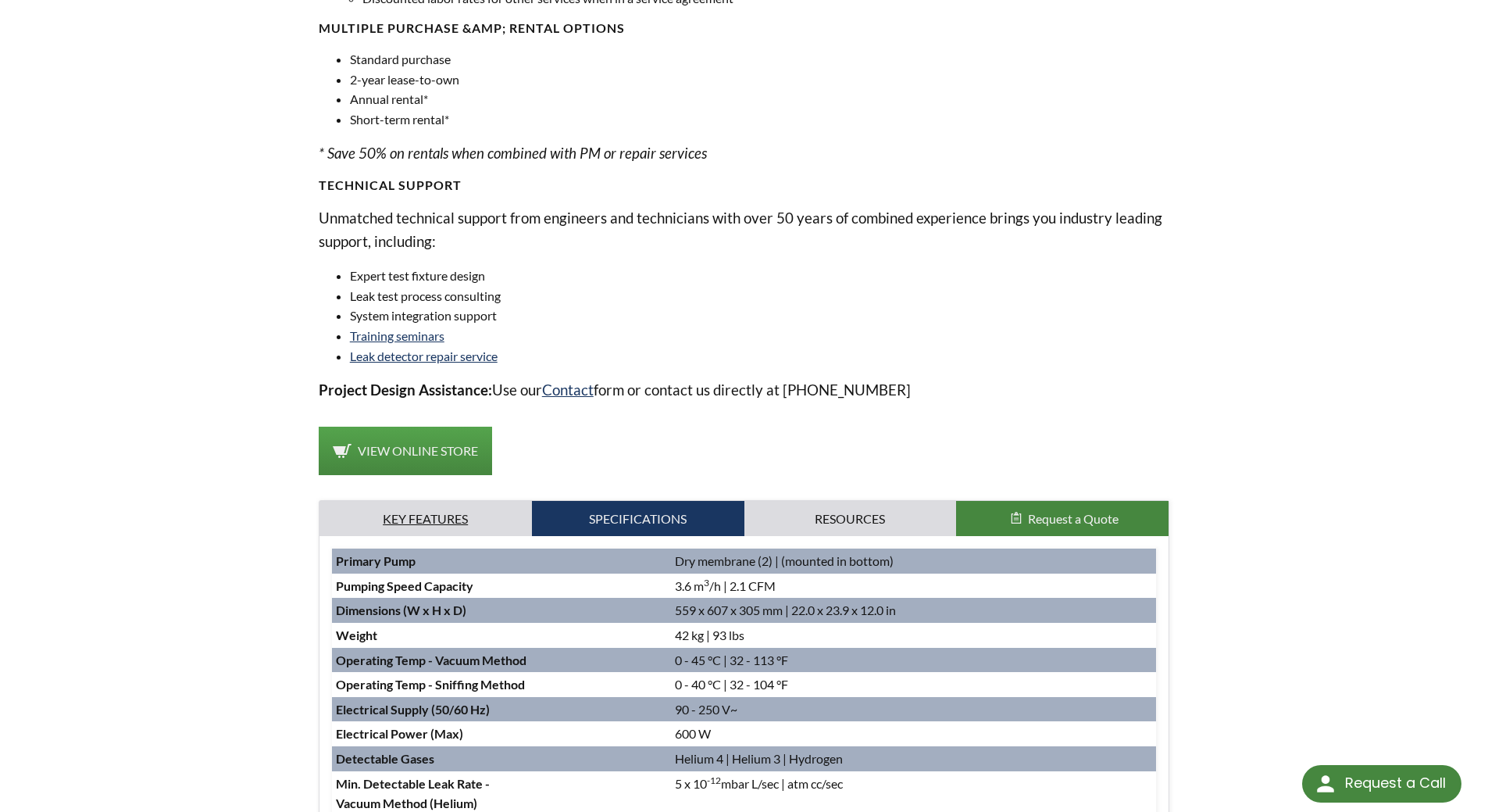
click at [508, 513] on link "Key Features" at bounding box center [426, 519] width 213 height 36
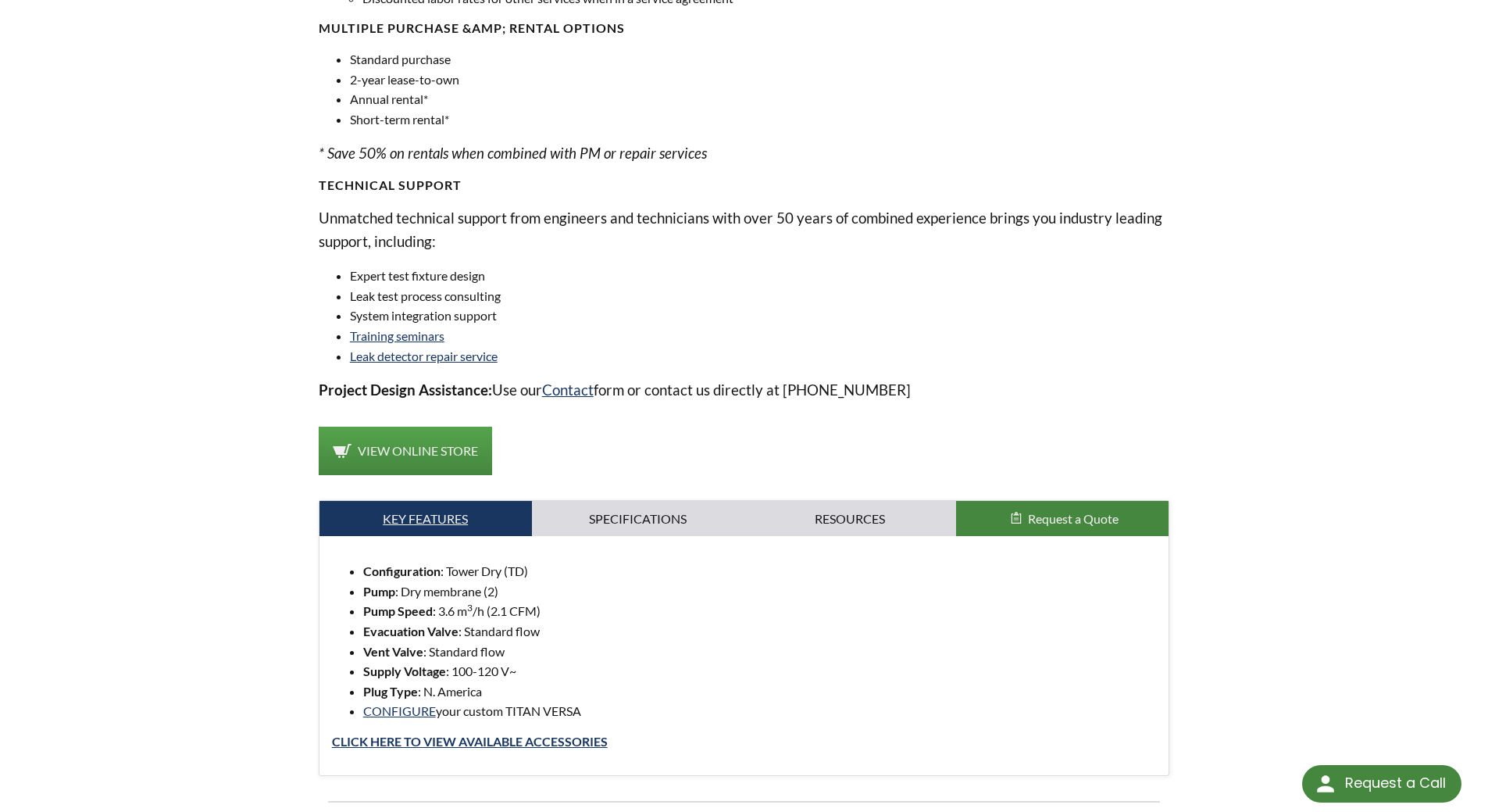
scroll to position [1094, 0]
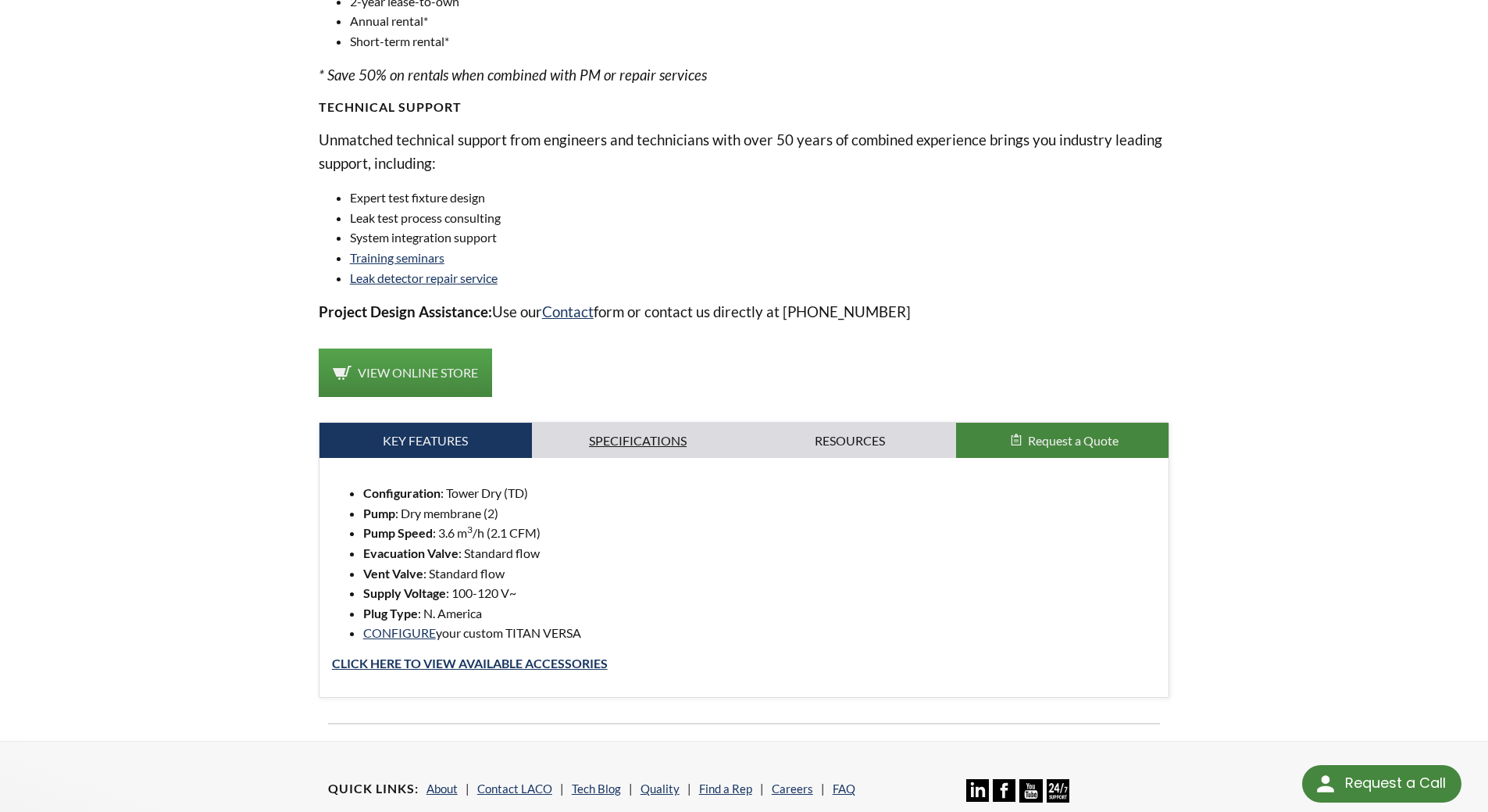
click at [614, 449] on link "Specifications" at bounding box center [638, 441] width 213 height 36
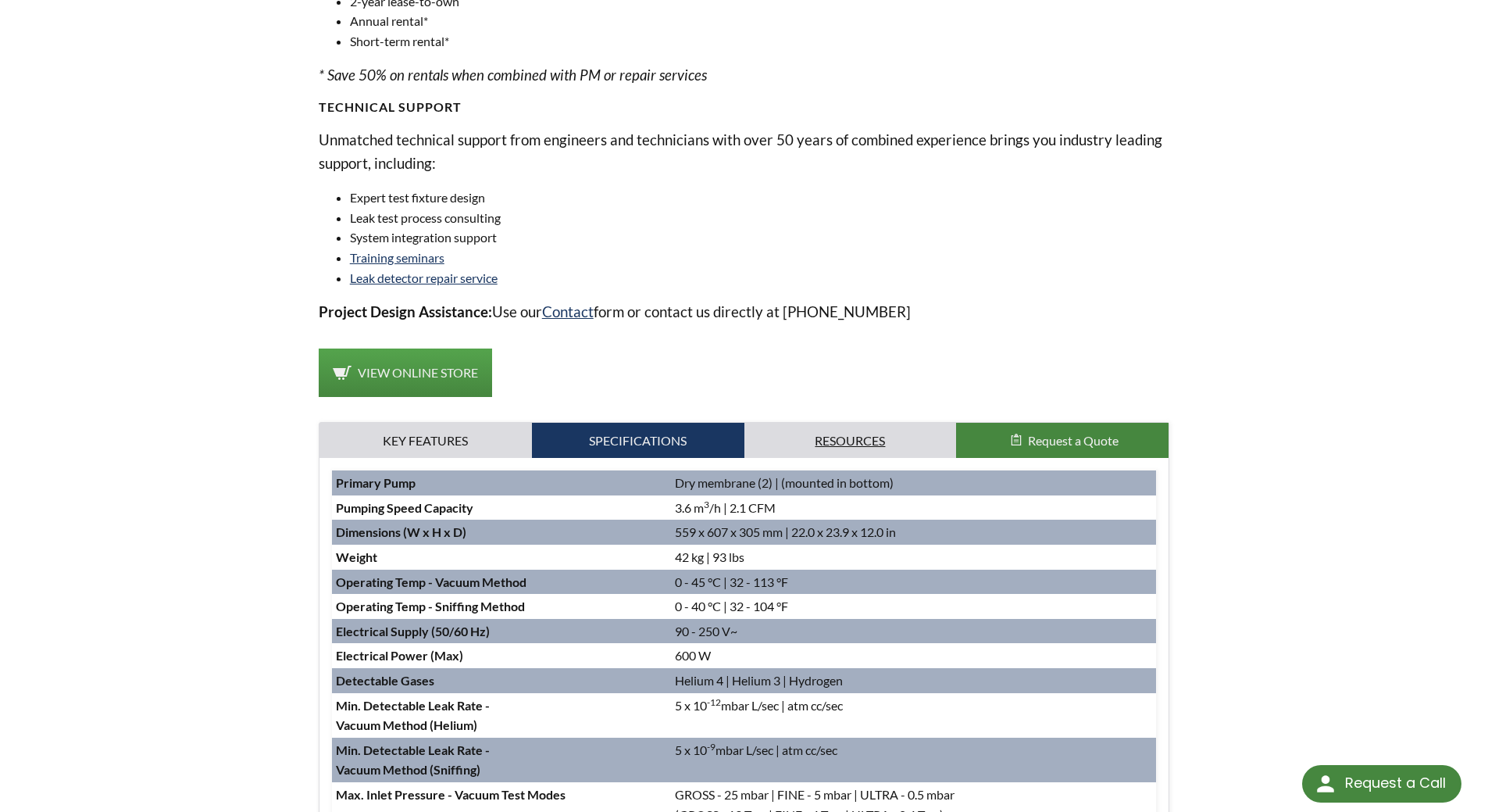
click at [852, 437] on link "Resources" at bounding box center [851, 441] width 213 height 36
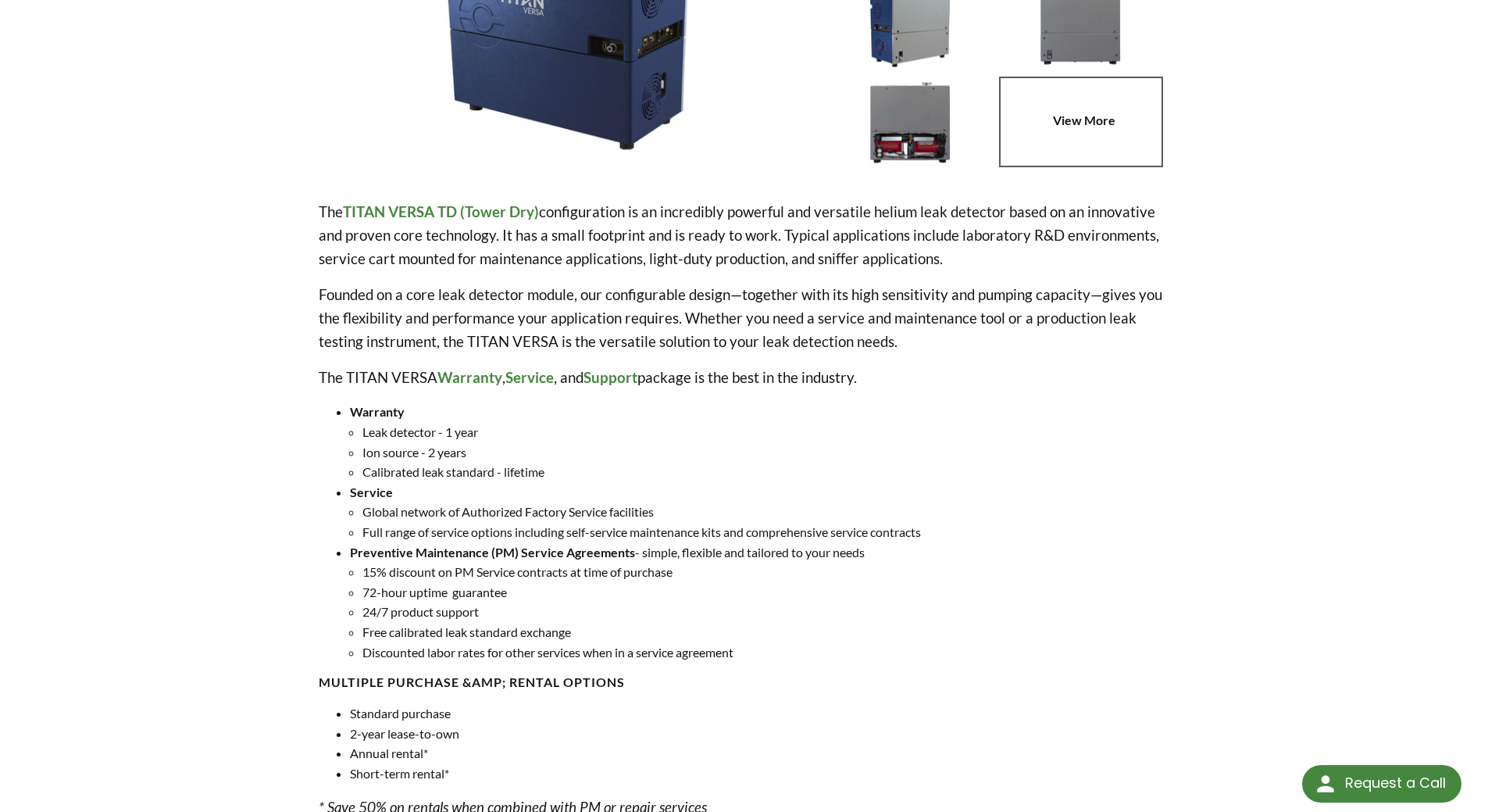
scroll to position [0, 0]
